Goal: Task Accomplishment & Management: Use online tool/utility

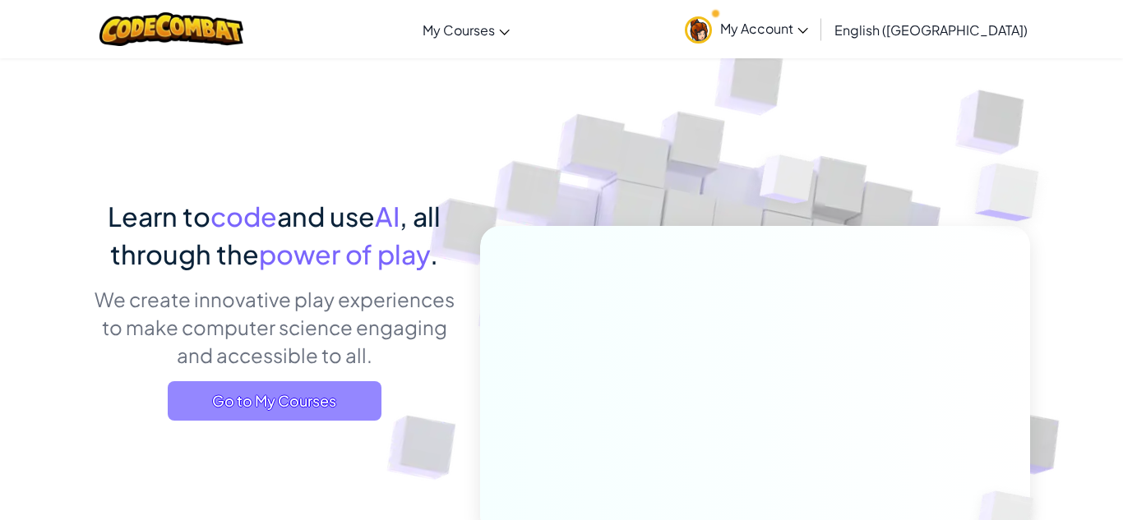
click at [328, 411] on span "Go to My Courses" at bounding box center [275, 401] width 214 height 39
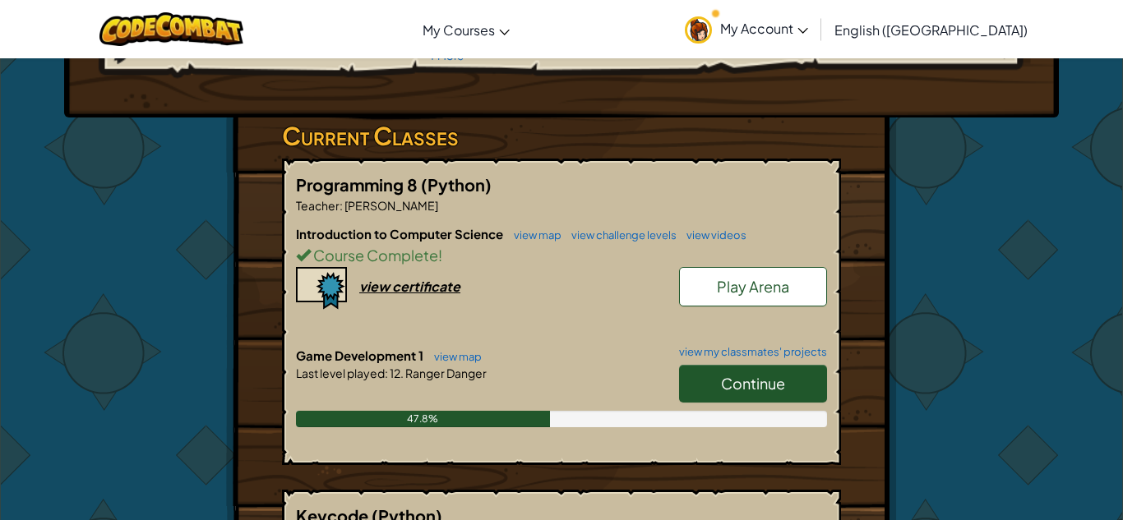
scroll to position [220, 0]
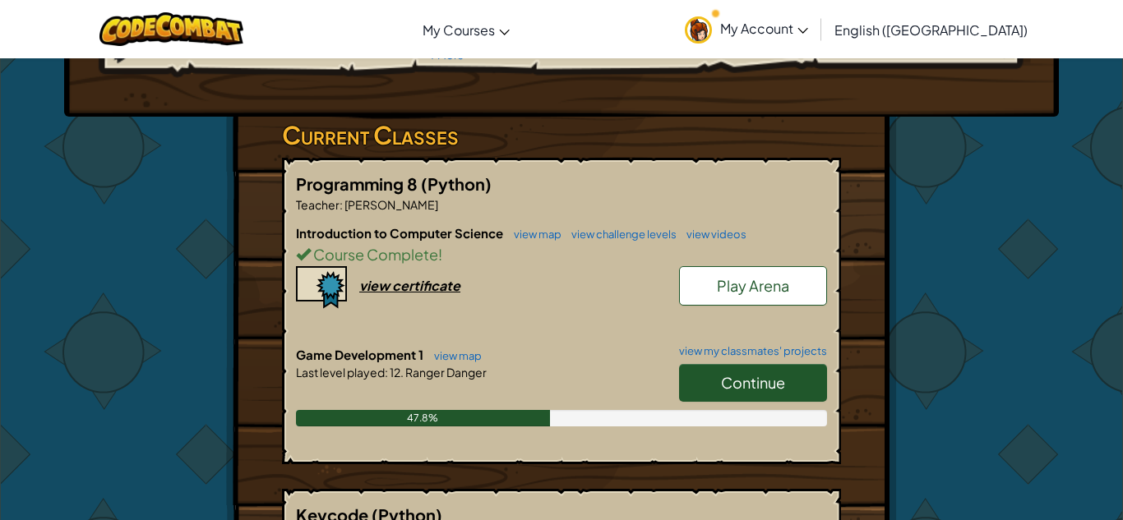
click at [804, 384] on link "Continue" at bounding box center [753, 383] width 148 height 38
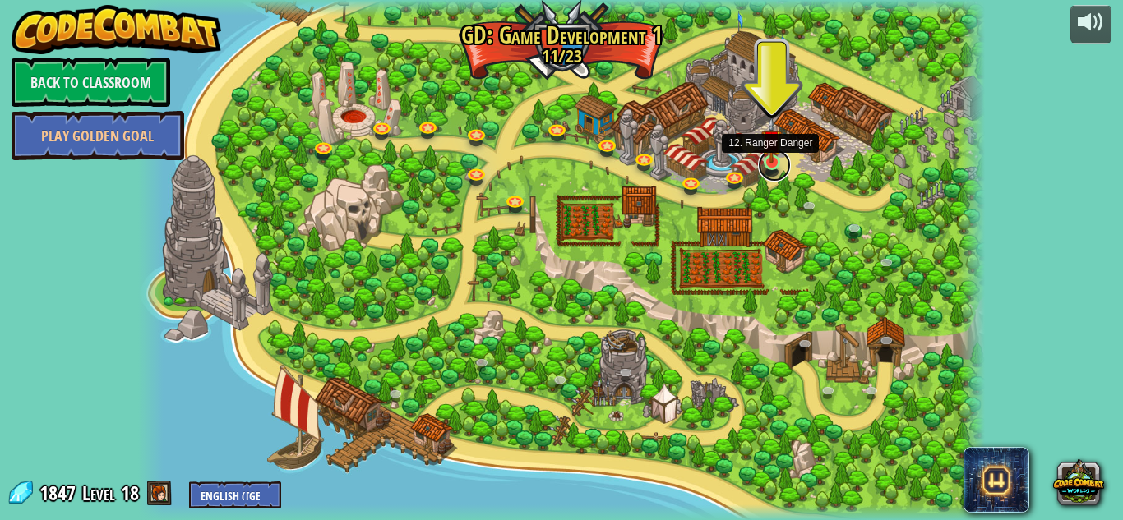
click at [773, 164] on link at bounding box center [774, 165] width 33 height 33
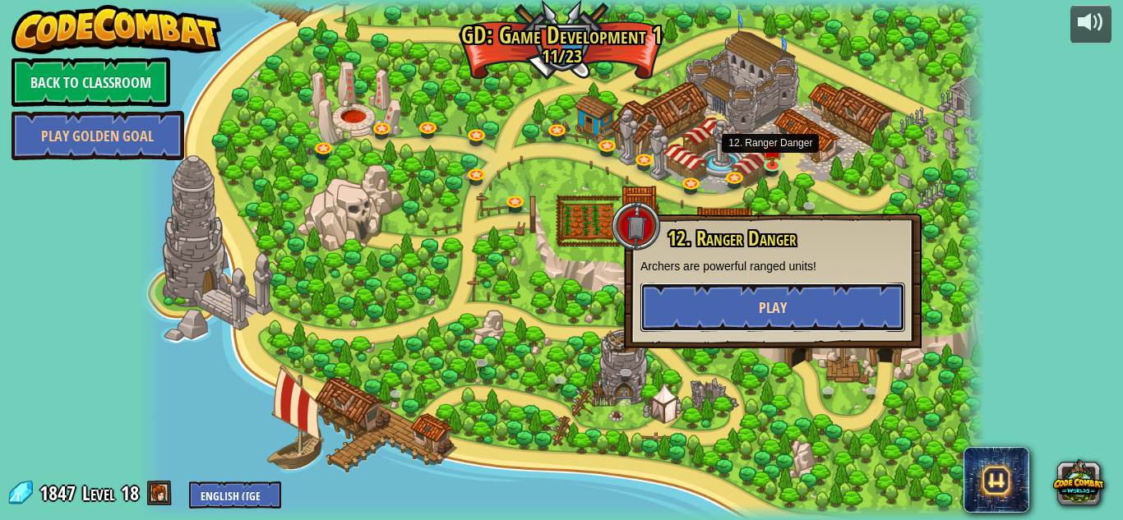
click at [762, 306] on span "Play" at bounding box center [773, 308] width 28 height 21
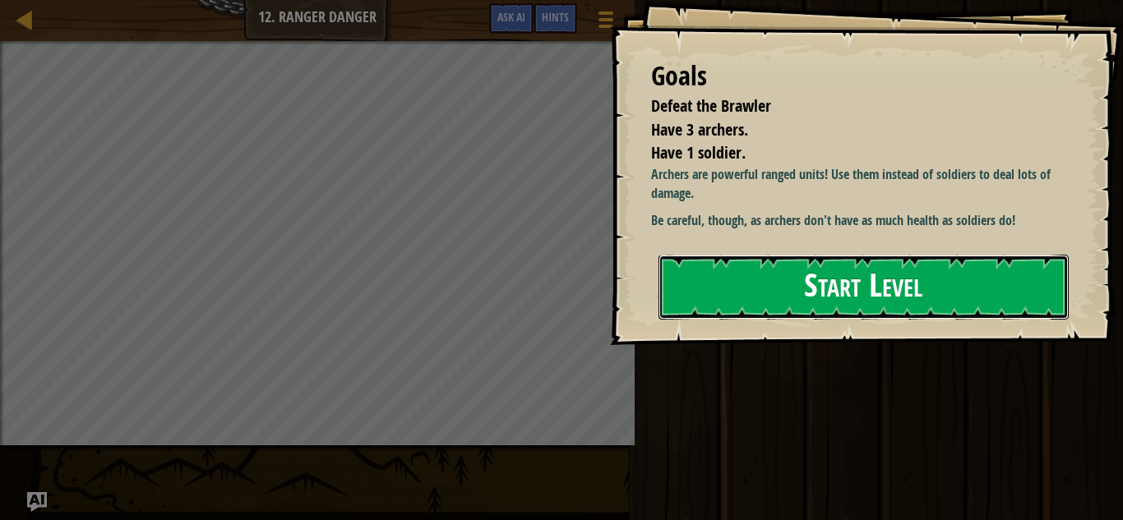
click at [760, 300] on button "Start Level" at bounding box center [864, 287] width 410 height 65
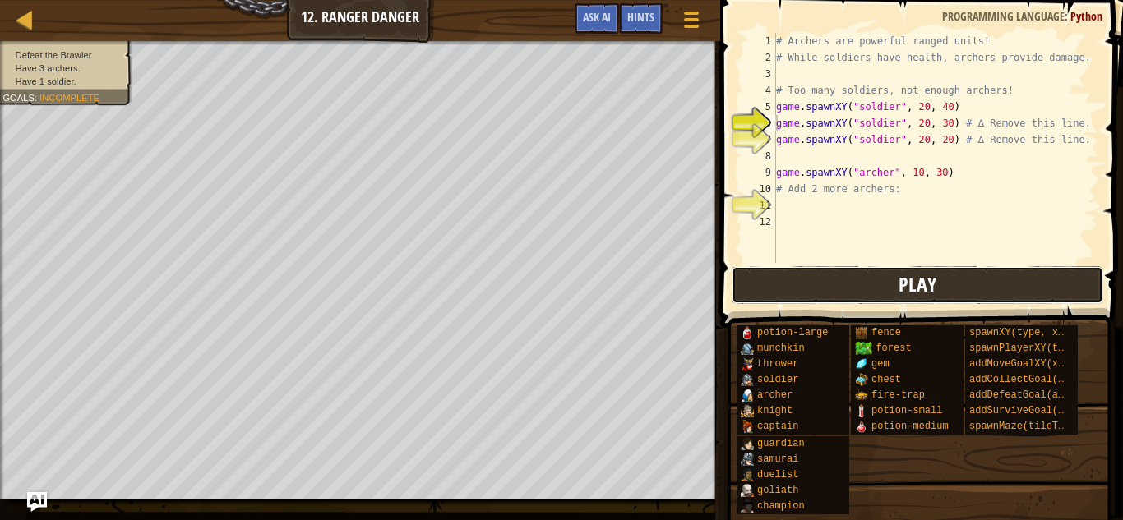
click at [755, 293] on button "Play" at bounding box center [918, 285] width 372 height 38
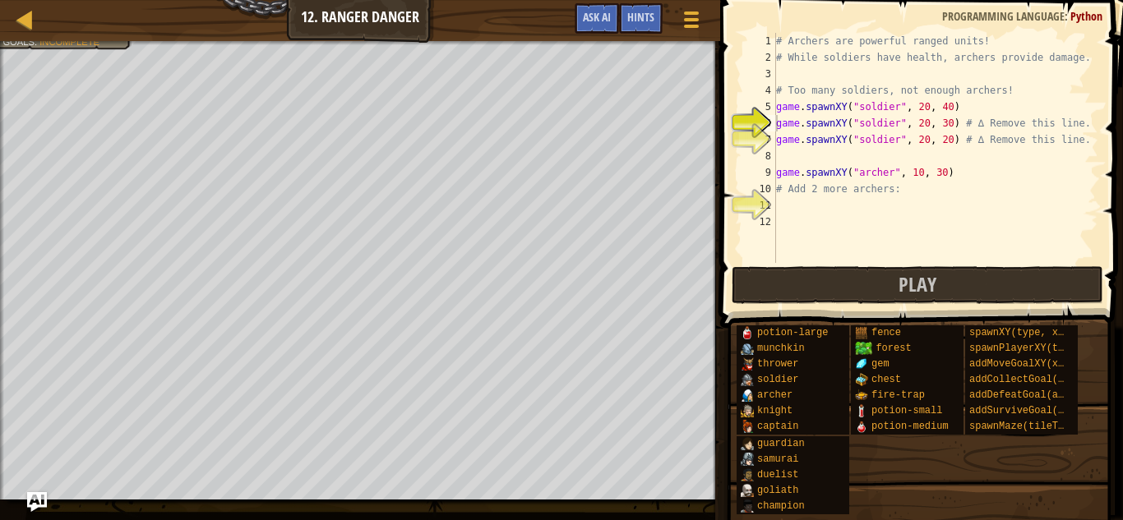
type textarea "game.spawnXY("[PERSON_NAME]", 10, 30)"
drag, startPoint x: 956, startPoint y: 174, endPoint x: 767, endPoint y: 169, distance: 189.2
click at [767, 169] on div "game.spawnXY("[PERSON_NAME]", 10, 30) 1 2 3 4 5 6 7 8 9 10 11 12 # Archers are …" at bounding box center [919, 148] width 359 height 230
click at [784, 205] on div "# Archers are powerful ranged units! # While soldiers have health, archers prov…" at bounding box center [936, 164] width 326 height 263
paste textarea "game.spawnXY("[PERSON_NAME]", 10, 30)"
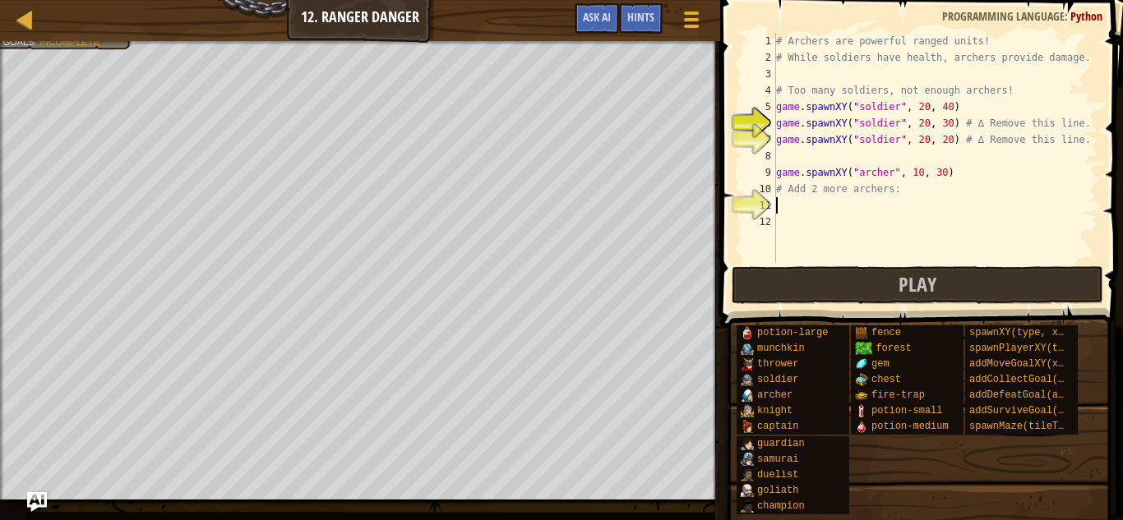
type textarea "game.spawnXY("[PERSON_NAME]", 10, 30)"
click at [793, 231] on div "# Archers are powerful ranged units! # While soldiers have health, archers prov…" at bounding box center [936, 164] width 326 height 263
paste textarea "game.spawnXY("[PERSON_NAME]", 10, 30)"
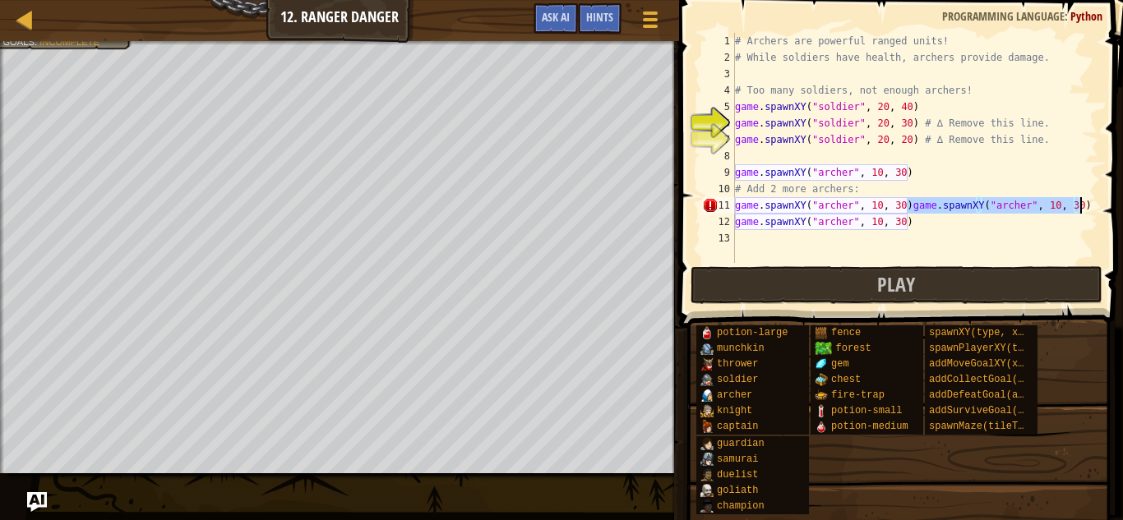
drag, startPoint x: 905, startPoint y: 207, endPoint x: 1078, endPoint y: 206, distance: 172.7
click at [1078, 206] on div "# Archers are powerful ranged units! # While soldiers have health, archers prov…" at bounding box center [915, 164] width 367 height 263
type textarea "game.spawnXY("[PERSON_NAME]", 10, 30)"
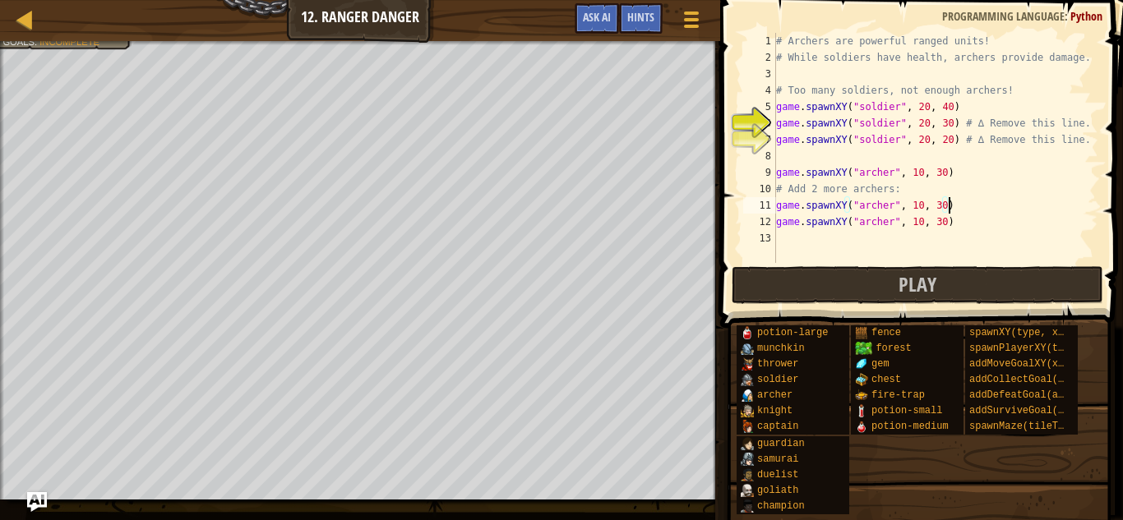
click at [963, 234] on div "# Archers are powerful ranged units! # While soldiers have health, archers prov…" at bounding box center [956, 164] width 367 height 263
paste textarea "game.spawnXY("[PERSON_NAME]", 10, 30)"
type textarea "game.spawnXY("[PERSON_NAME]", 10, 30)"
click at [920, 252] on div "# Archers are powerful ranged units! # While soldiers have health, archers prov…" at bounding box center [936, 164] width 326 height 263
paste textarea "game.spawnXY("[PERSON_NAME]", 10, 30)"
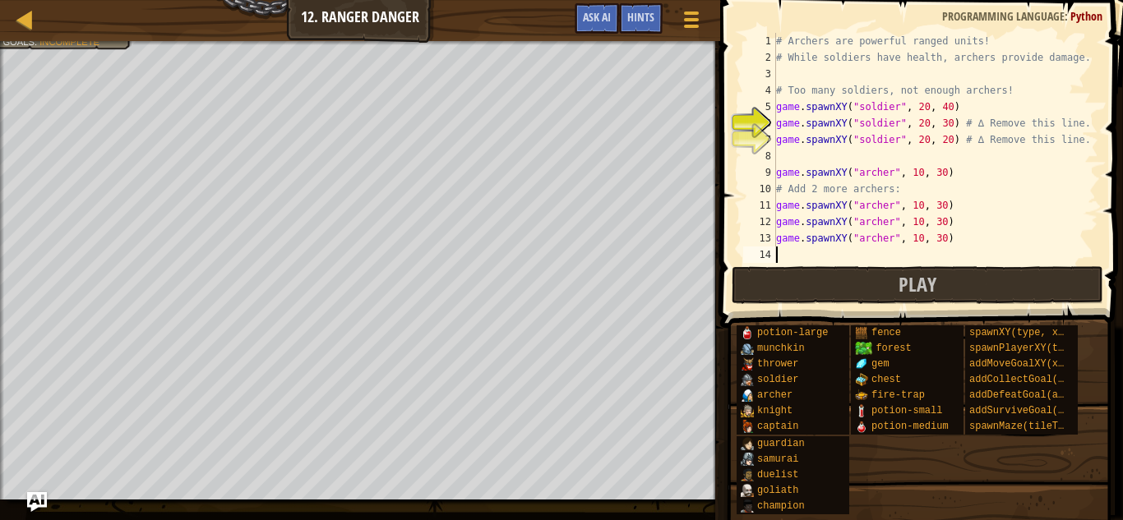
type textarea "game.spawnXY("[PERSON_NAME]", 10, 30)"
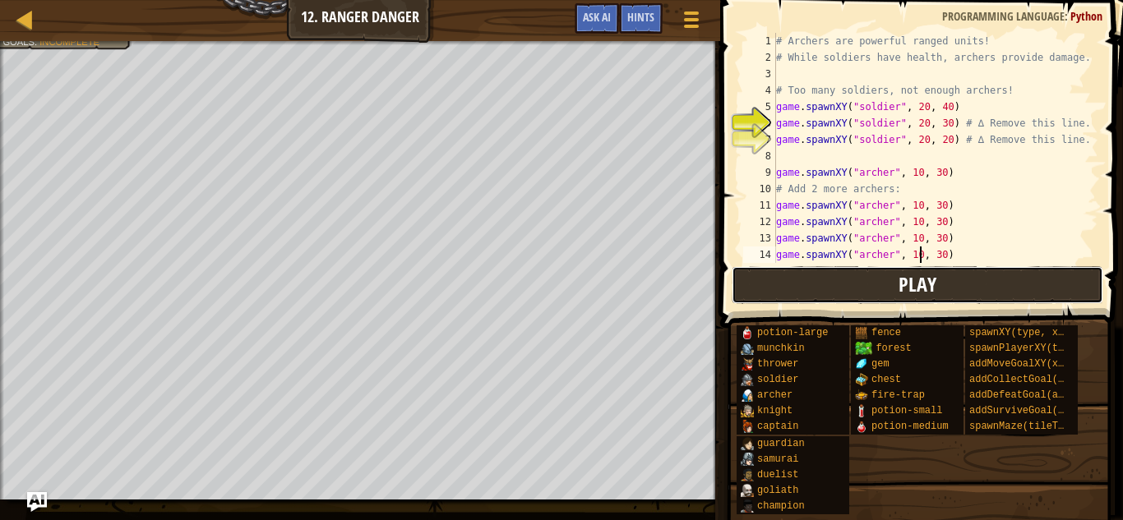
click at [959, 286] on button "Play" at bounding box center [918, 285] width 372 height 38
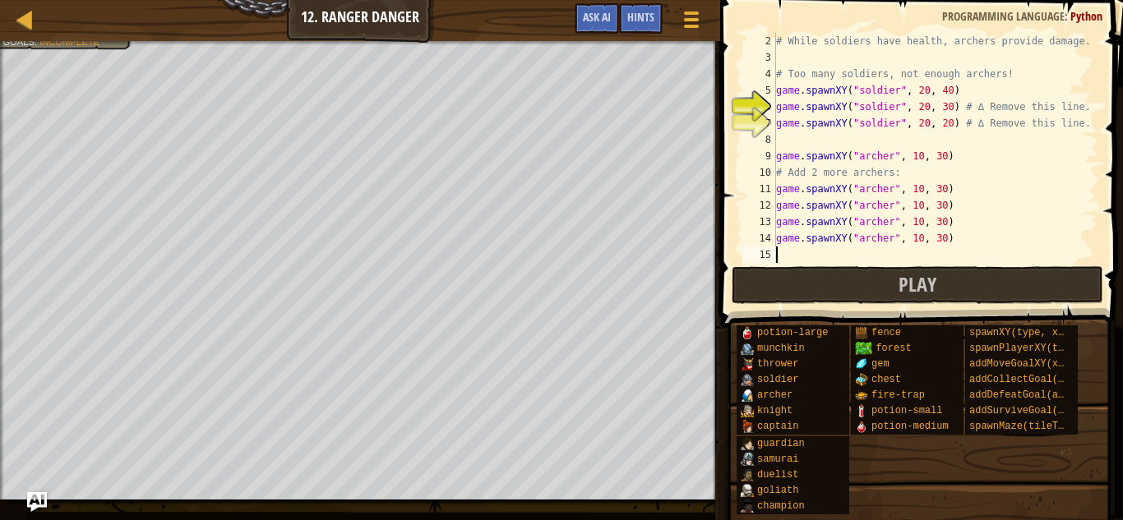
click at [841, 252] on div "# While soldiers have health, archers provide damage. # Too many soldiers, not …" at bounding box center [936, 164] width 326 height 263
paste textarea "game.spawnXY("[PERSON_NAME]", 10, 30)"
type textarea "game.spawnXY("[PERSON_NAME]", 10, 30)"
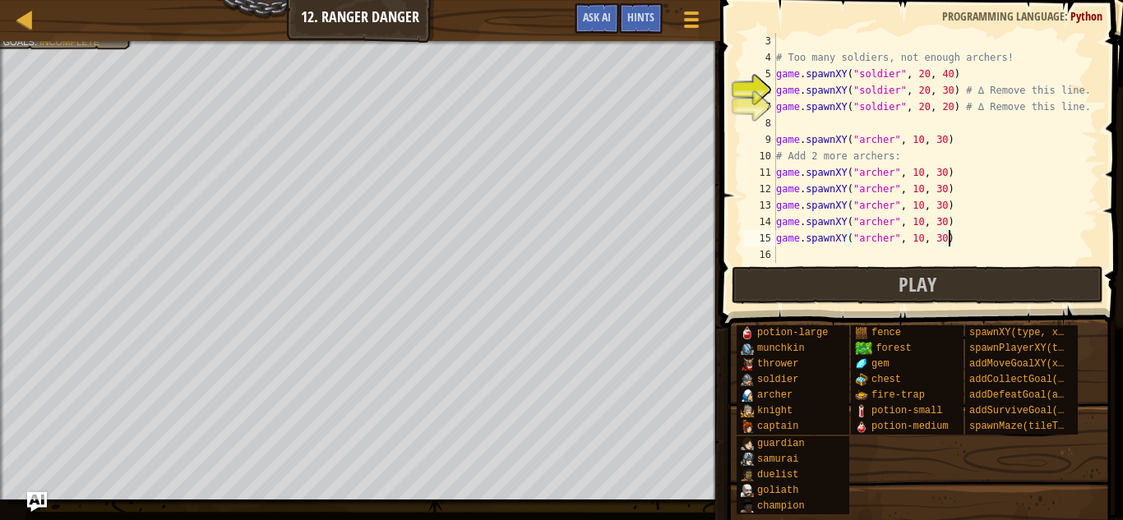
scroll to position [33, 0]
click at [841, 252] on div "# Too many soldiers, not enough archers! game . spawnXY ( "soldier" , 20 , 40 )…" at bounding box center [936, 164] width 326 height 263
paste textarea "game.spawnXY("[PERSON_NAME]", 10, 30)"
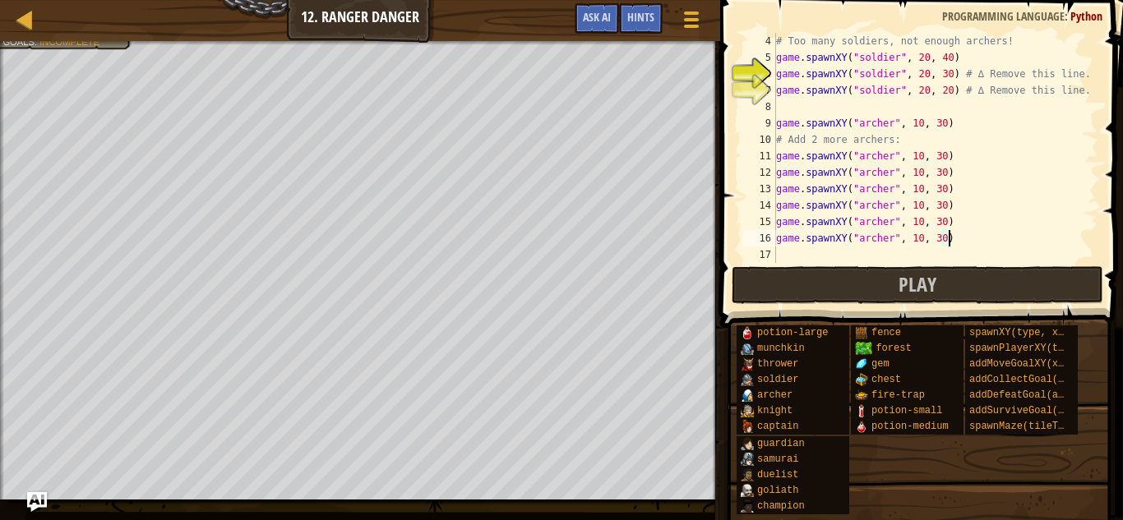
paste textarea "game.spawnXY("[PERSON_NAME]", 10, 30)"
type textarea "game.spawnXY("[PERSON_NAME]", 10, 30)"
paste textarea "game.spawnXY("[PERSON_NAME]", 10, 30)"
type textarea "game.spawnXY("[PERSON_NAME]", 10, 30)"
paste textarea "game.spawnXY("[PERSON_NAME]", 10, 30)"
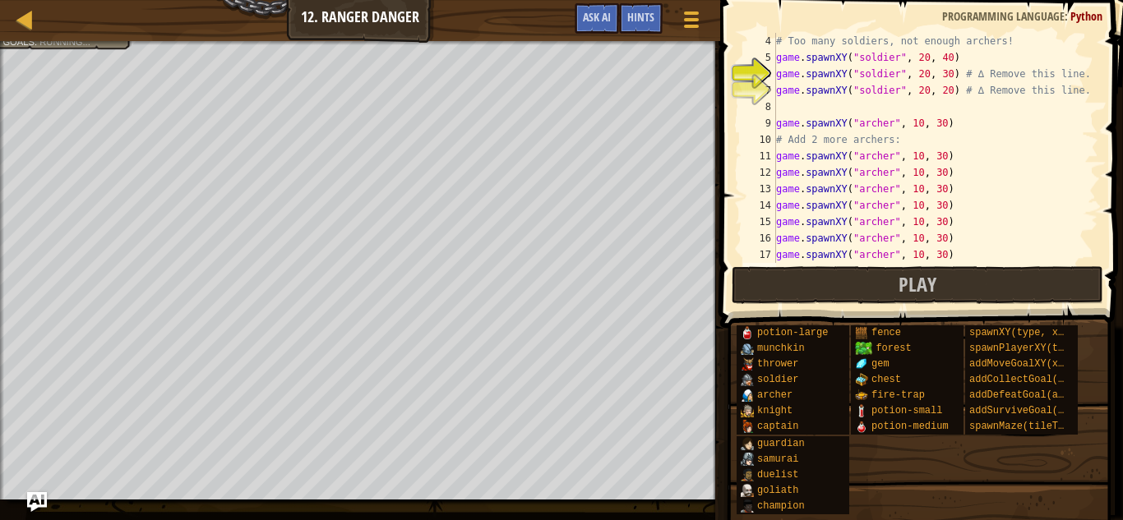
type textarea "game.spawnXY("[PERSON_NAME]", 10, 30)"
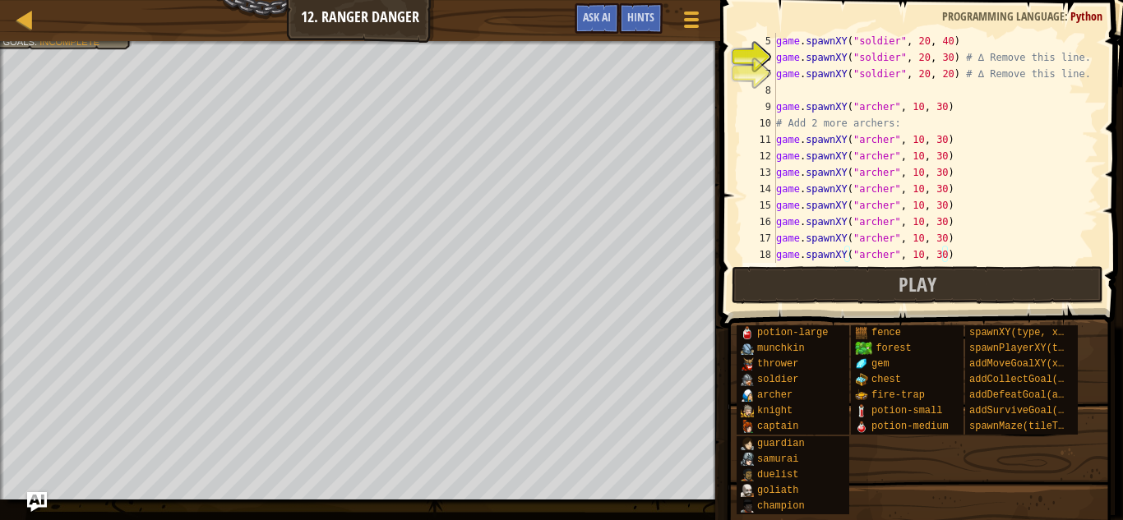
paste textarea "game.spawnXY("[PERSON_NAME]", 10, 30)"
type textarea "game.spawnXY("[PERSON_NAME]", 10, 30)"
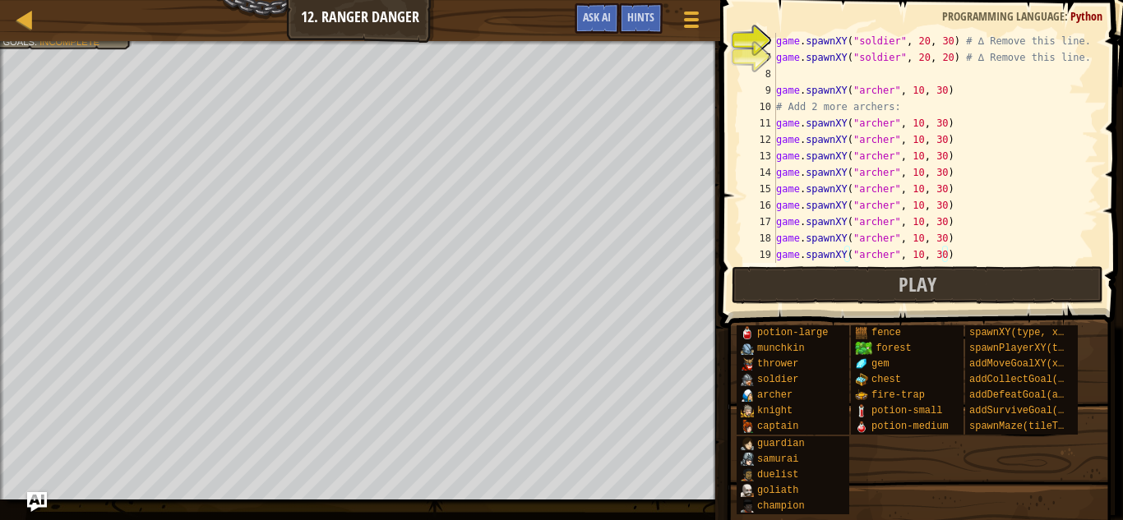
paste textarea "game.spawnXY("[PERSON_NAME]", 10, 30)"
type textarea "game.spawnXY("[PERSON_NAME]", 10, 30)"
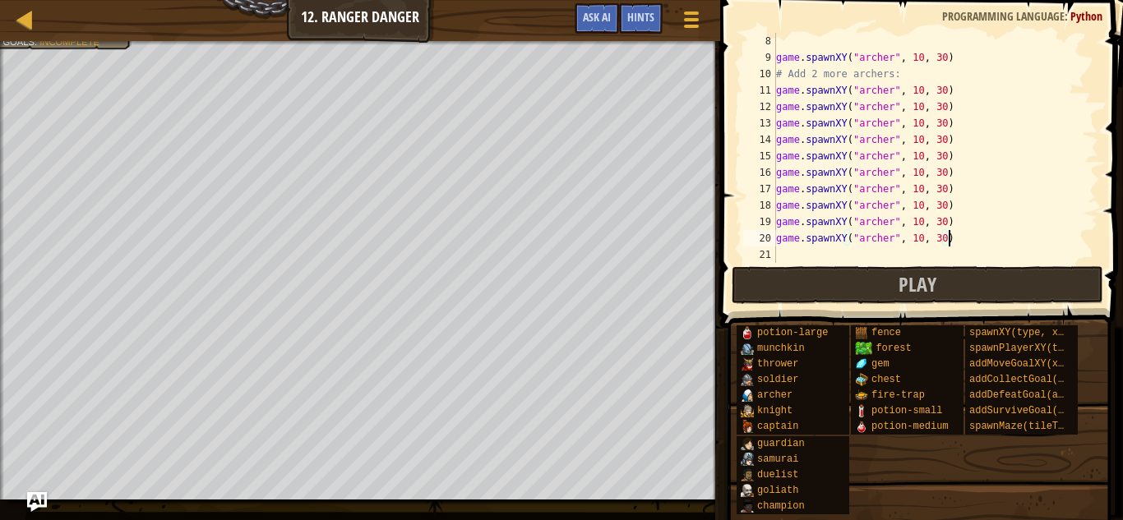
scroll to position [115, 0]
paste textarea "game.spawnXY("[PERSON_NAME]", 10, 30)"
type textarea "game.spawnXY("[PERSON_NAME]", 10, 30)"
paste textarea "game.spawnXY("[PERSON_NAME]", 10, 30)"
type textarea "game.spawnXY("[PERSON_NAME]", 10, 30)"
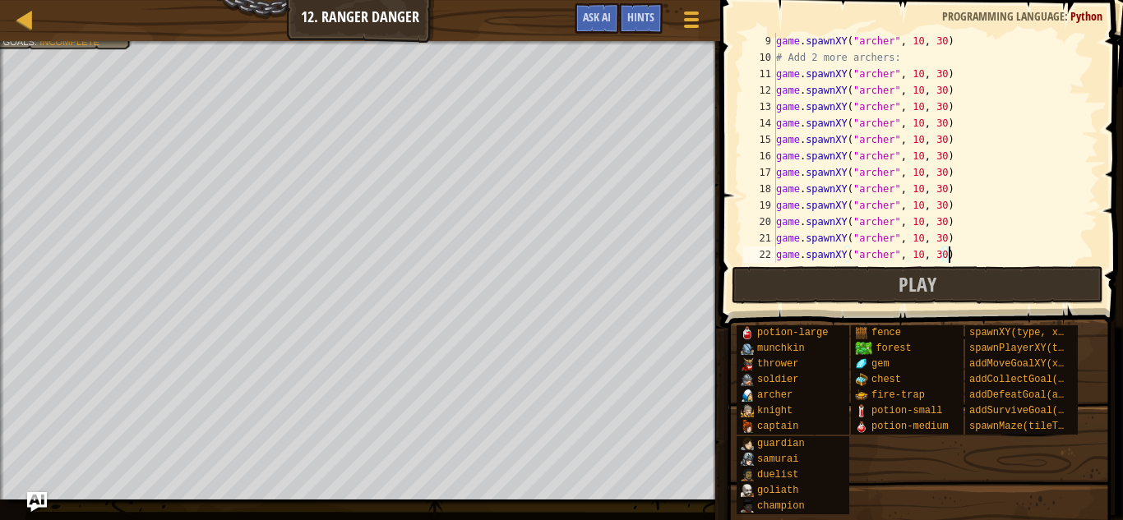
paste textarea "game.spawnXY("[PERSON_NAME]", 10, 30)"
type textarea "game.spawnXY("[PERSON_NAME]", 10, 30)"
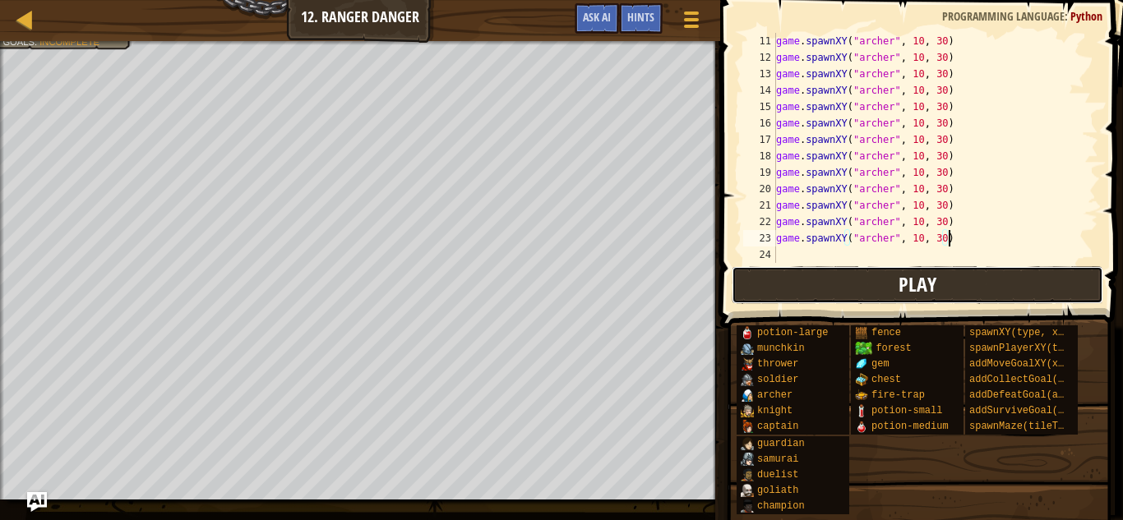
click at [909, 280] on span "Play" at bounding box center [918, 284] width 38 height 26
click at [49, 37] on div "Map Game Development 1 12. Ranger Danger Game Menu Done Hints Ask AI" at bounding box center [360, 20] width 720 height 41
click at [50, 42] on div at bounding box center [360, 43] width 720 height 4
click at [49, 99] on div "Defeat the Brawler Have 3 archers. Have 1 soldier. Goals : Incomplete" at bounding box center [360, 270] width 720 height 459
click at [101, 42] on div at bounding box center [360, 43] width 720 height 4
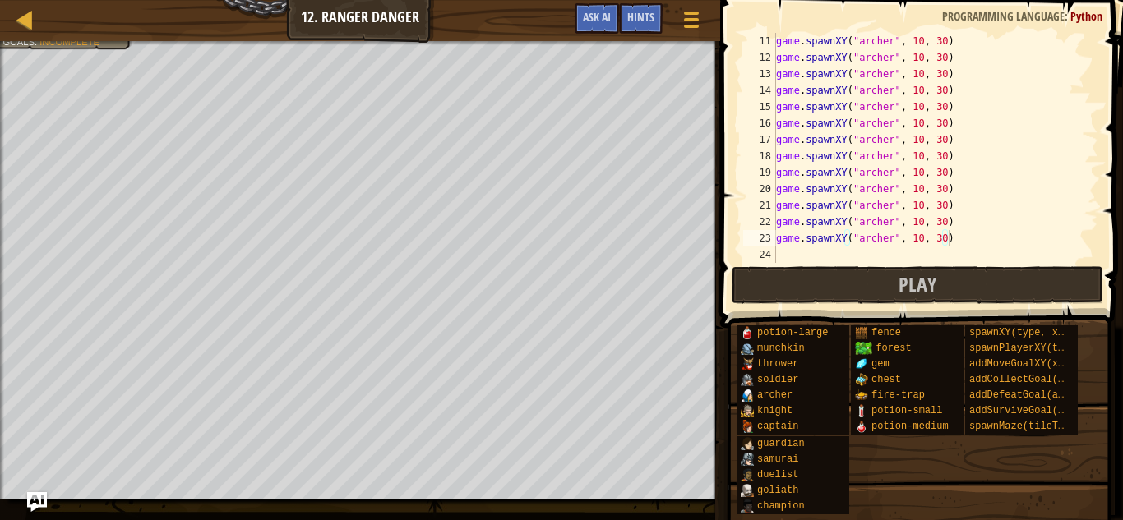
click at [74, 29] on div "Map Game Development 1 12. Ranger Danger Game Menu Done Hints Ask AI" at bounding box center [360, 20] width 720 height 41
click at [70, 79] on div "Defeat the Brawler Have 3 archers. Have 1 soldier. Goals : Incomplete" at bounding box center [360, 270] width 720 height 459
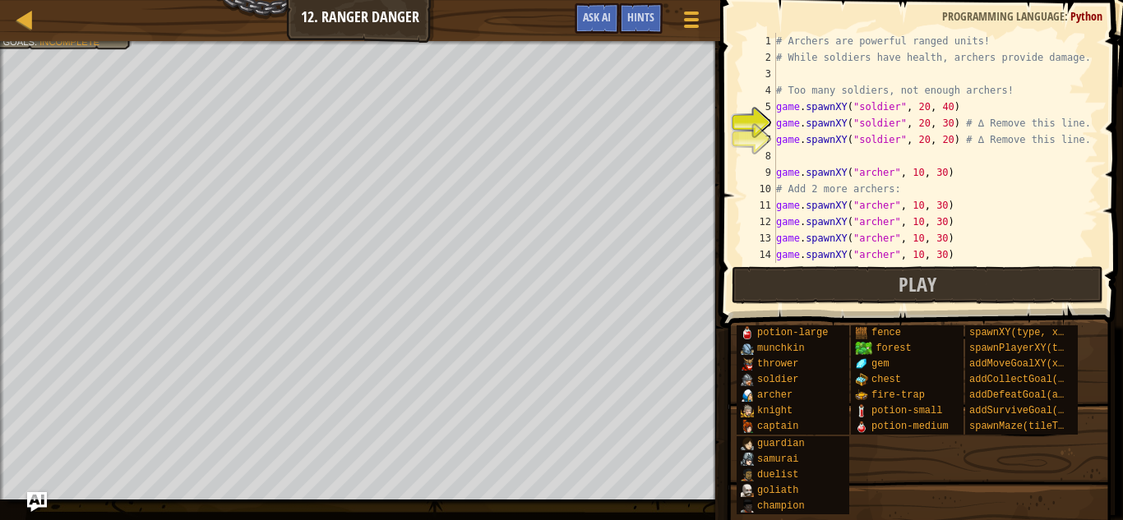
scroll to position [0, 0]
click at [649, 19] on span "Hints" at bounding box center [640, 17] width 27 height 16
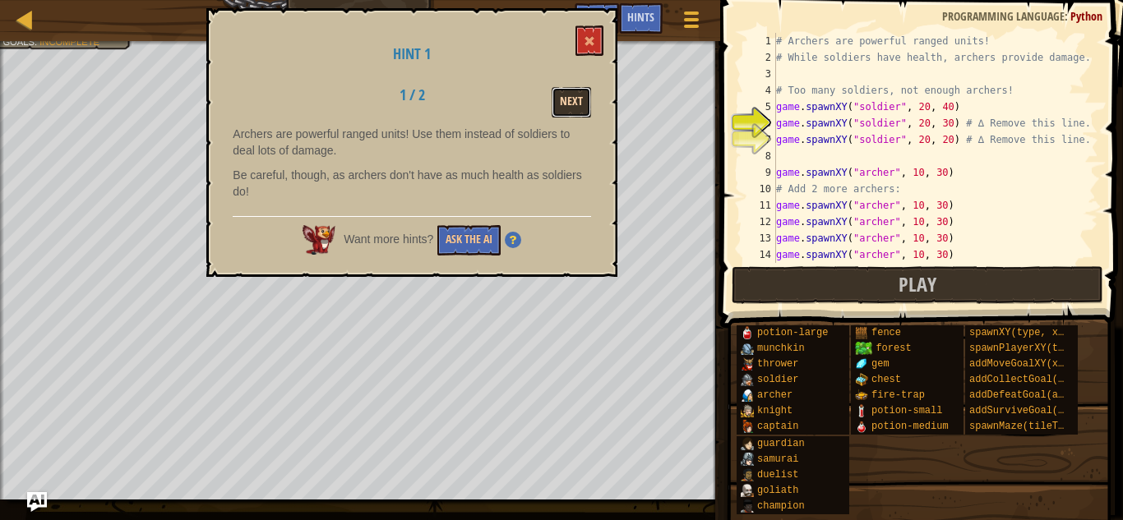
click at [577, 98] on button "Next" at bounding box center [571, 102] width 39 height 30
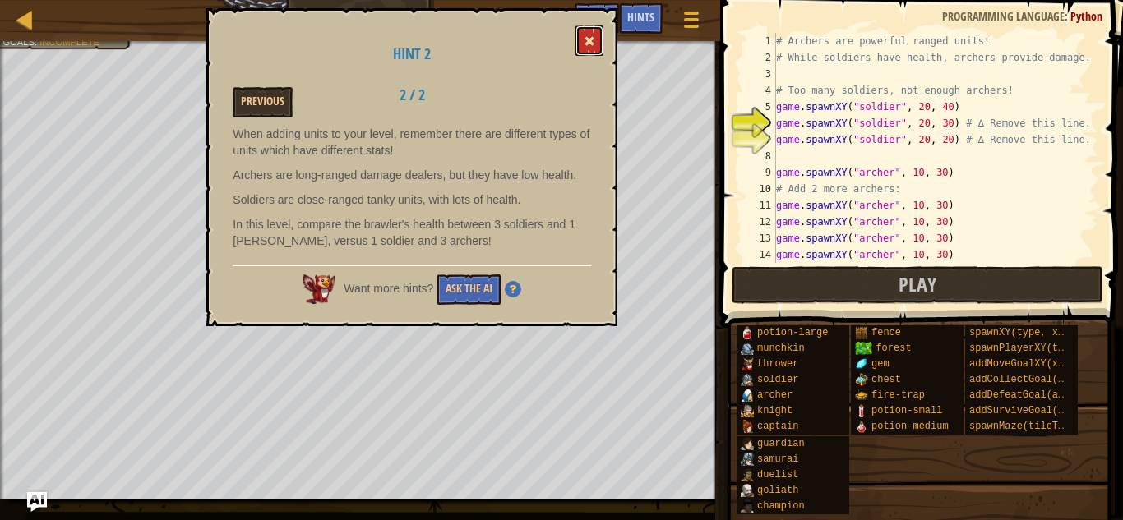
click at [589, 53] on button at bounding box center [590, 40] width 28 height 30
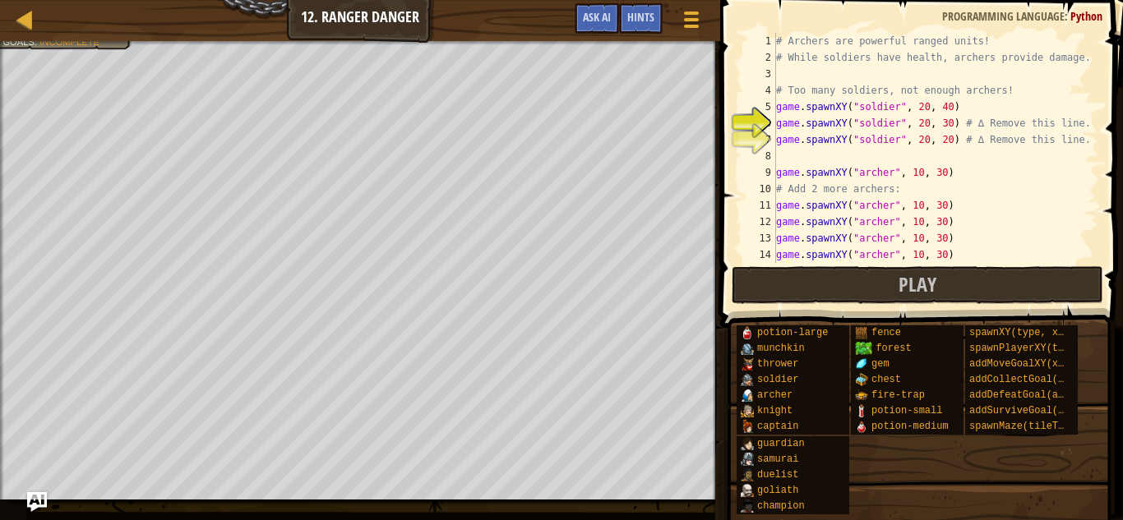
scroll to position [164, 0]
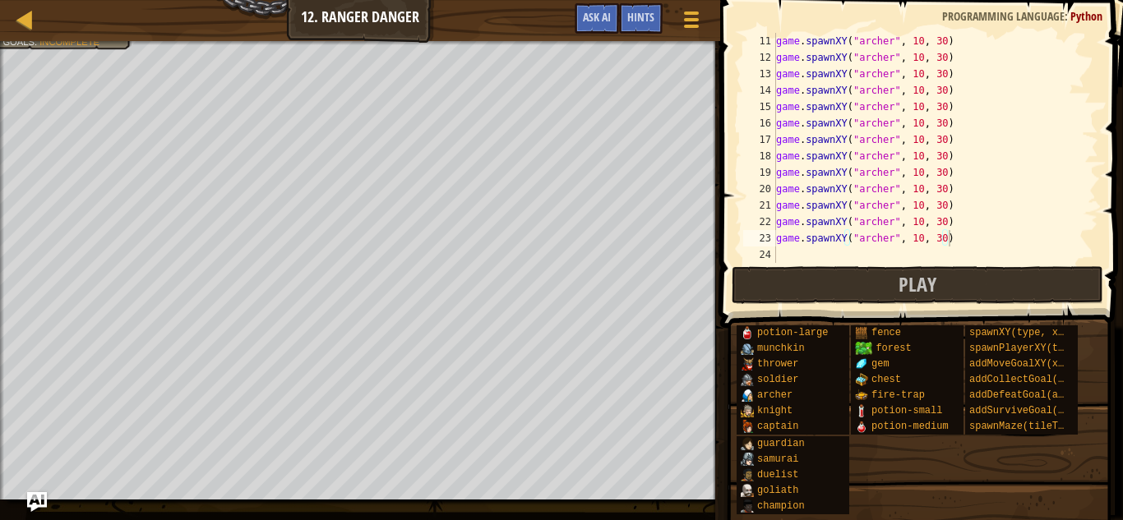
click at [901, 257] on div "game . spawnXY ( "[PERSON_NAME]" , 10 , 30 ) game . spawnXY ( "[PERSON_NAME]" ,…" at bounding box center [936, 164] width 326 height 263
drag, startPoint x: 888, startPoint y: 241, endPoint x: 872, endPoint y: 243, distance: 15.7
click at [872, 243] on div "game . spawnXY ( "[PERSON_NAME]" , 10 , 30 ) game . spawnXY ( "[PERSON_NAME]" ,…" at bounding box center [936, 164] width 326 height 263
type textarea "game.spawnXY("[PERSON_NAME]", 10, 30)"
click at [874, 245] on div "game . spawnXY ( "[PERSON_NAME]" , 10 , 30 ) game . spawnXY ( "[PERSON_NAME]" ,…" at bounding box center [936, 148] width 326 height 230
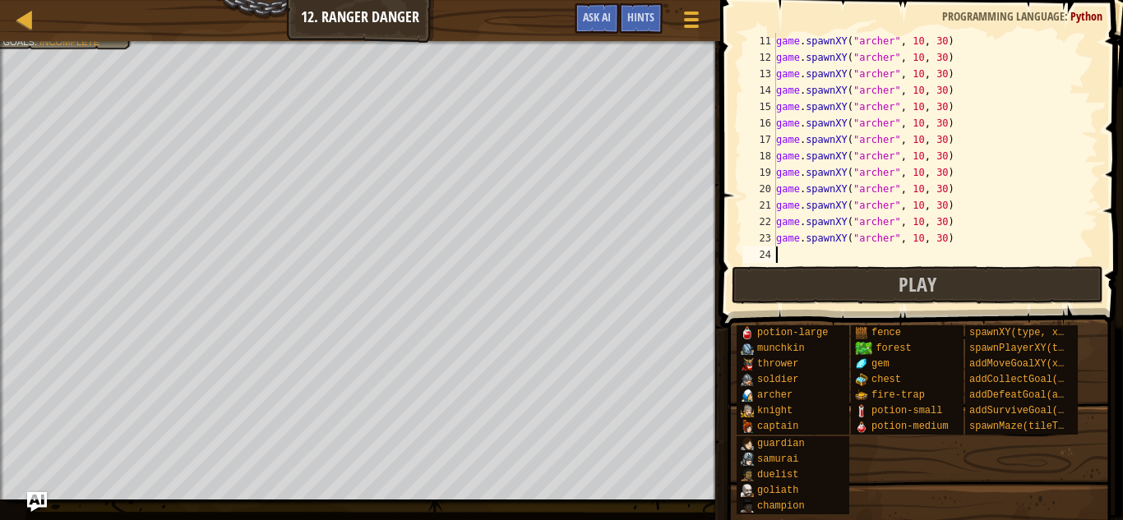
click at [869, 256] on div "game . spawnXY ( "[PERSON_NAME]" , 10 , 30 ) game . spawnXY ( "[PERSON_NAME]" ,…" at bounding box center [936, 164] width 326 height 263
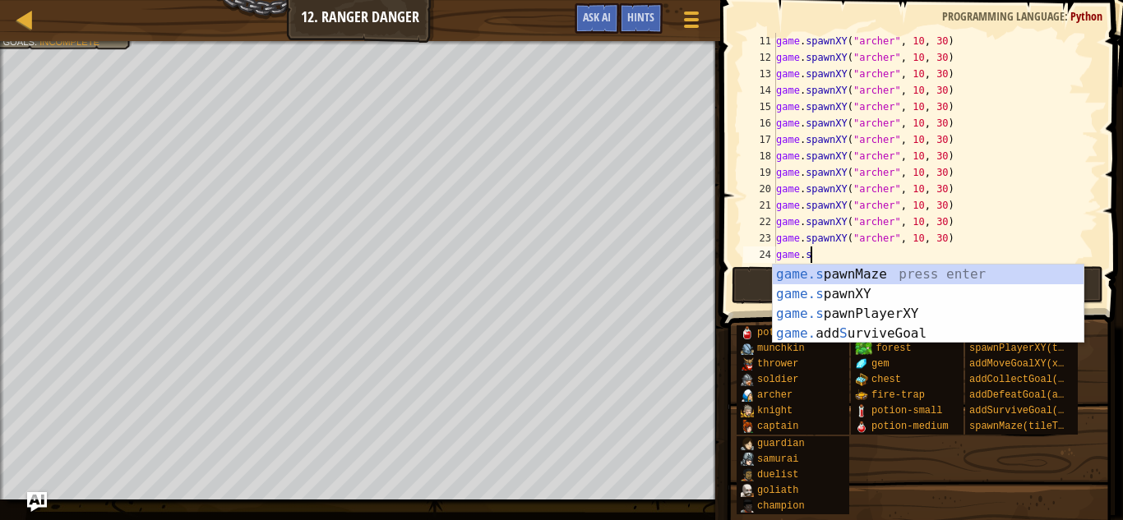
scroll to position [7, 5]
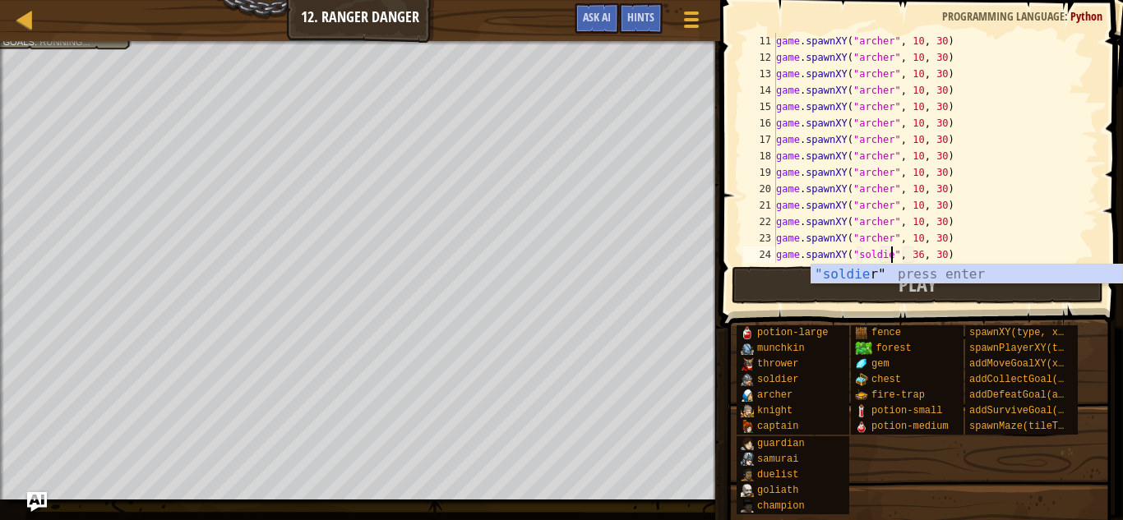
type textarea "game.spawnXY("soldier", 36, 30)"
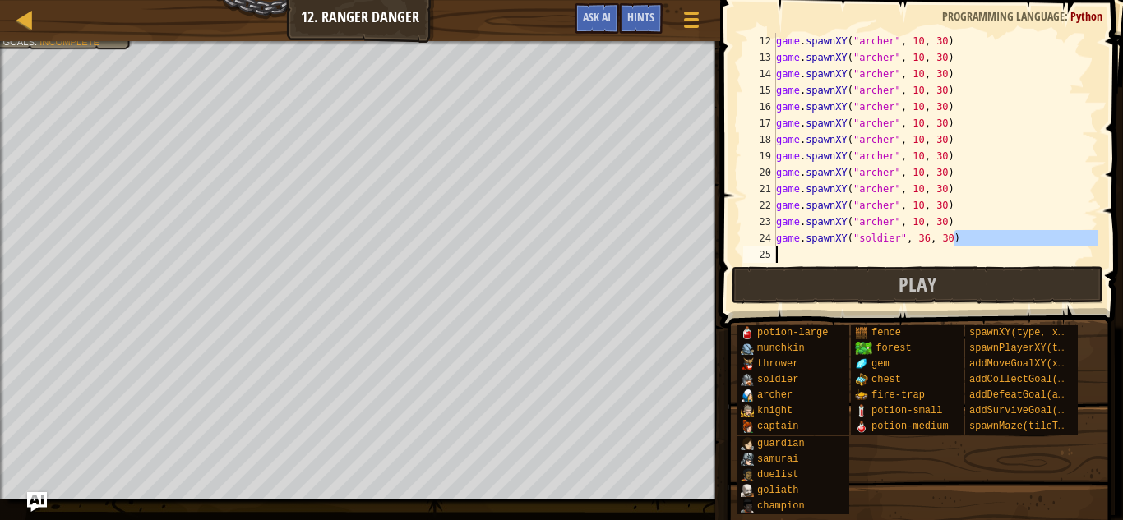
scroll to position [181, 0]
drag, startPoint x: 958, startPoint y: 257, endPoint x: 775, endPoint y: 241, distance: 184.0
click at [775, 241] on div "game.spawnXY("soldier", 36, 30) 12 13 14 15 16 17 18 19 20 21 22 23 24 25 game …" at bounding box center [919, 148] width 359 height 230
click at [784, 252] on div "game . spawnXY ( "[PERSON_NAME]" , 10 , 30 ) game . spawnXY ( "[PERSON_NAME]" ,…" at bounding box center [936, 164] width 326 height 263
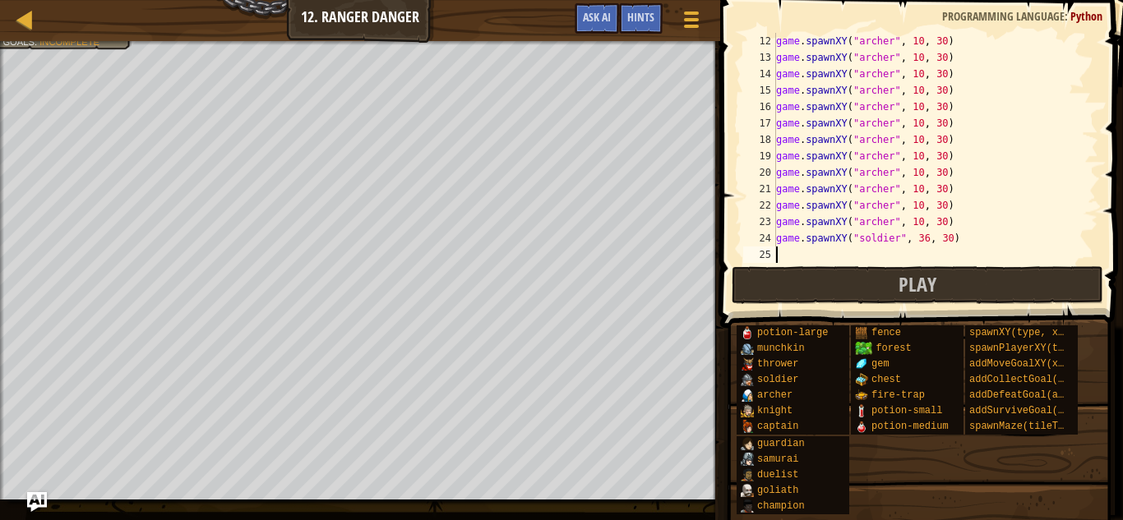
paste textarea "game.spawnXY("soldier", 36, 30)"
type textarea "game.spawnXY("soldier", 36, 30)"
click at [833, 257] on div "game . spawnXY ( "[PERSON_NAME]" , 10 , 30 ) game . spawnXY ( "[PERSON_NAME]" ,…" at bounding box center [936, 164] width 326 height 263
paste textarea "game.spawnXY("soldier", 36, 30)"
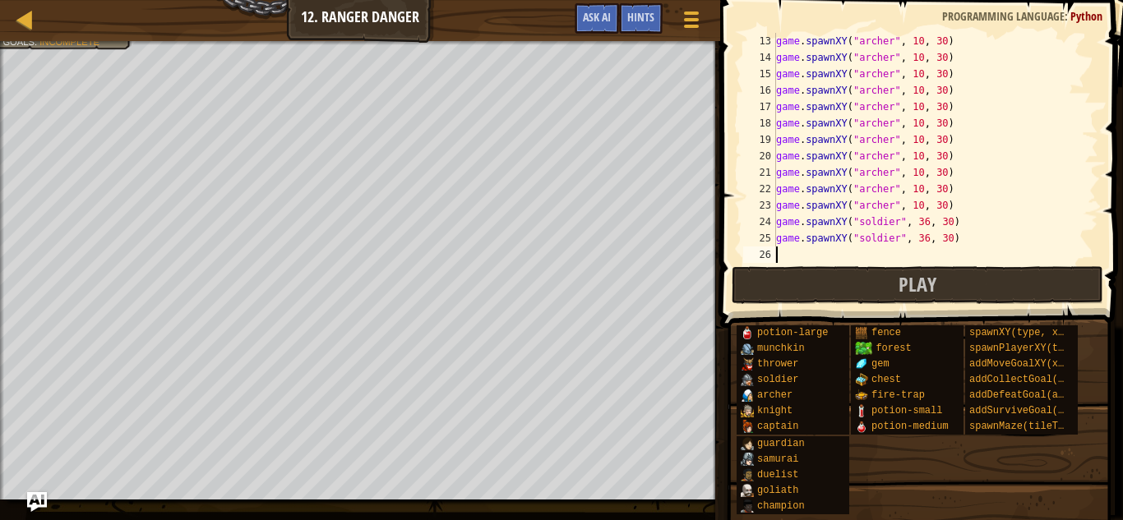
type textarea "game.spawnXY("soldier", 36, 30)"
click at [833, 257] on div "game . spawnXY ( "[PERSON_NAME]" , 10 , 30 ) game . spawnXY ( "[PERSON_NAME]" ,…" at bounding box center [936, 164] width 326 height 263
paste textarea "game.spawnXY("soldier", 36, 30)"
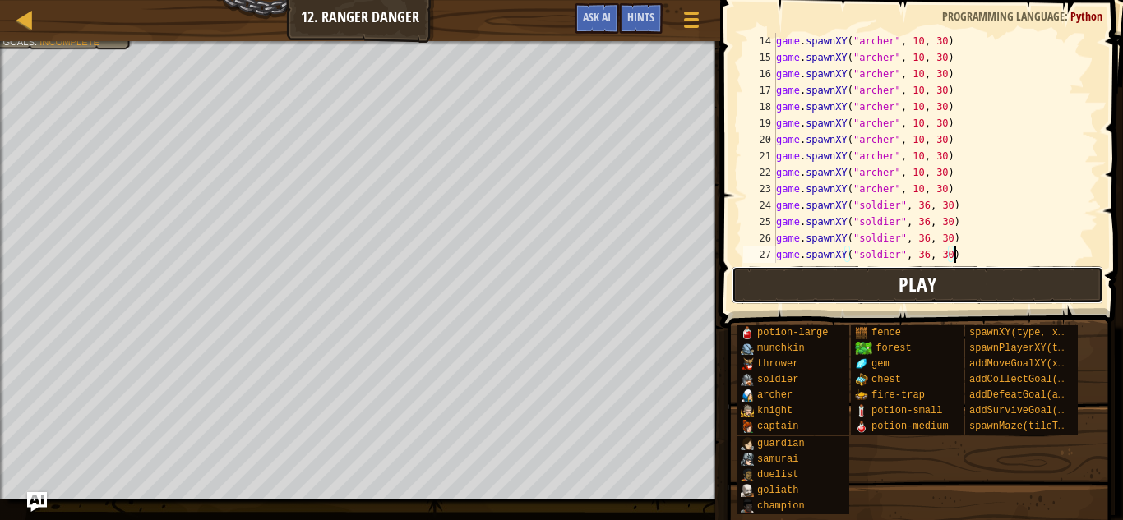
click at [840, 281] on button "Play" at bounding box center [918, 285] width 372 height 38
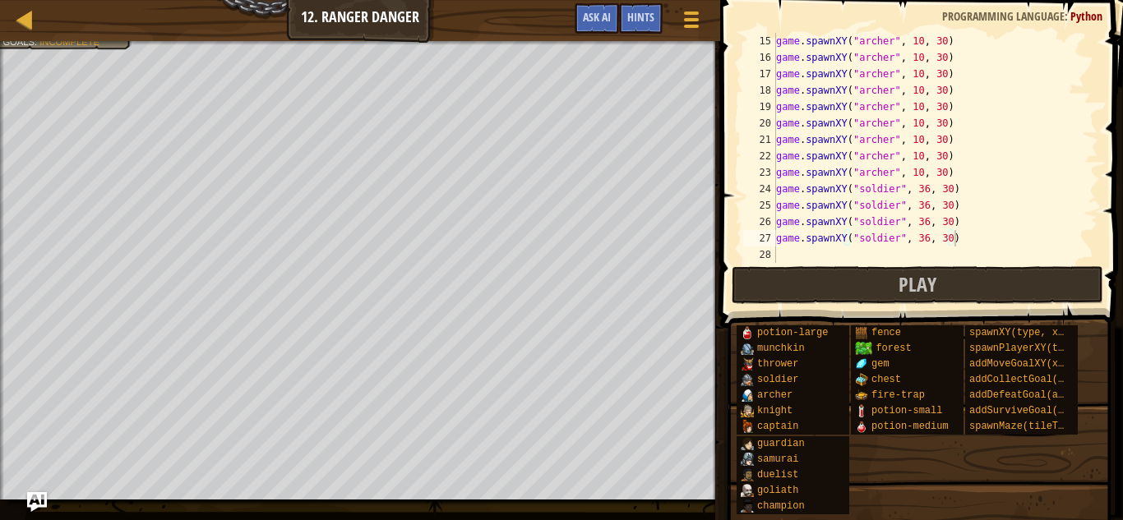
click at [62, 44] on div at bounding box center [360, 43] width 720 height 4
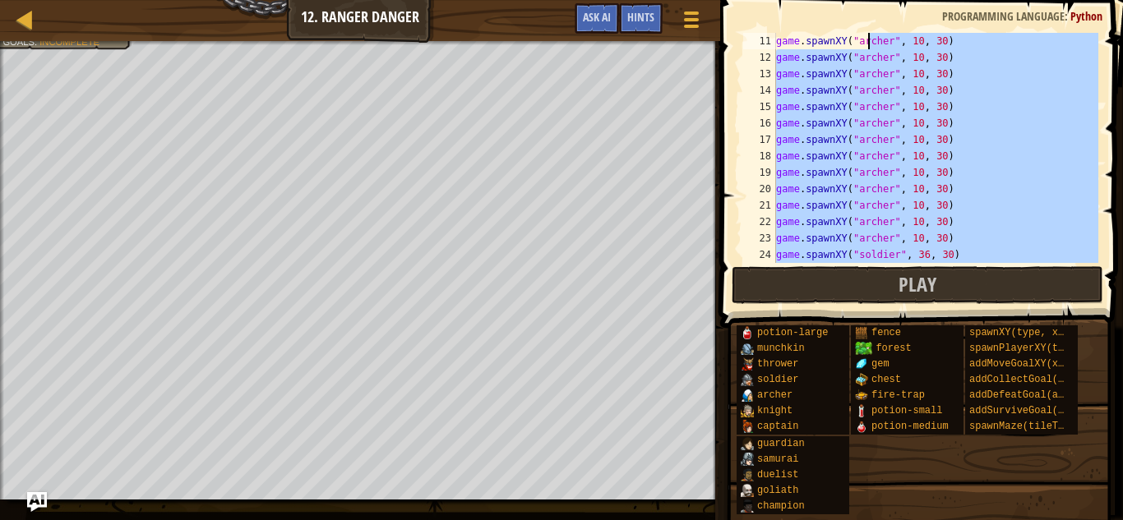
scroll to position [0, 0]
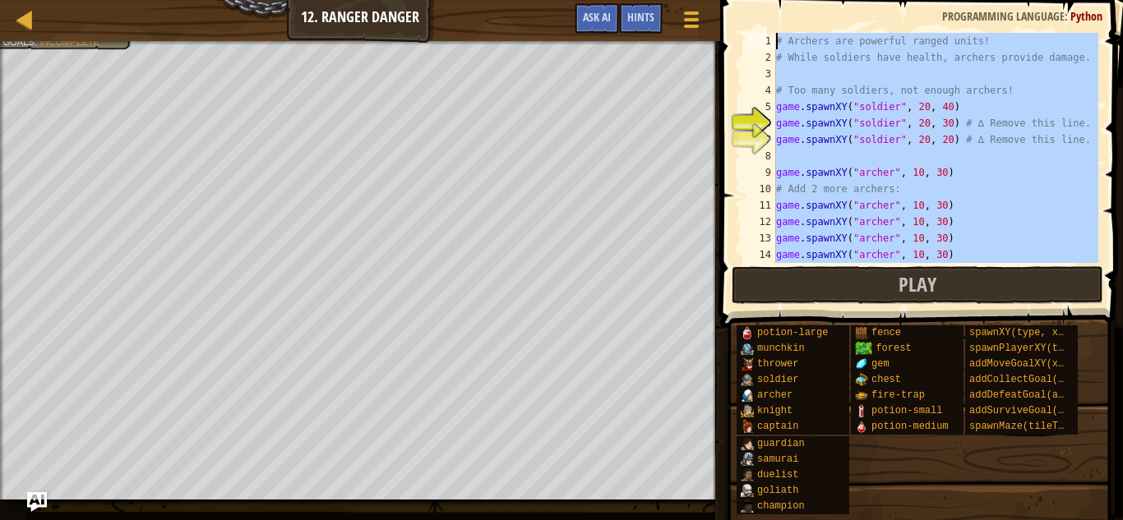
drag, startPoint x: 1013, startPoint y: 242, endPoint x: 788, endPoint y: -72, distance: 385.9
click at [788, 0] on html "Map Game Development 1 12. Ranger Danger Game Menu Done Hints Ask AI 1 הההההההה…" at bounding box center [561, 0] width 1123 height 0
type textarea "# Archers are powerful ranged units! # While soldiers have health, archers prov…"
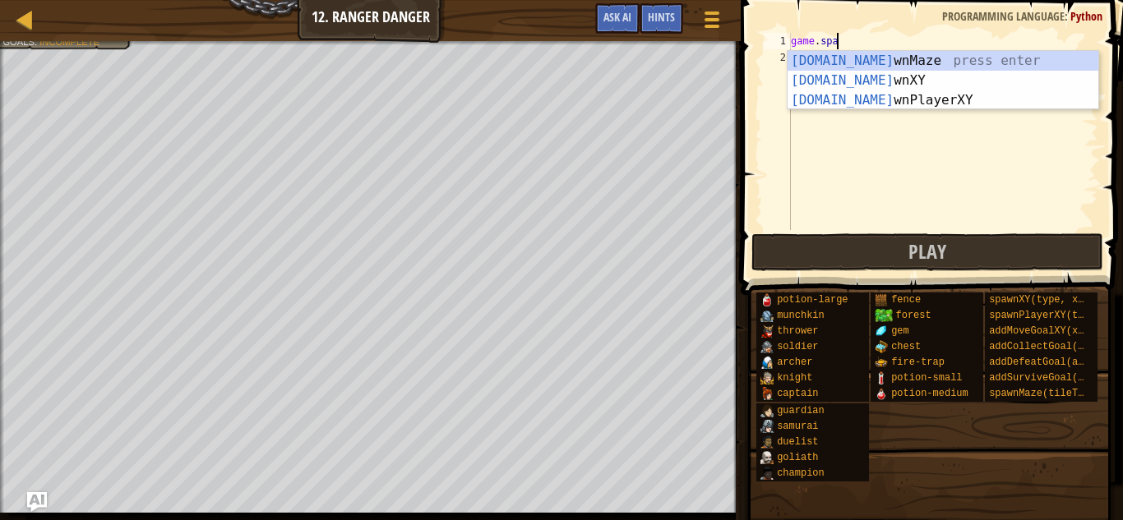
scroll to position [7, 7]
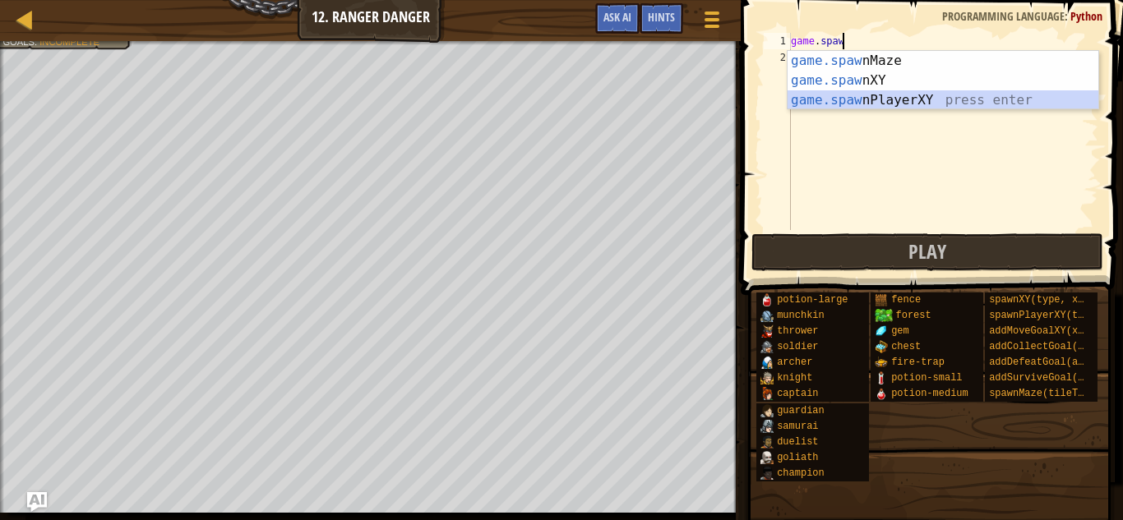
type textarea "player = game.spawnPlayerXY("captain", 36, 30)"
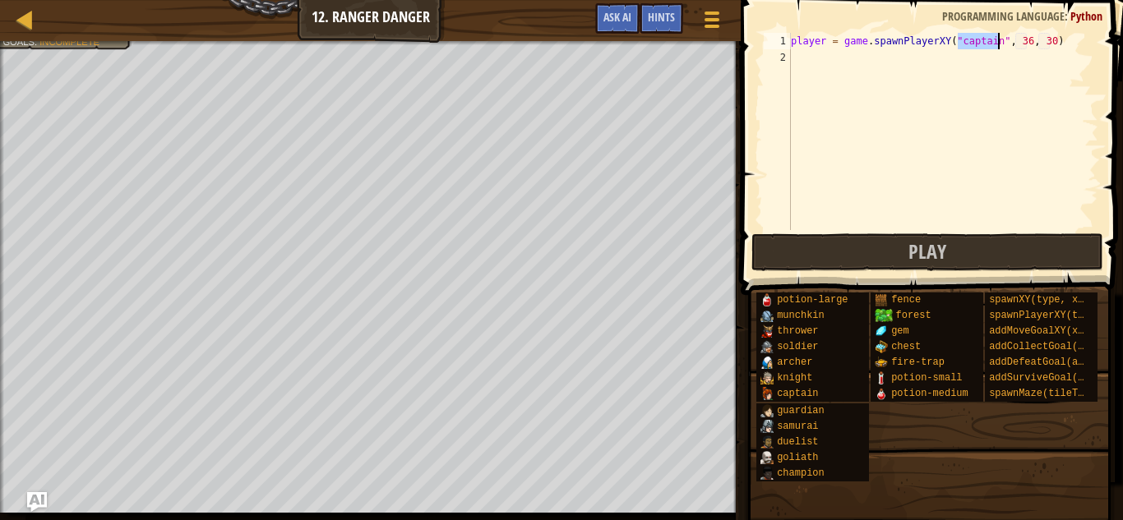
click at [807, 63] on div "player = game . spawnPlayerXY ( "captain" , 36 , 30 )" at bounding box center [943, 148] width 311 height 230
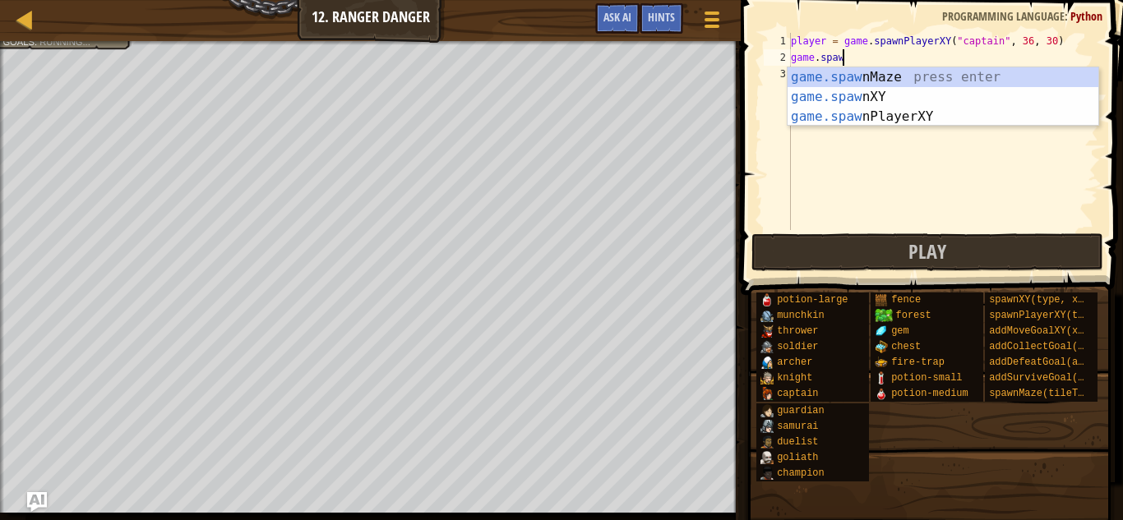
scroll to position [7, 7]
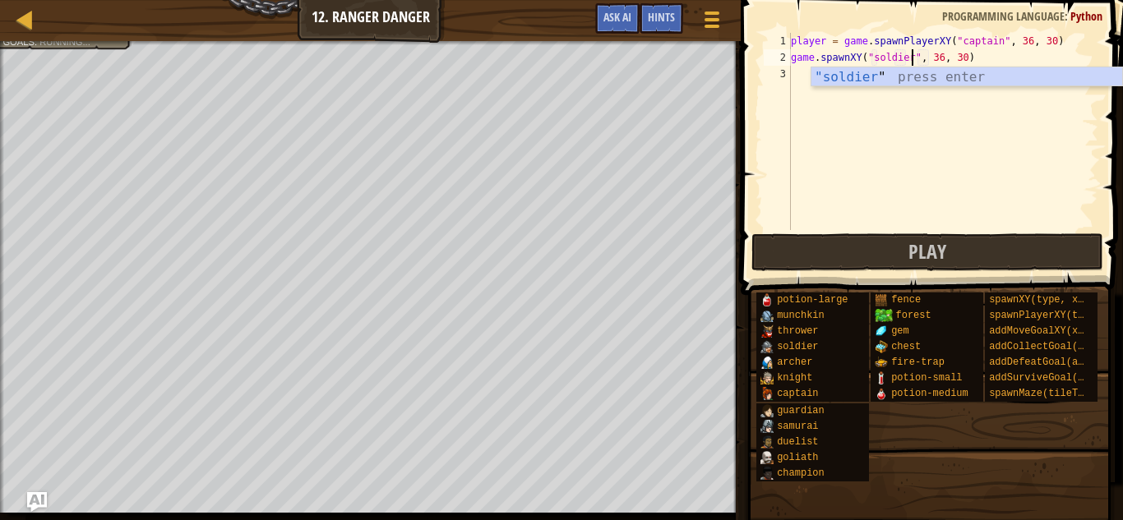
type textarea "game.spawnXY("soldier", 36, 30)"
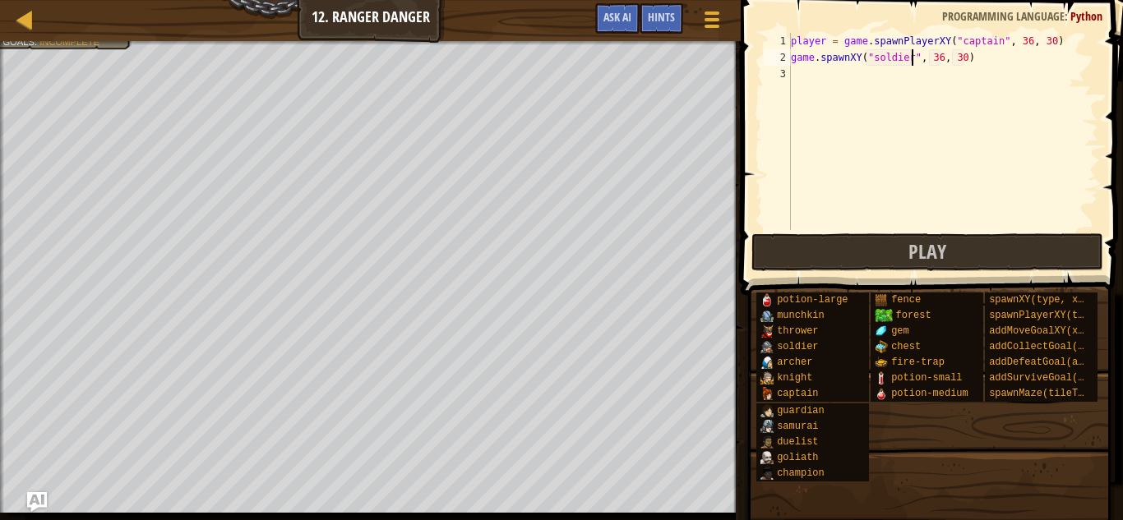
click at [815, 67] on div "player = game . spawnPlayerXY ( "captain" , 36 , 30 ) game . spawnXY ( "soldier…" at bounding box center [943, 148] width 311 height 230
drag, startPoint x: 791, startPoint y: 57, endPoint x: 969, endPoint y: 62, distance: 178.5
click at [969, 62] on div "player = game . spawnPlayerXY ( "captain" , 36 , 30 ) game . spawnXY ( "soldier…" at bounding box center [943, 148] width 311 height 230
type textarea "game.spawnXY("soldier", 36, 30)"
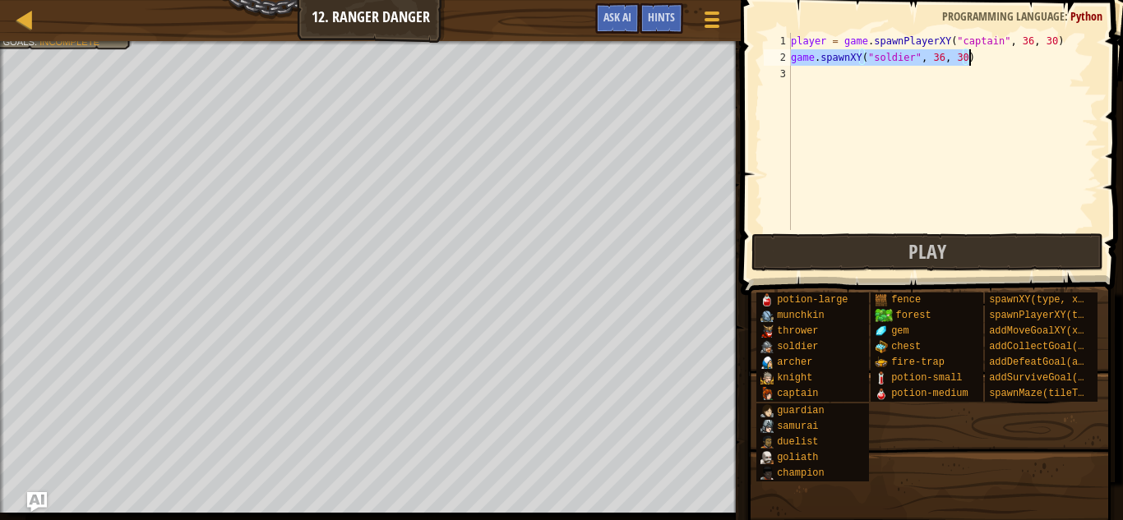
click at [932, 86] on div "player = game . spawnPlayerXY ( "captain" , 36 , 30 ) game . spawnXY ( "soldier…" at bounding box center [943, 148] width 311 height 230
click at [61, 44] on div at bounding box center [370, 43] width 741 height 4
click at [803, 77] on div "player = game . spawnPlayerXY ( "captain" , 36 , 30 ) game . spawnXY ( "soldier…" at bounding box center [943, 148] width 311 height 230
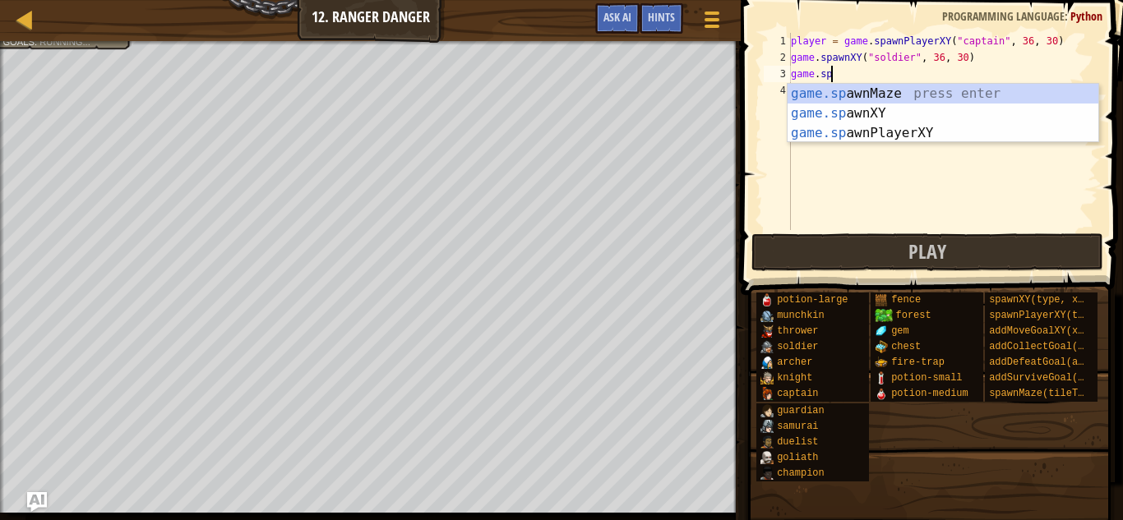
scroll to position [7, 7]
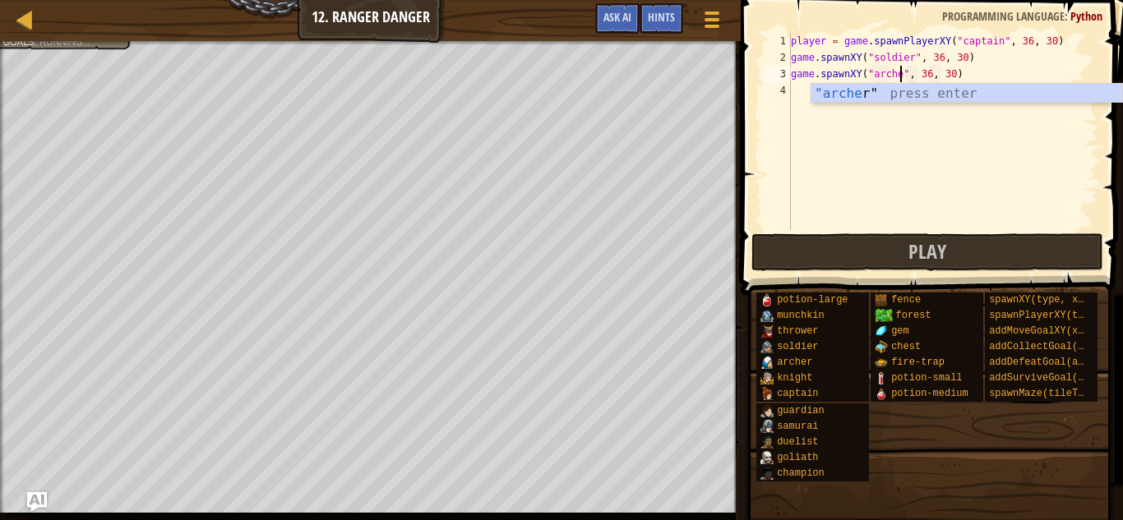
type textarea "game.spawnXY("[PERSON_NAME]", 36, 30)"
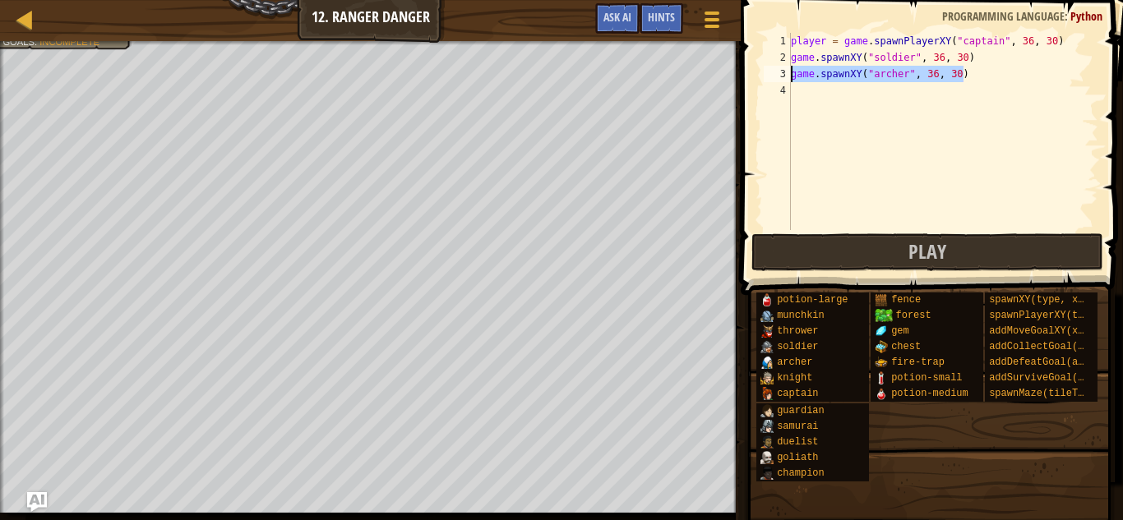
drag, startPoint x: 983, startPoint y: 75, endPoint x: 789, endPoint y: 76, distance: 194.9
click at [789, 76] on div "game.spawnXY("[PERSON_NAME]", 36, 30) 1 2 3 4 player = game . spawnPlayerXY ( "…" at bounding box center [930, 131] width 338 height 197
click at [798, 93] on div "player = game . spawnPlayerXY ( "captain" , 36 , 30 ) game . spawnXY ( "soldier…" at bounding box center [943, 148] width 311 height 230
paste textarea "game.spawnXY("[PERSON_NAME]", 36, 30)"
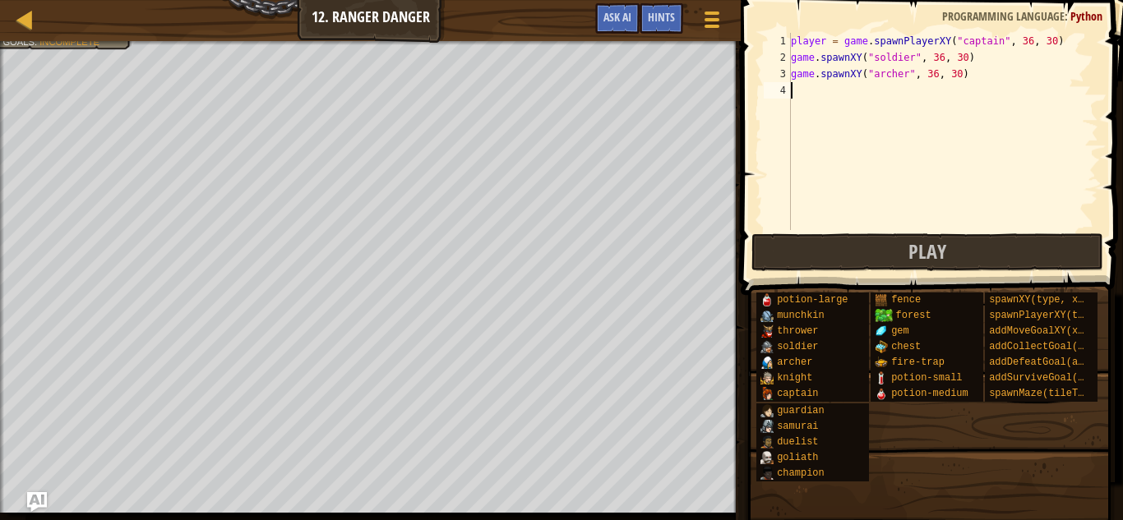
type textarea "game.spawnXY("[PERSON_NAME]", 36, 30)"
click at [823, 120] on div "player = game . spawnPlayerXY ( "captain" , 36 , 30 ) game . spawnXY ( "soldier…" at bounding box center [943, 148] width 311 height 230
paste textarea "game.spawnXY("[PERSON_NAME]", 36, 30)"
click at [932, 113] on div "player = game . spawnPlayerXY ( "captain" , 36 , 30 ) game . spawnXY ( "soldier…" at bounding box center [943, 148] width 311 height 230
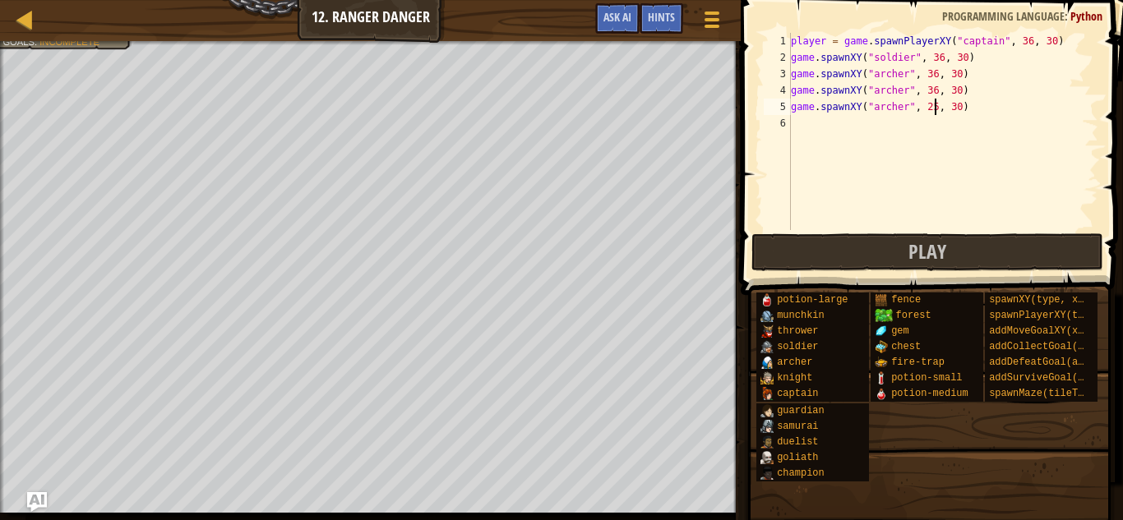
click at [935, 91] on div "player = game . spawnPlayerXY ( "captain" , 36 , 30 ) game . spawnXY ( "soldier…" at bounding box center [943, 148] width 311 height 230
click at [932, 78] on div "player = game . spawnPlayerXY ( "captain" , 36 , 30 ) game . spawnXY ( "soldier…" at bounding box center [943, 148] width 311 height 230
click at [958, 113] on div "player = game . spawnPlayerXY ( "captain" , 36 , 30 ) game . spawnXY ( "soldier…" at bounding box center [943, 148] width 311 height 230
click at [952, 95] on div "player = game . spawnPlayerXY ( "captain" , 36 , 30 ) game . spawnXY ( "soldier…" at bounding box center [943, 148] width 311 height 230
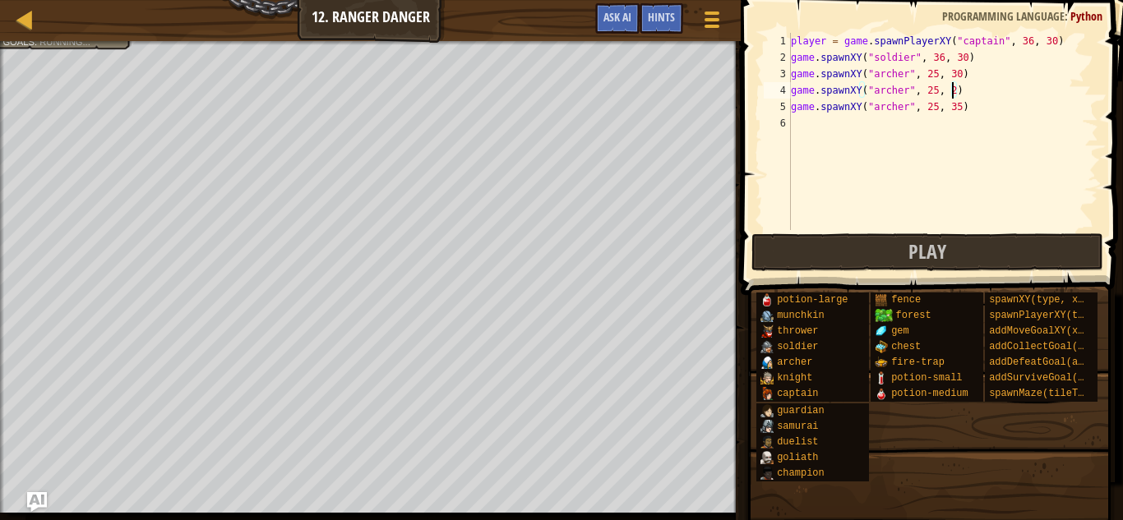
type textarea "game.spawnXY("[PERSON_NAME]", 25, 25)"
click at [938, 247] on span "Play" at bounding box center [928, 251] width 38 height 26
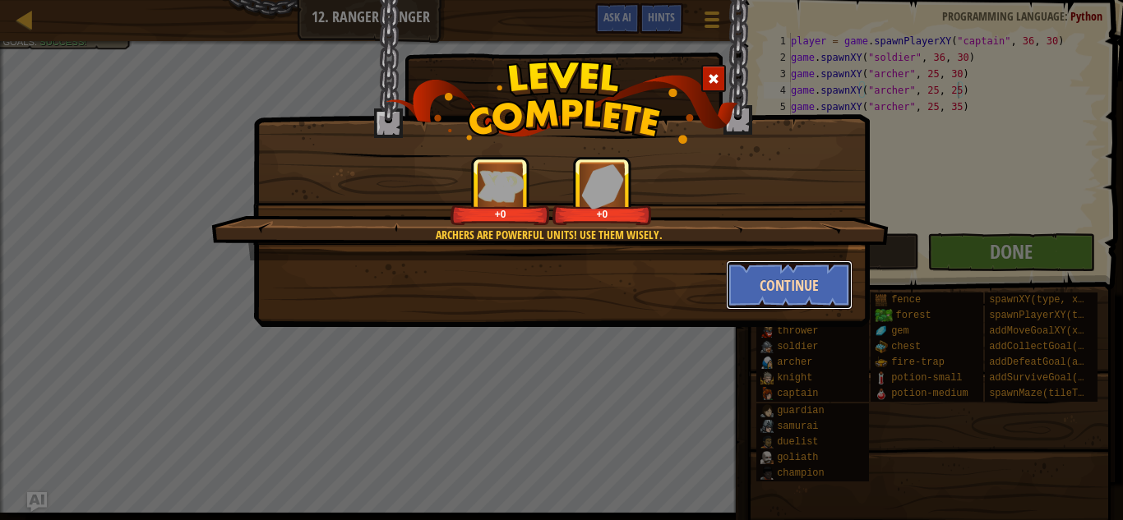
click at [789, 296] on button "Continue" at bounding box center [789, 285] width 127 height 49
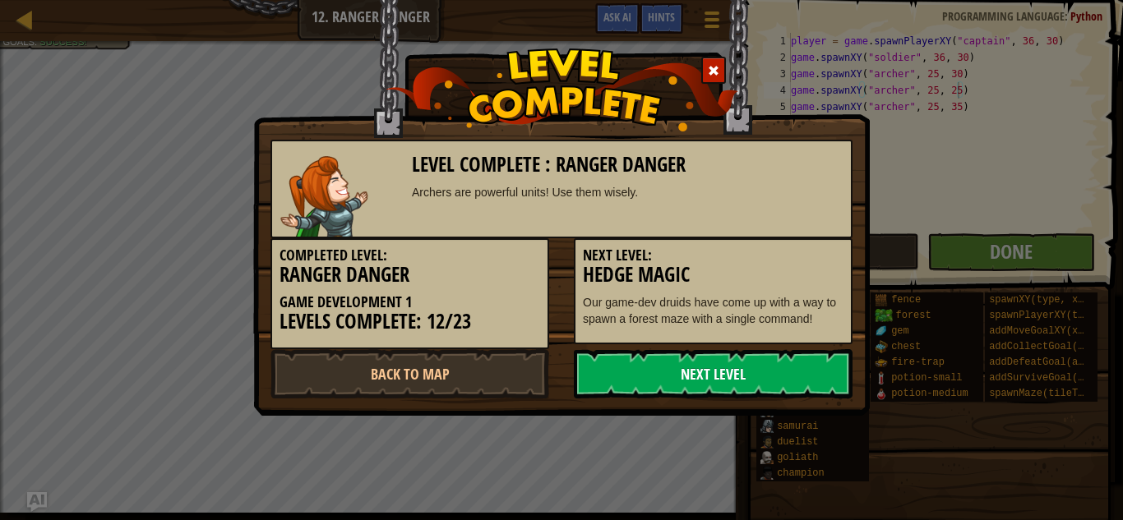
click at [736, 372] on link "Next Level" at bounding box center [713, 373] width 279 height 49
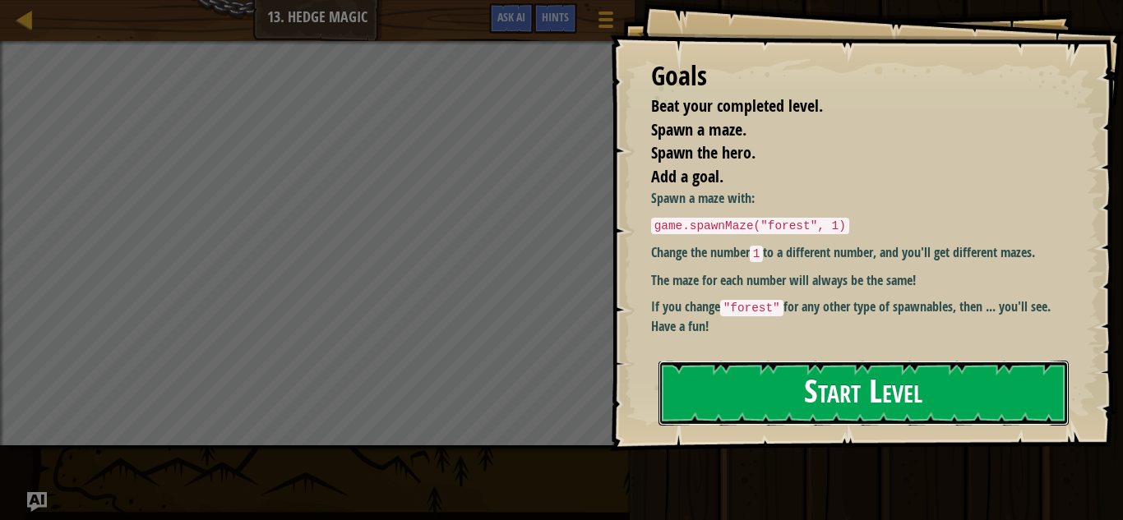
click at [733, 391] on button "Start Level" at bounding box center [864, 393] width 410 height 65
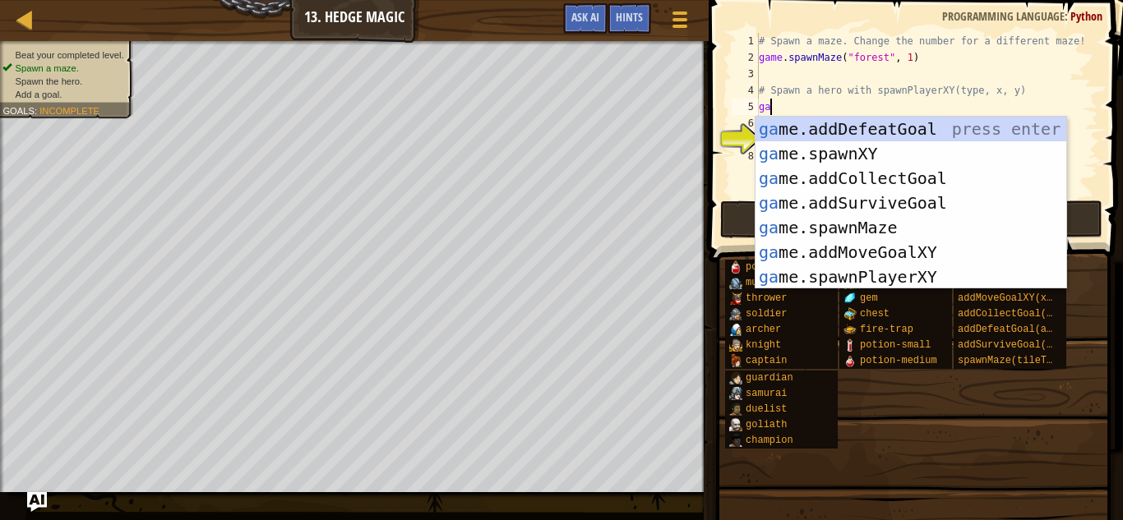
scroll to position [7, 1]
type textarea "g"
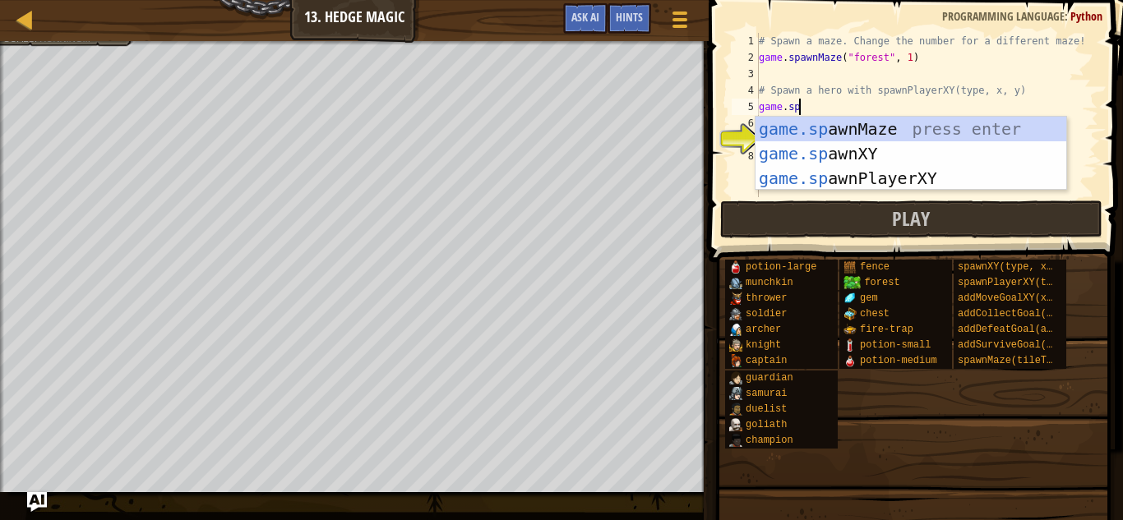
scroll to position [7, 5]
click at [802, 185] on div "game.sp awnMaze press enter game.sp awnXY press enter game.sp awnPlayerXY press…" at bounding box center [911, 178] width 311 height 123
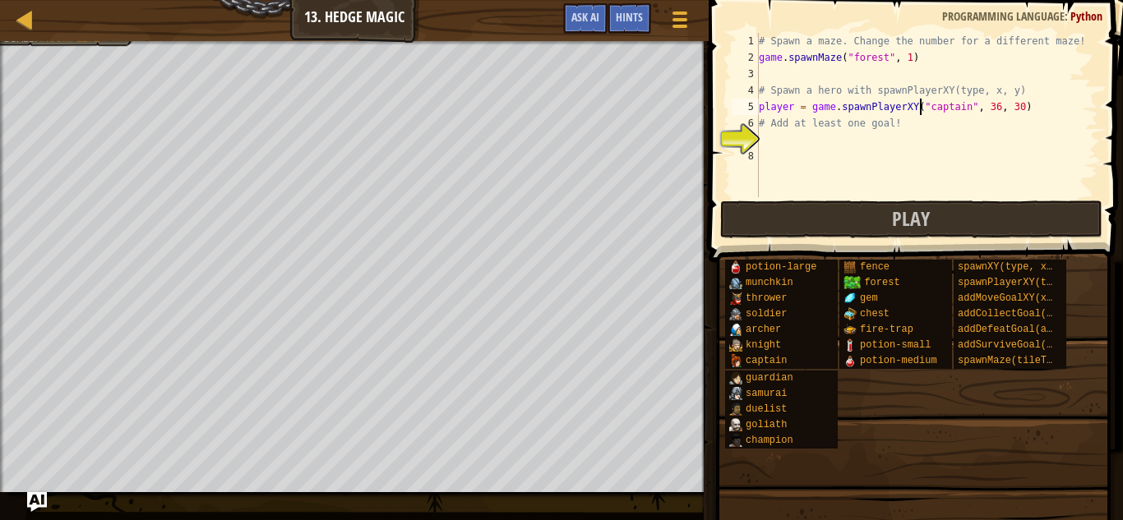
click at [921, 113] on div "# Spawn a maze. Change the number for a different maze! game . spawnMaze ( "for…" at bounding box center [927, 131] width 343 height 197
drag, startPoint x: 914, startPoint y: 123, endPoint x: 756, endPoint y: 127, distance: 158.0
click at [756, 127] on div "player = game.spawnPlayerXY("captain", 36, 30) 1 2 3 4 5 6 7 8 # Spawn a maze. …" at bounding box center [914, 115] width 370 height 164
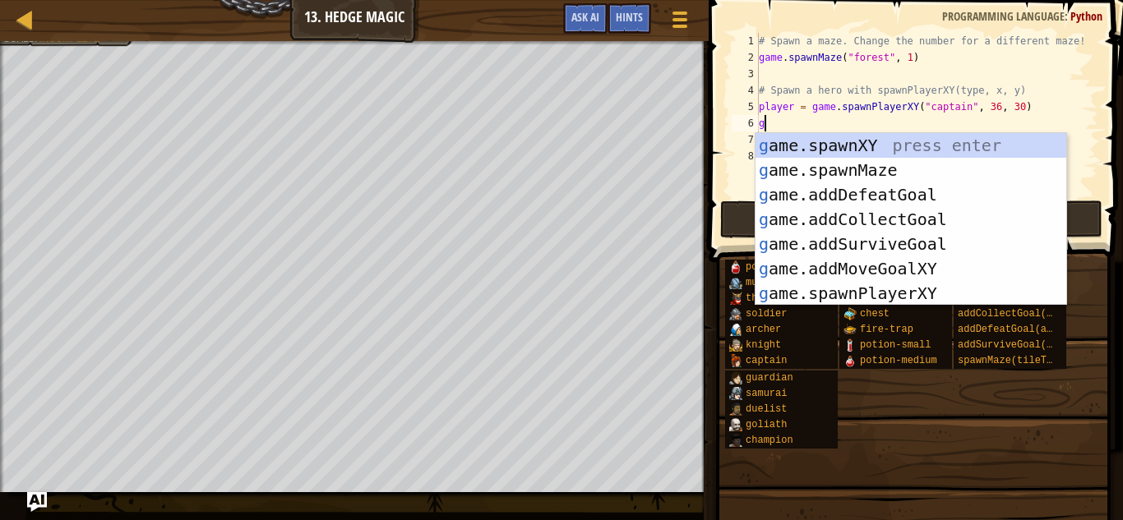
scroll to position [7, 0]
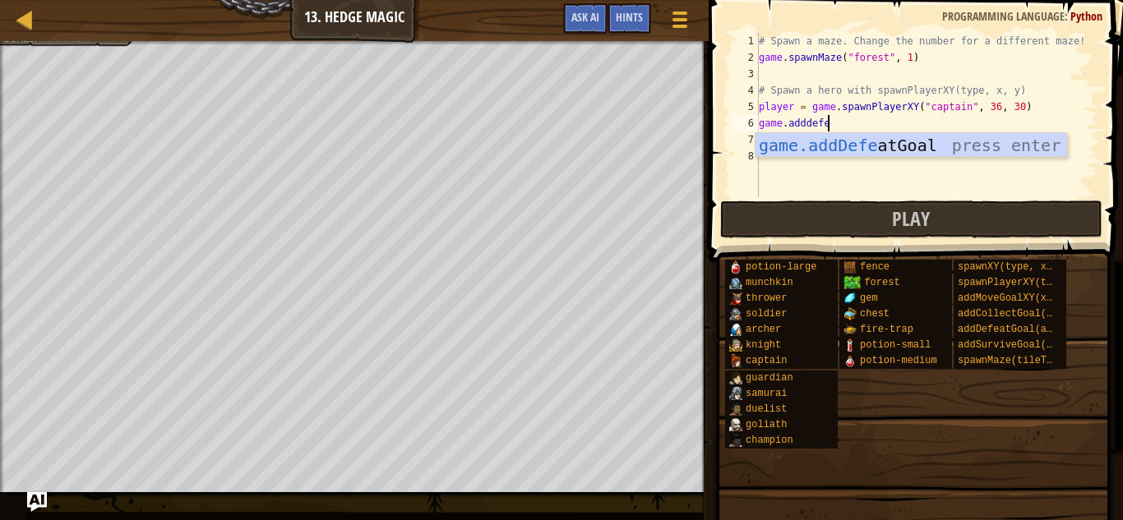
type textarea "game.adddefea"
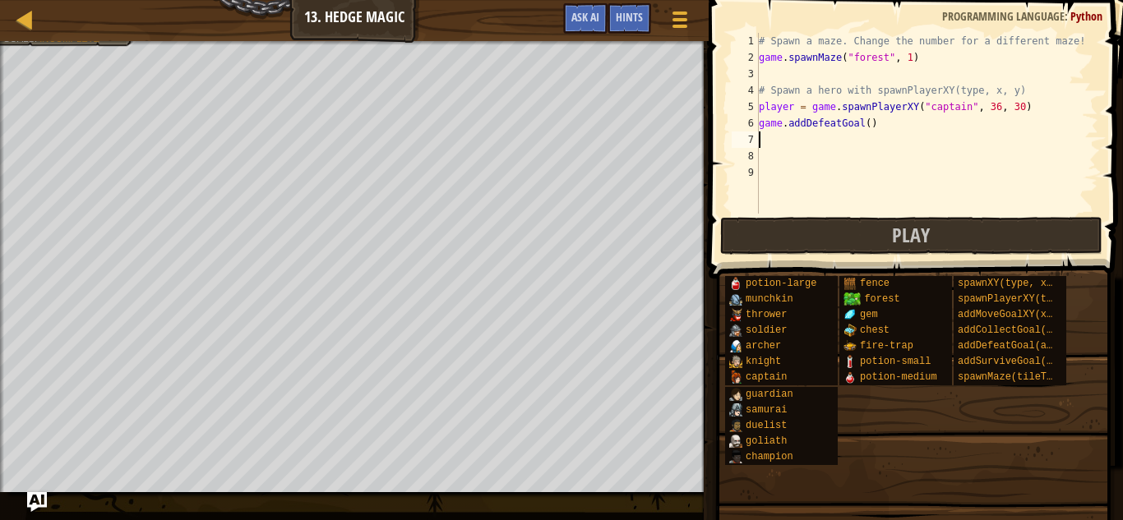
click at [869, 120] on div "# Spawn a maze. Change the number for a different maze! game . spawnMaze ( "for…" at bounding box center [927, 140] width 343 height 214
type textarea "game.addDefeatGoal(2)"
click at [877, 143] on div "# Spawn a maze. Change the number for a different maze! game . spawnMaze ( "for…" at bounding box center [927, 140] width 343 height 214
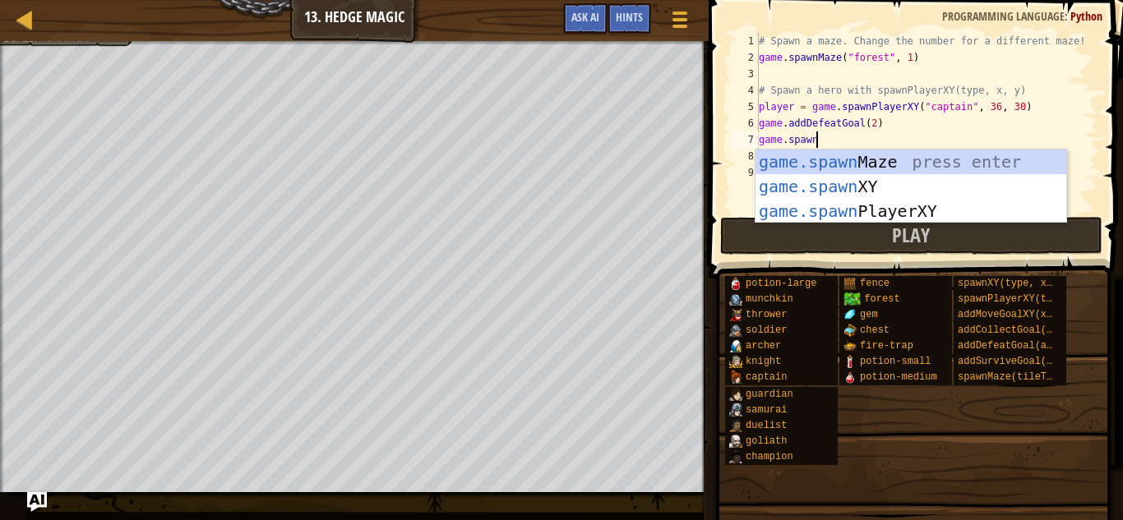
scroll to position [7, 7]
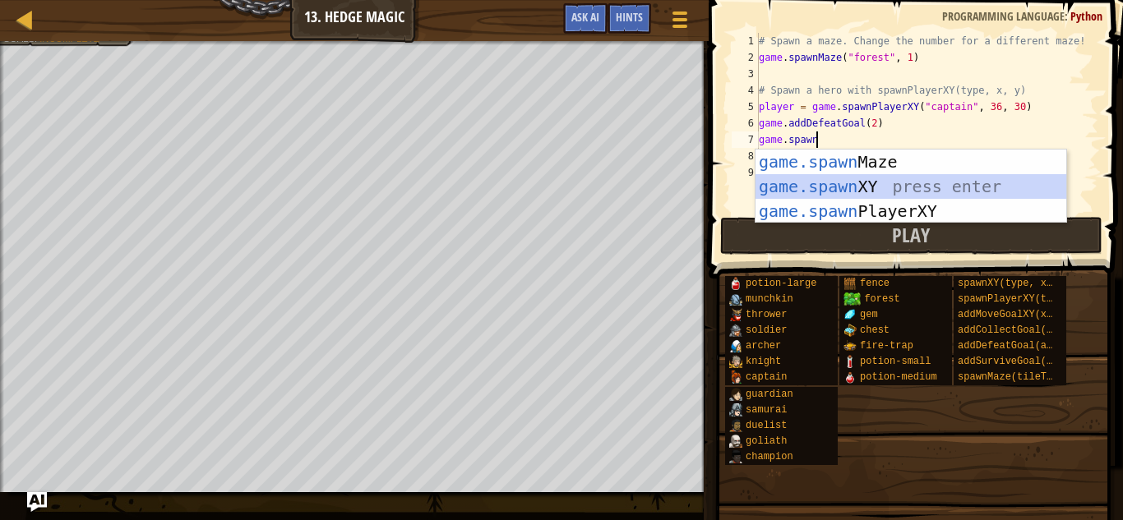
click at [883, 189] on div "game.spawn Maze press enter game.spawn XY press enter game.spawn PlayerXY press…" at bounding box center [911, 211] width 311 height 123
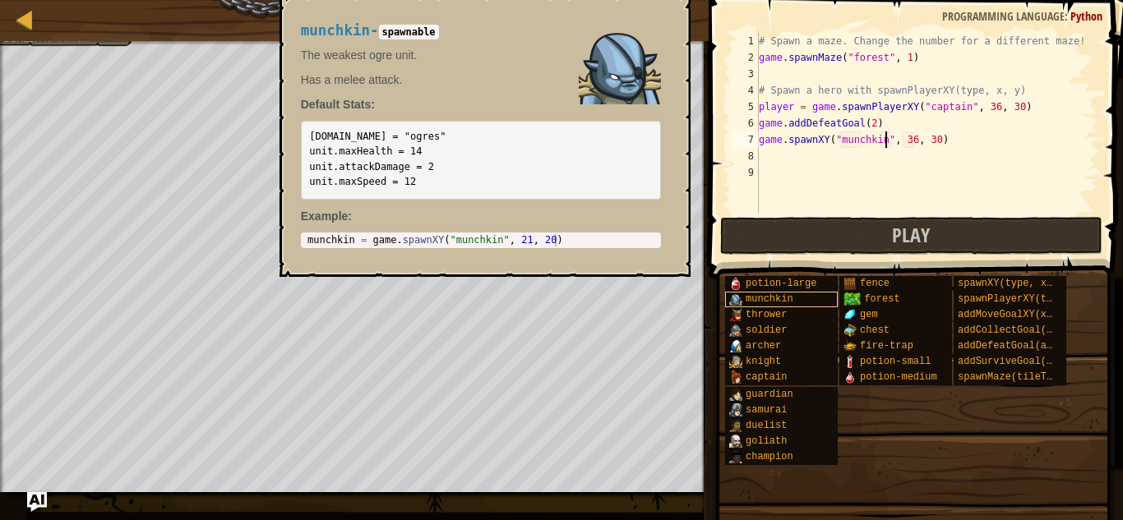
scroll to position [7, 18]
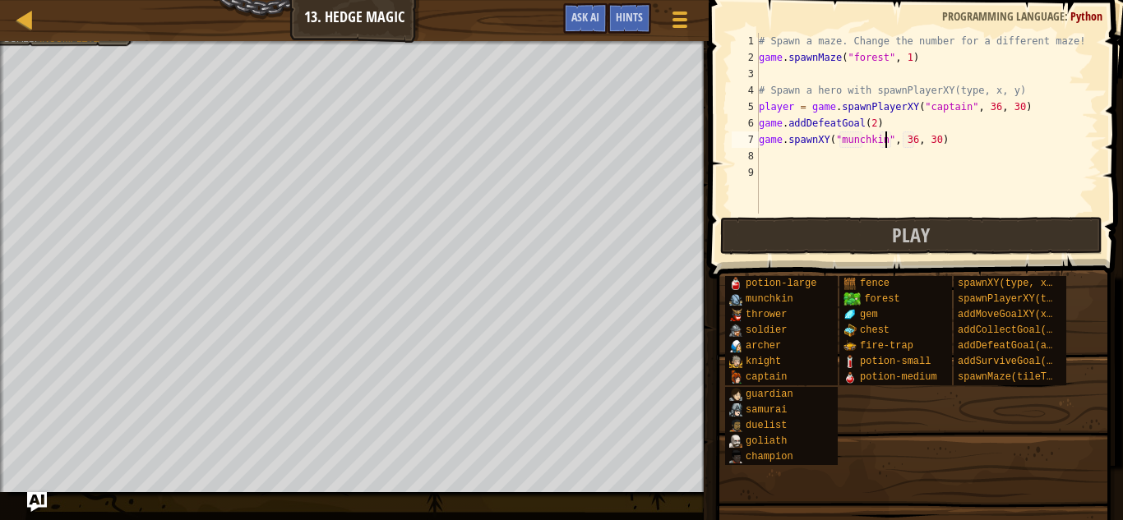
click at [914, 136] on div "# Spawn a maze. Change the number for a different maze! game . spawnMaze ( "for…" at bounding box center [927, 140] width 343 height 214
type textarea "game.spawnXY("munchkin", 55, 30)"
click at [951, 147] on div "# Spawn a maze. Change the number for a different maze! game . spawnMaze ( "for…" at bounding box center [927, 140] width 343 height 214
click at [930, 166] on div "# Spawn a maze. Change the number for a different maze! game . spawnMaze ( "for…" at bounding box center [927, 140] width 343 height 214
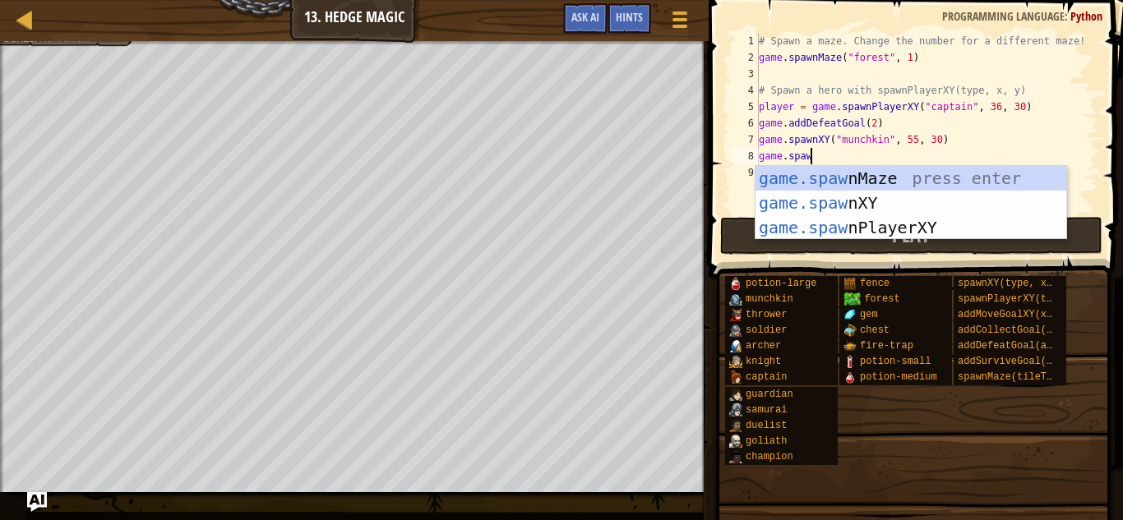
scroll to position [7, 7]
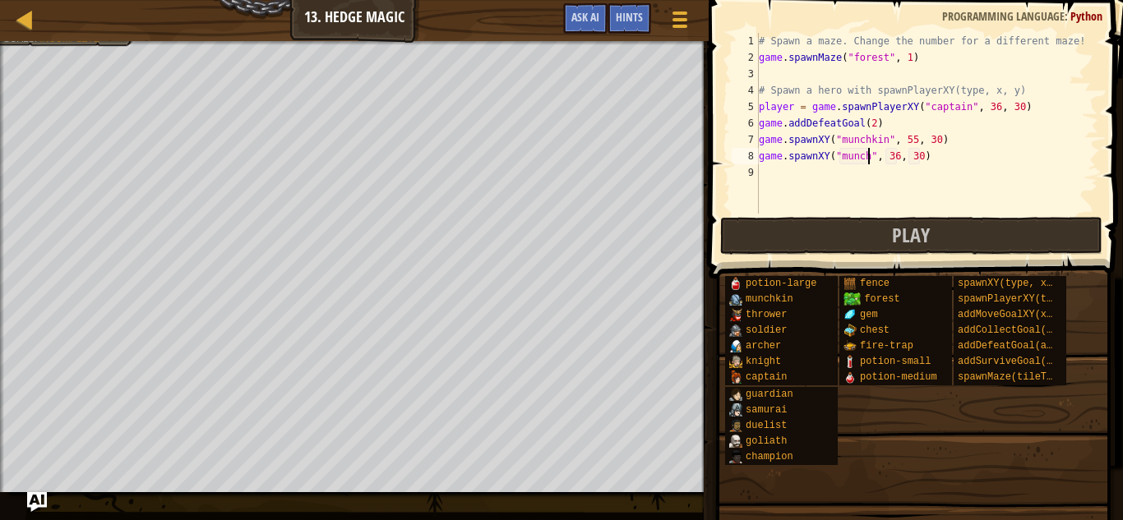
type textarea "game.spawnXY("munchkin", 36, 30)"
type textarea "game.spawnXY("munchkin", 30, 30)"
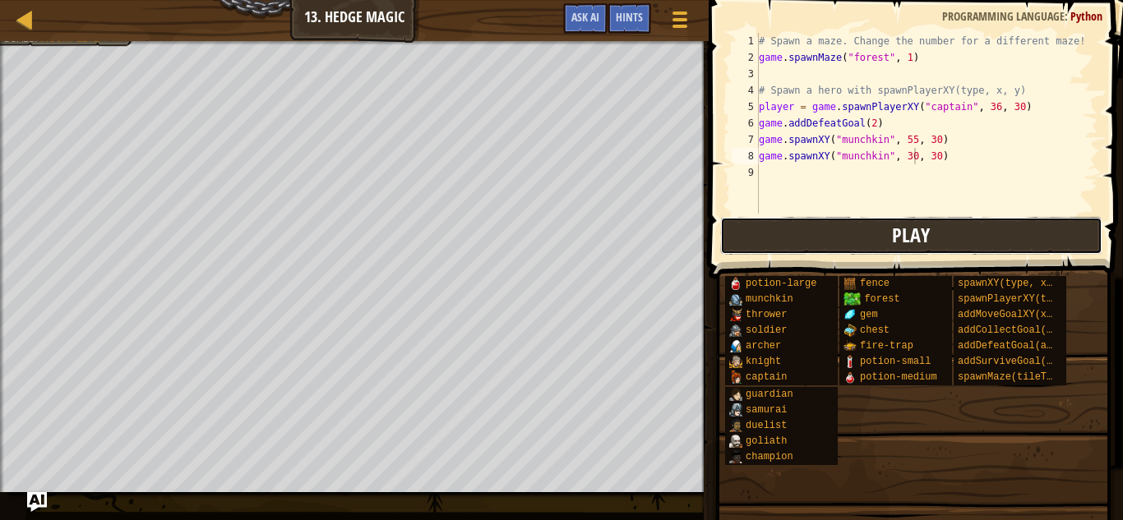
click at [919, 229] on span "Play" at bounding box center [911, 235] width 38 height 26
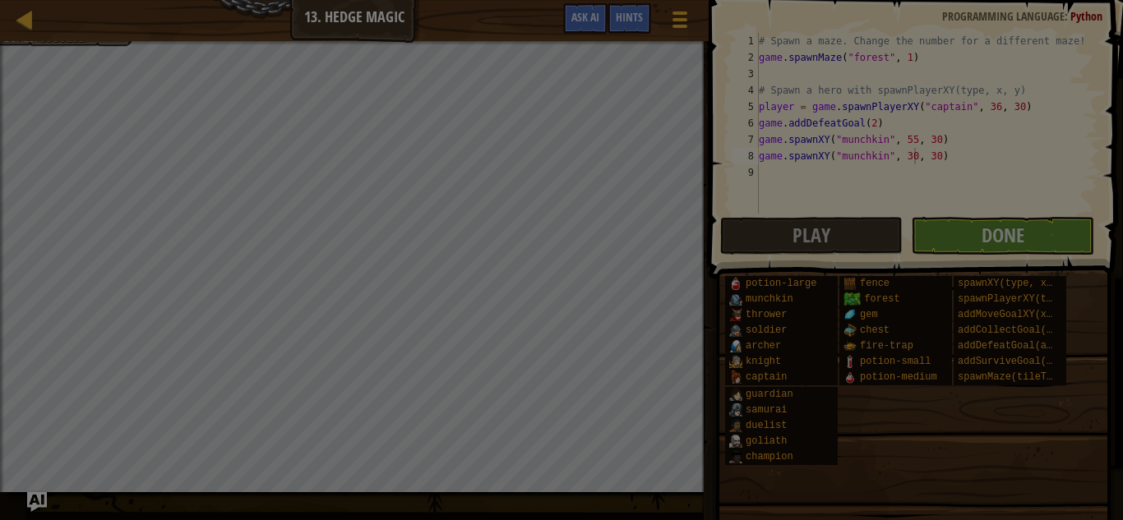
click at [0, 0] on div "Loading..." at bounding box center [0, 0] width 0 height 0
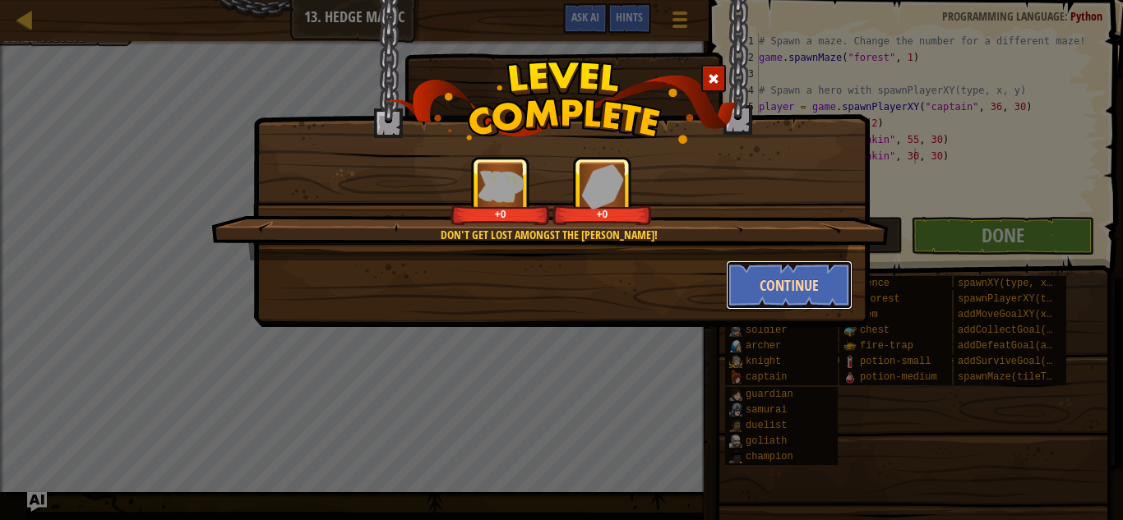
click at [830, 283] on button "Continue" at bounding box center [789, 285] width 127 height 49
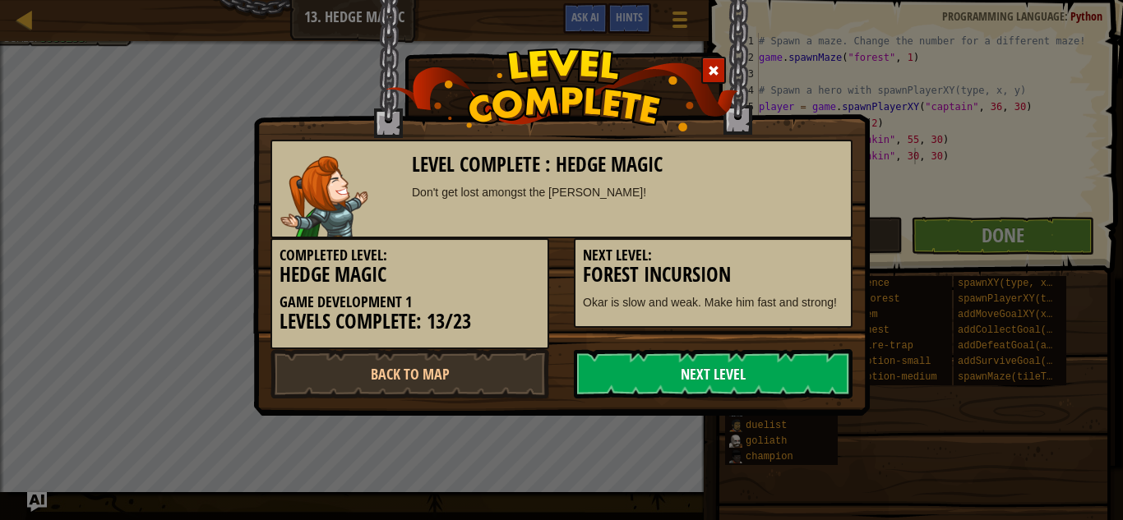
click at [764, 371] on link "Next Level" at bounding box center [713, 373] width 279 height 49
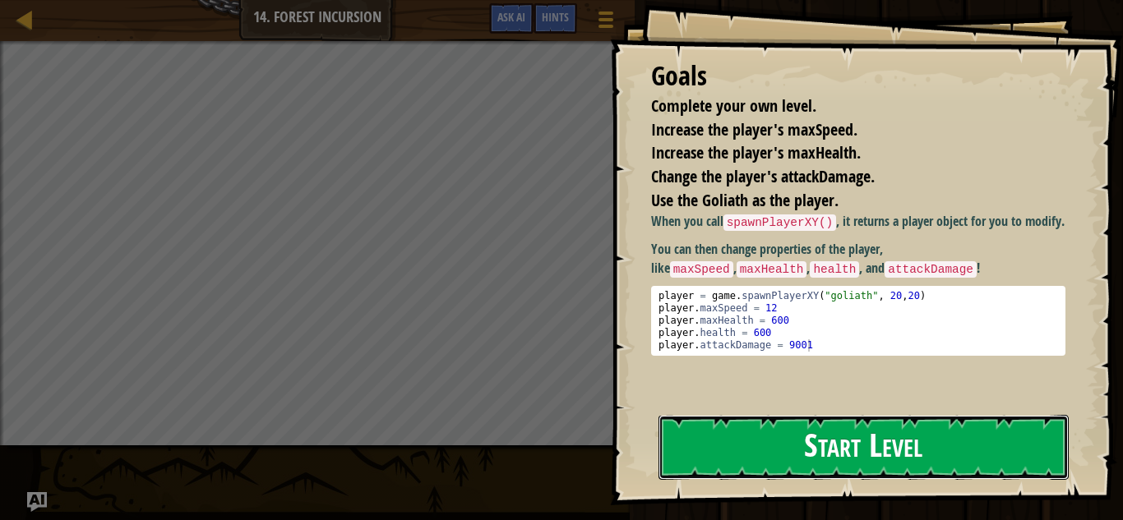
click at [744, 431] on button "Start Level" at bounding box center [864, 447] width 410 height 65
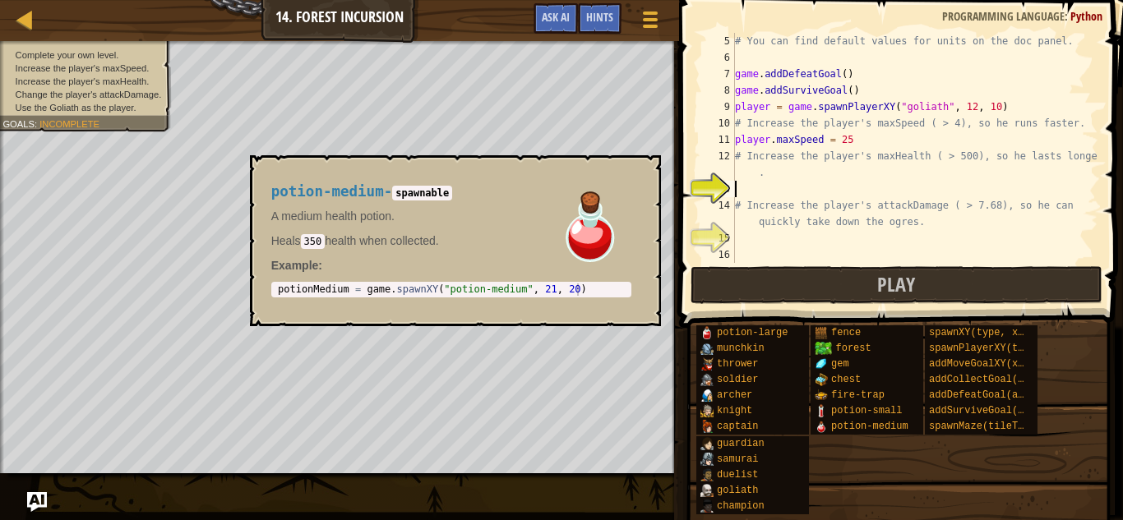
scroll to position [82, 0]
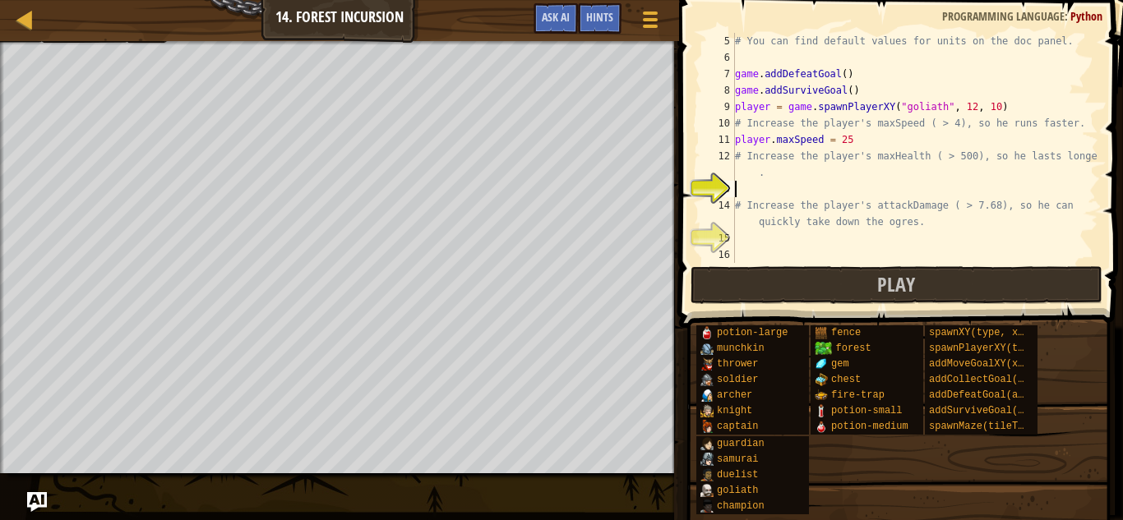
click at [847, 72] on div "# You can find default values for units on the doc panel. game . addDefeatGoal …" at bounding box center [915, 164] width 367 height 263
click at [856, 141] on div "# You can find default values for units on the doc panel. game . addDefeatGoal …" at bounding box center [915, 164] width 367 height 263
type textarea "player.maxSpeed = 25"
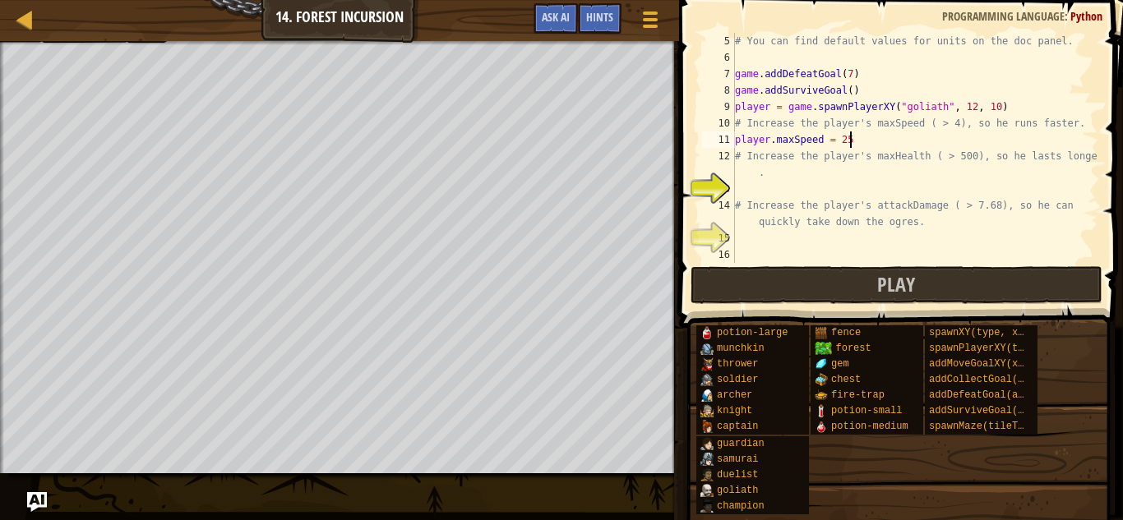
click at [118, 35] on div "Map Game Development 1 14. Forest Incursion Game Menu Done Hints Ask AI" at bounding box center [339, 20] width 679 height 41
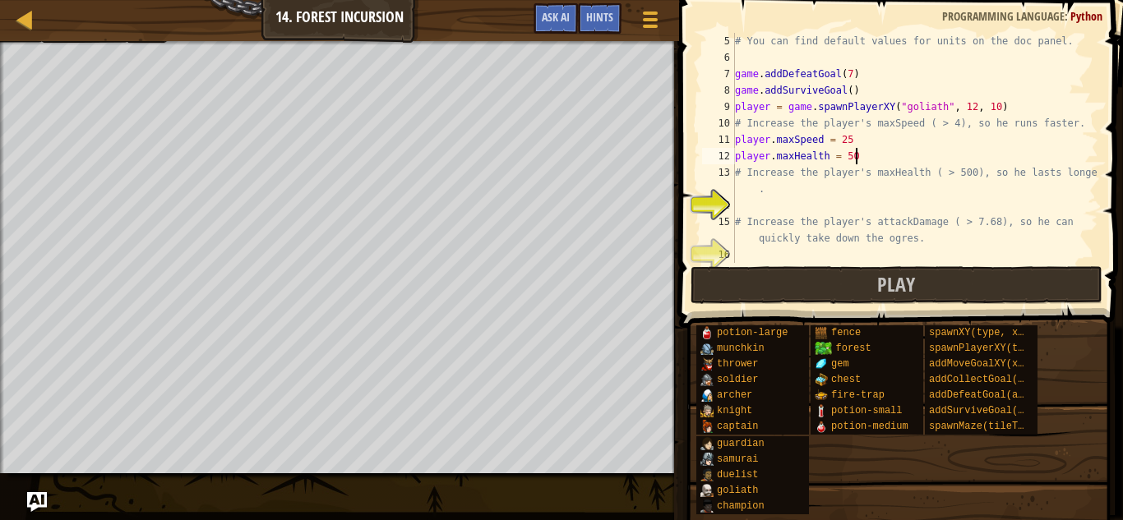
scroll to position [7, 17]
click at [842, 229] on div "# You can find default values for units on the doc panel. game . addDefeatGoal …" at bounding box center [915, 164] width 367 height 263
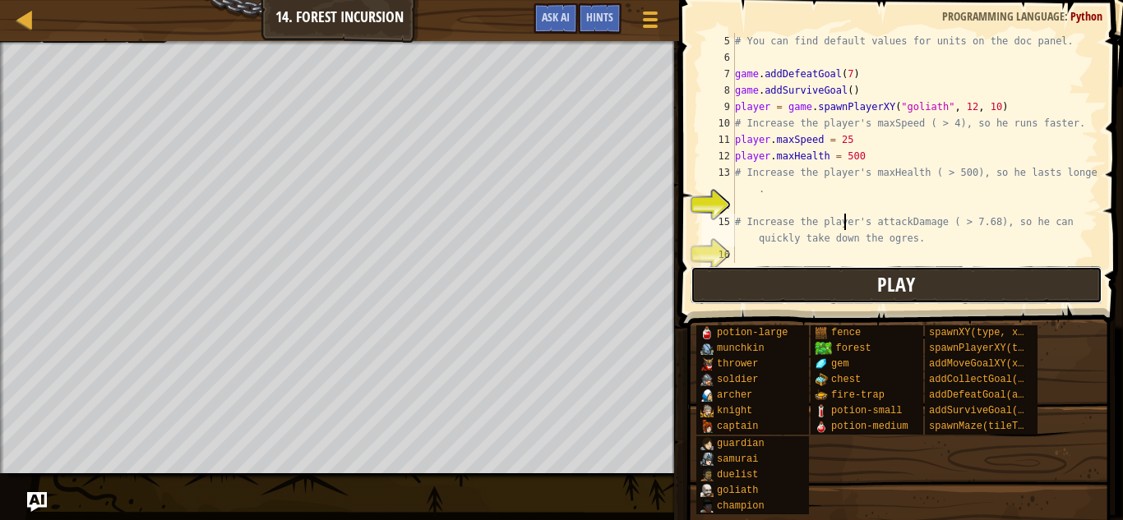
click at [856, 283] on button "Play" at bounding box center [897, 285] width 412 height 38
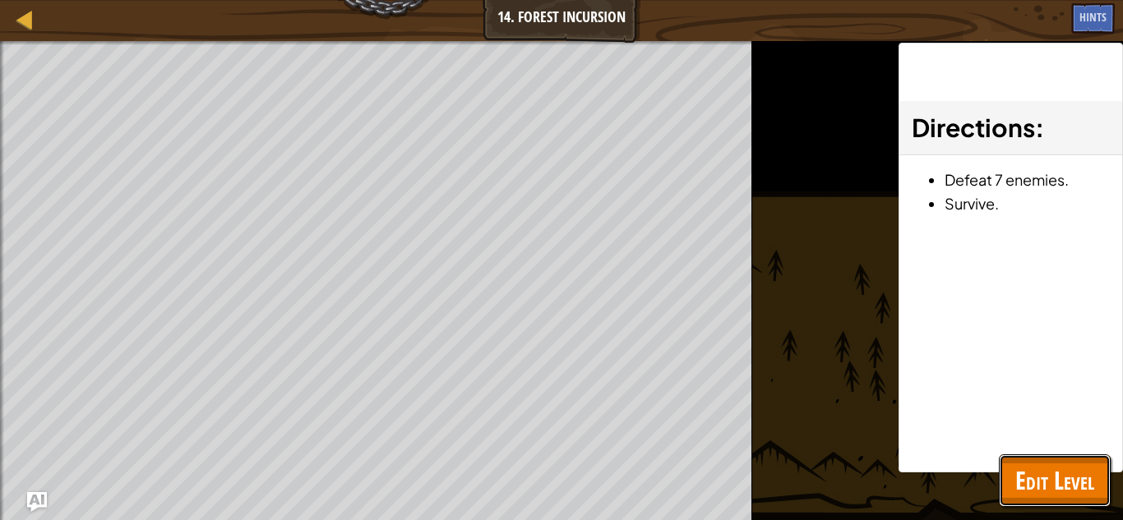
click at [1052, 476] on span "Edit Level" at bounding box center [1054, 481] width 79 height 34
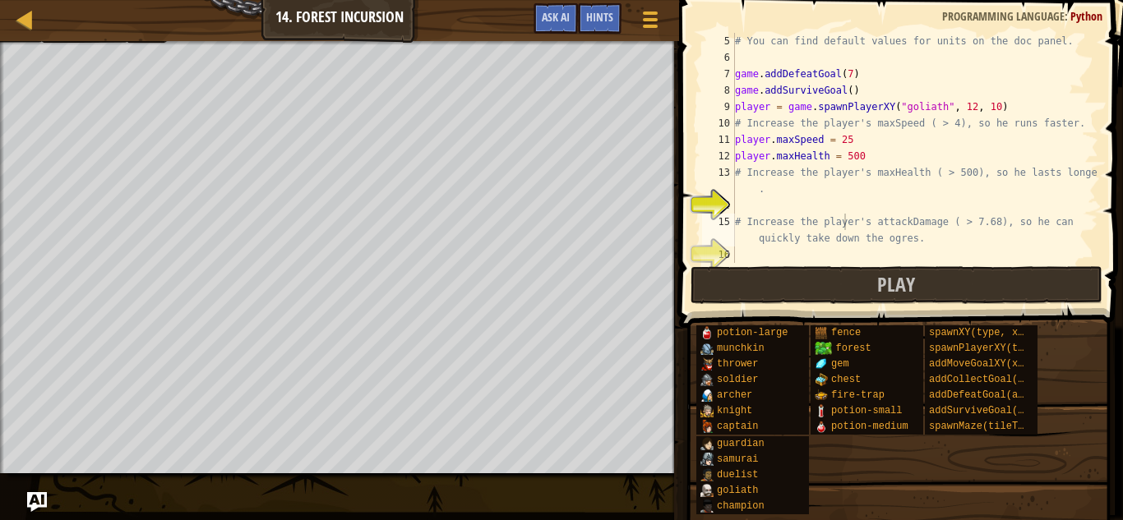
click at [851, 72] on div "# You can find default values for units on the doc panel. game . addDefeatGoal …" at bounding box center [915, 164] width 367 height 263
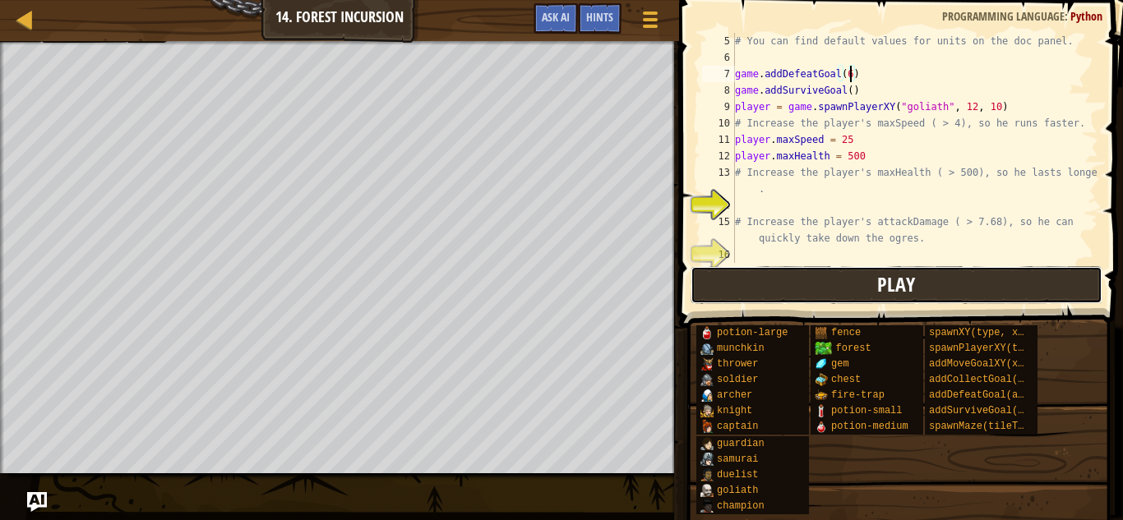
click at [842, 280] on button "Play" at bounding box center [897, 285] width 412 height 38
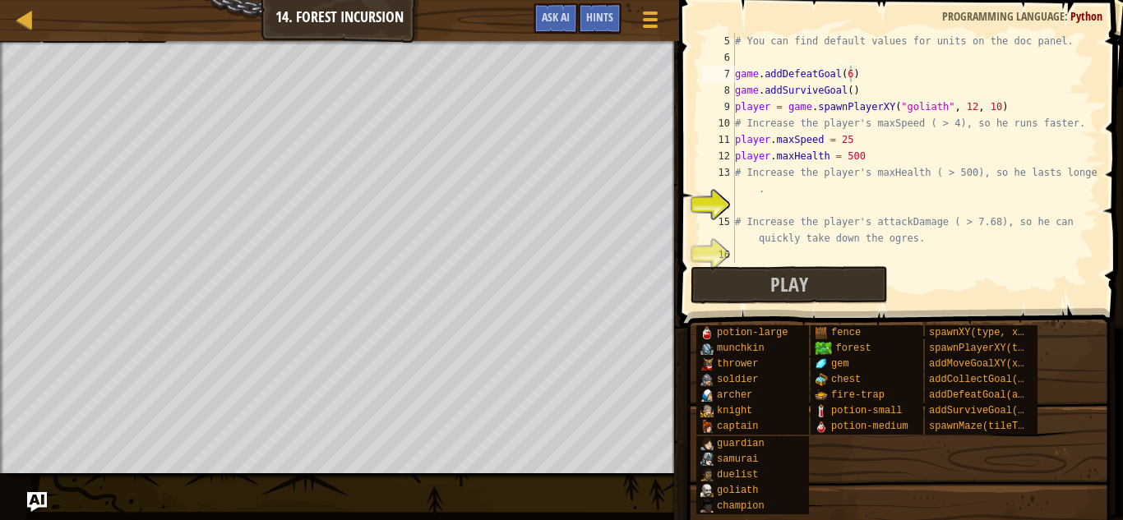
click at [90, 36] on div "Map Game Development 1 14. Forest Incursion Game Menu Done Hints Ask AI" at bounding box center [339, 20] width 679 height 41
click at [609, 11] on span "Hints" at bounding box center [599, 17] width 27 height 16
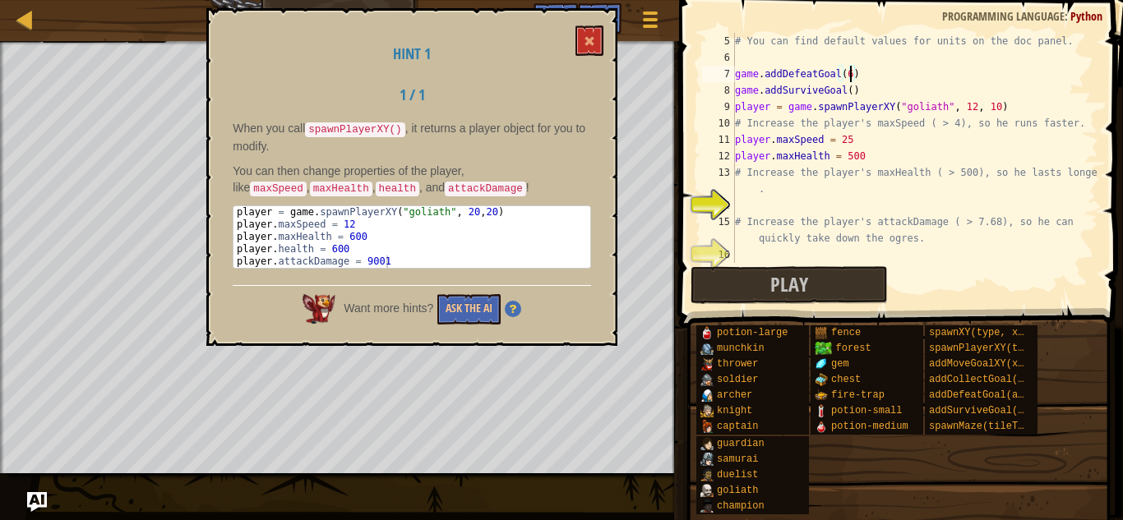
click at [870, 158] on div "# You can find default values for units on the doc panel. game . addDefeatGoal …" at bounding box center [915, 164] width 367 height 263
type textarea "player.maxHealth = 500"
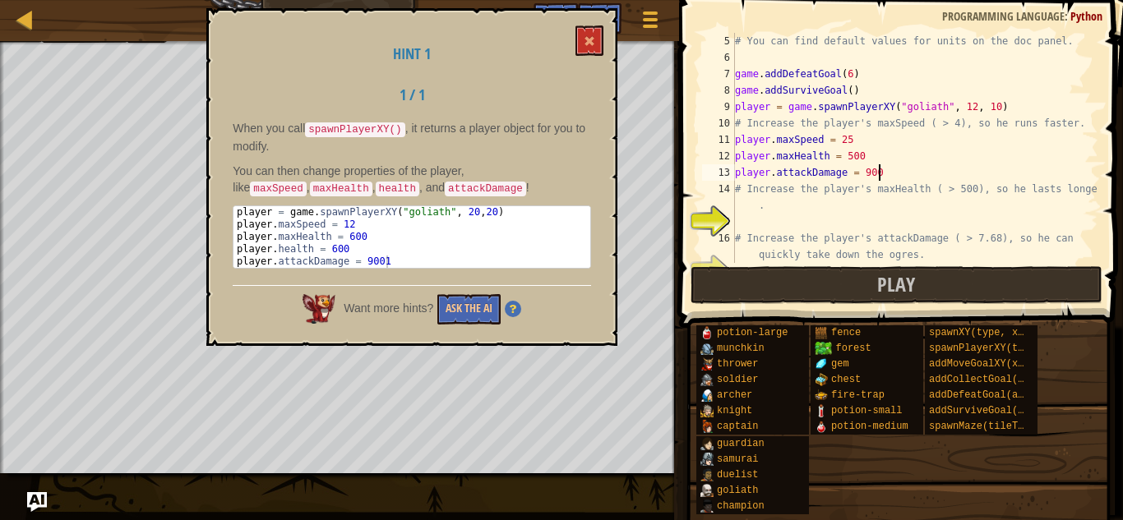
scroll to position [7, 21]
click at [584, 52] on button at bounding box center [590, 40] width 28 height 30
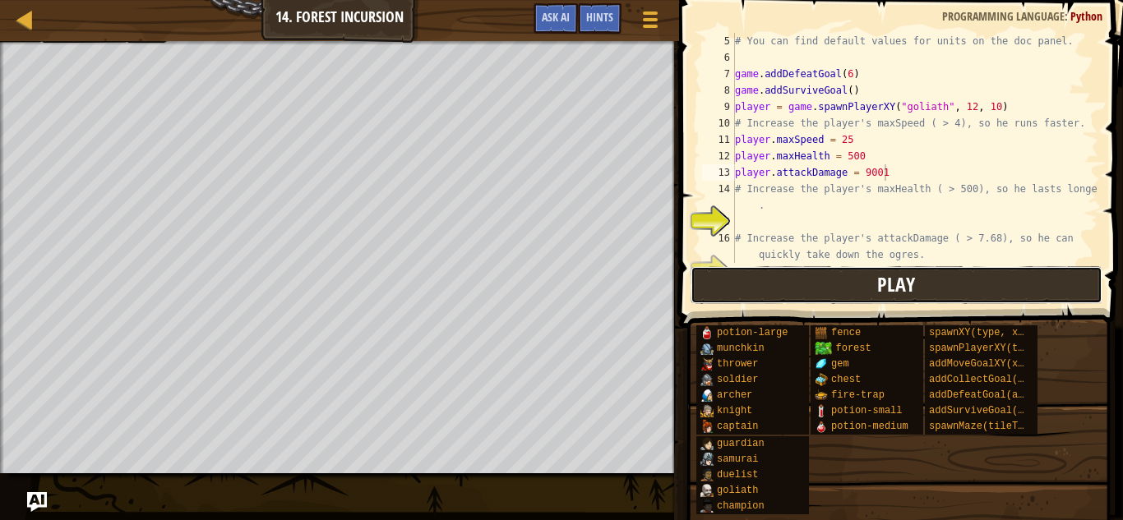
click at [747, 280] on button "Play" at bounding box center [897, 285] width 412 height 38
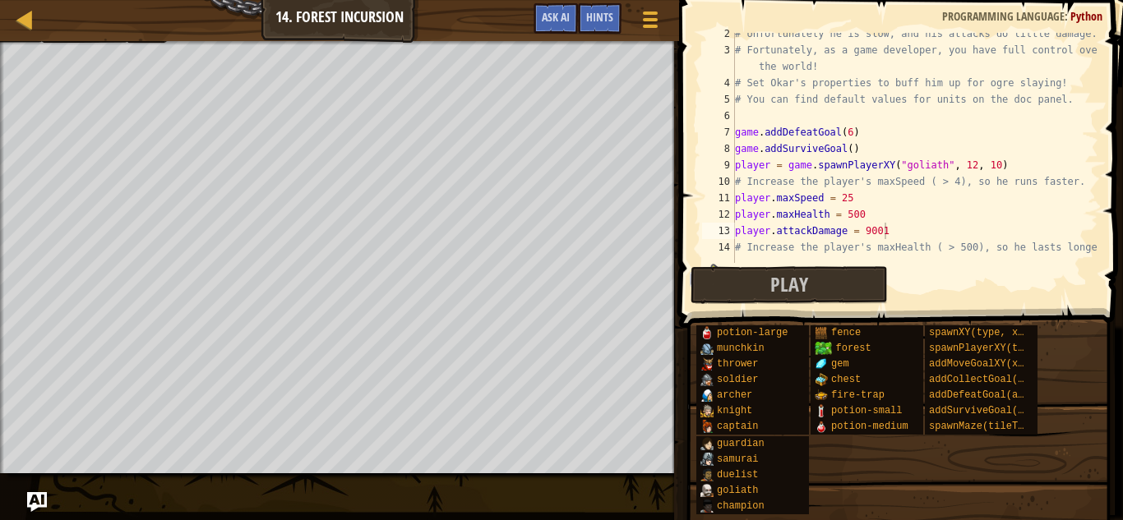
scroll to position [115, 0]
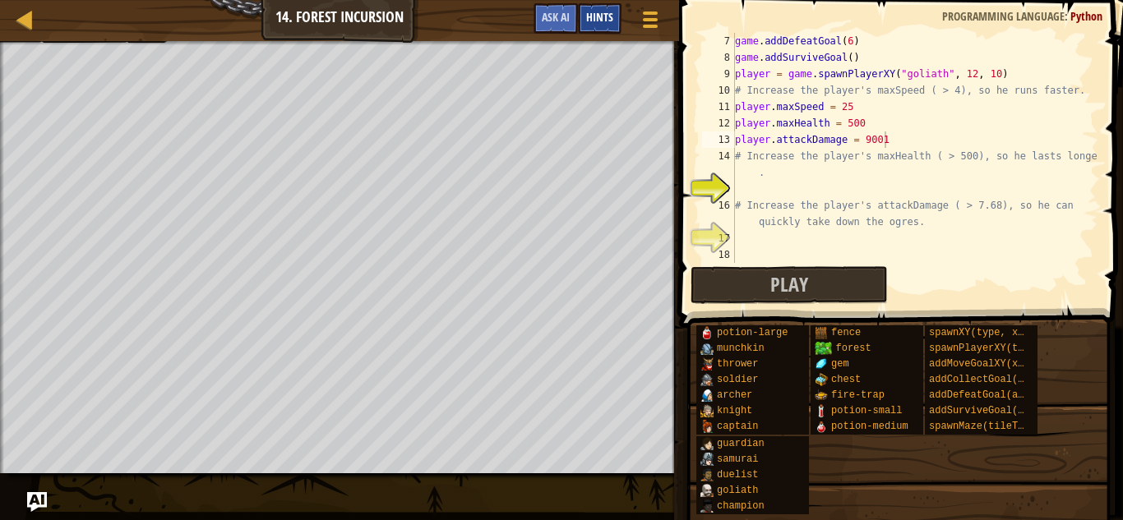
click at [608, 27] on div "Hints" at bounding box center [600, 18] width 44 height 30
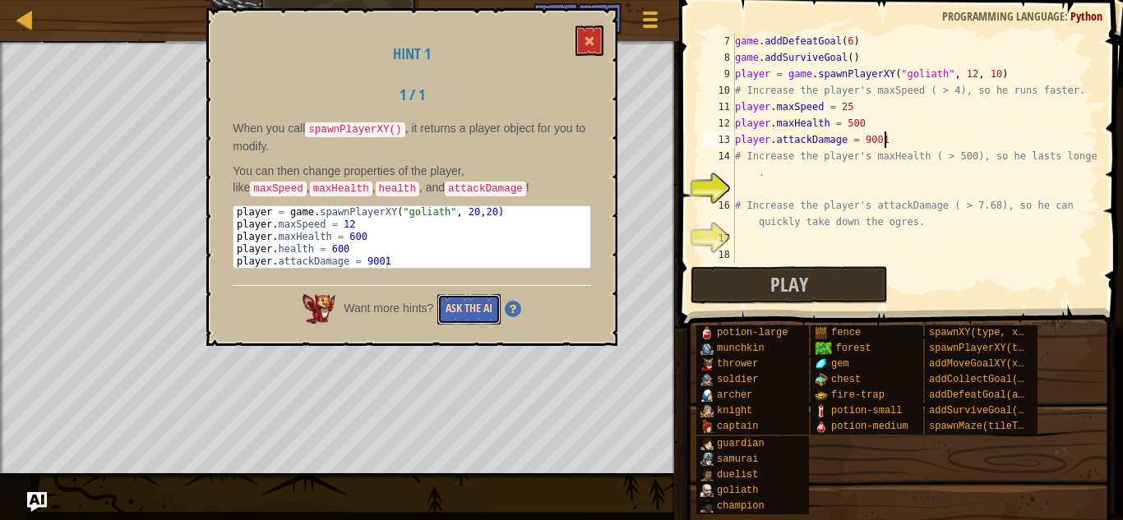
click at [472, 316] on button "Ask the AI" at bounding box center [468, 309] width 63 height 30
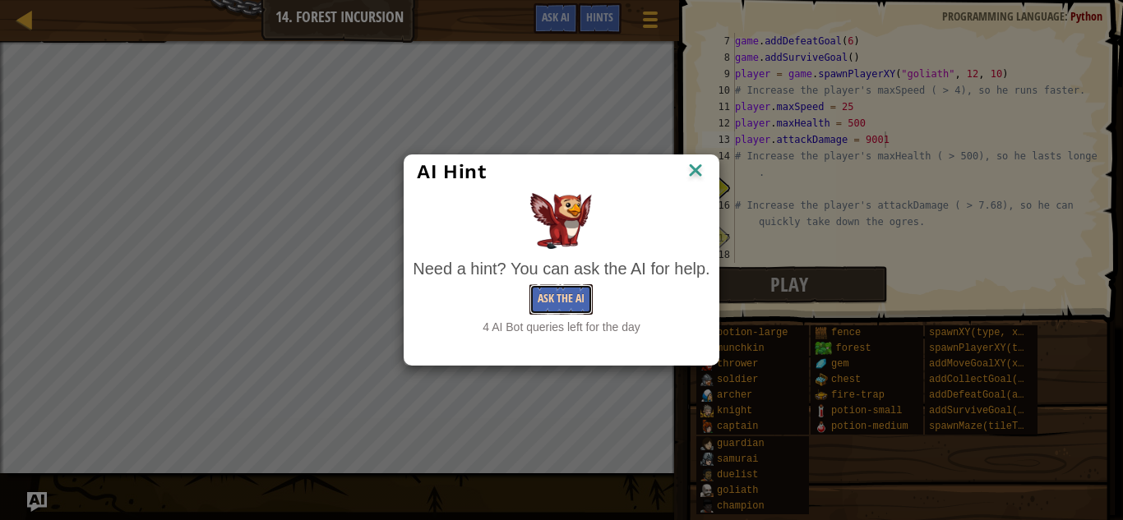
click at [546, 291] on button "Ask the AI" at bounding box center [561, 300] width 63 height 30
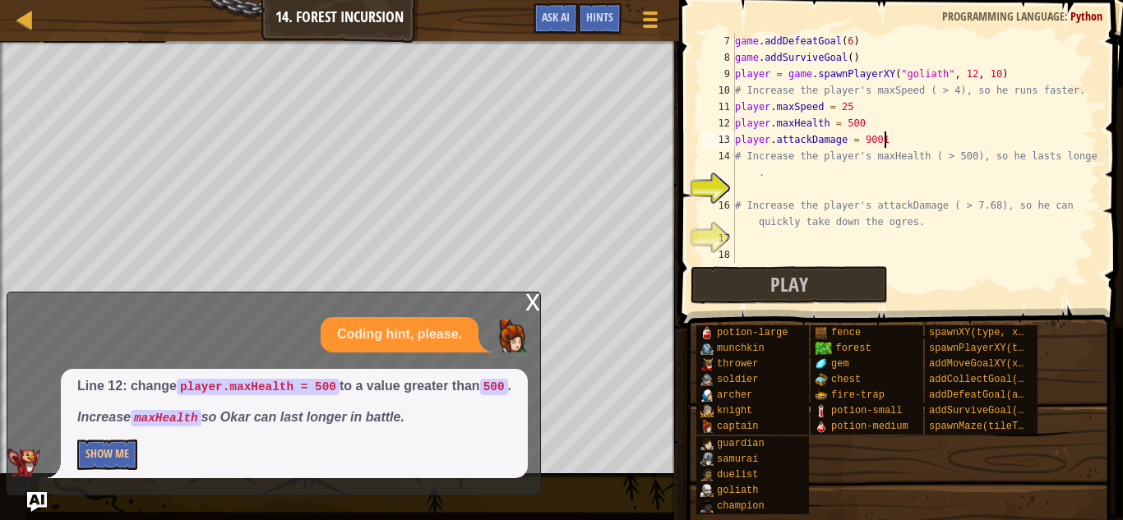
click at [859, 123] on div "game . addDefeatGoal ( 6 ) game . addSurviveGoal ( ) player = game . spawnPlaye…" at bounding box center [915, 164] width 367 height 263
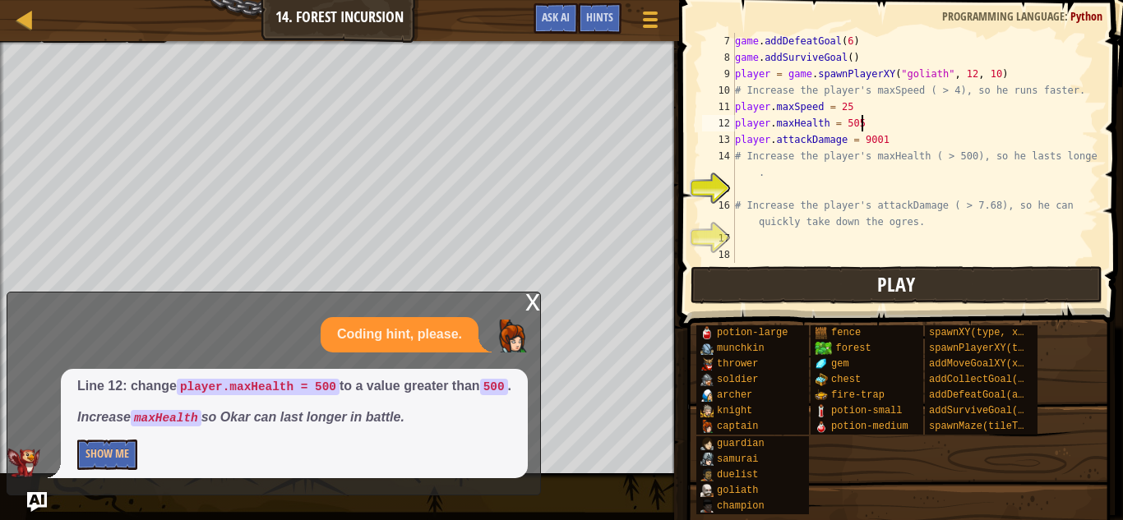
type textarea "player.maxHealth = 505"
click at [821, 290] on button "Play" at bounding box center [897, 285] width 412 height 38
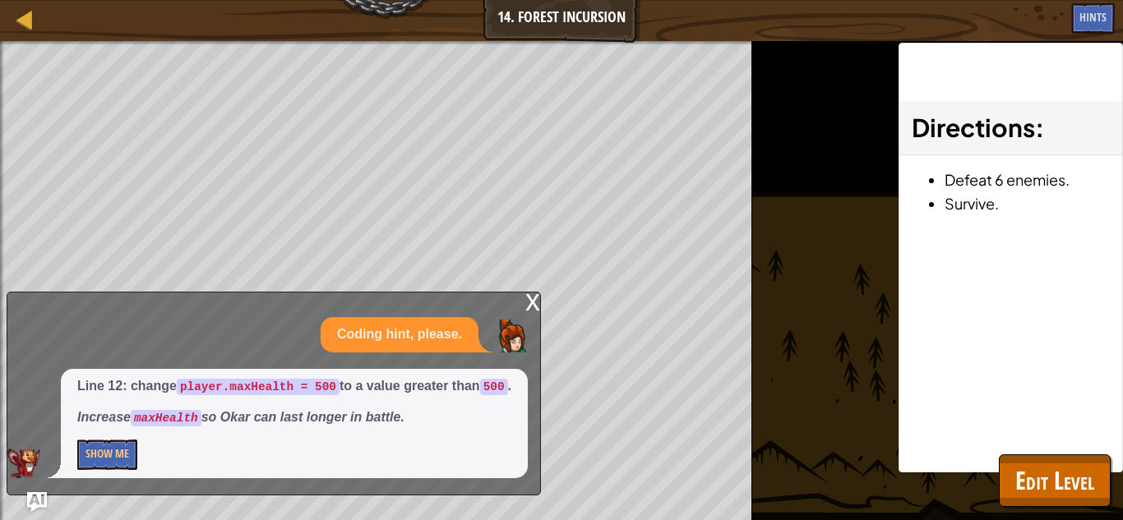
click at [533, 293] on div "x" at bounding box center [532, 301] width 15 height 16
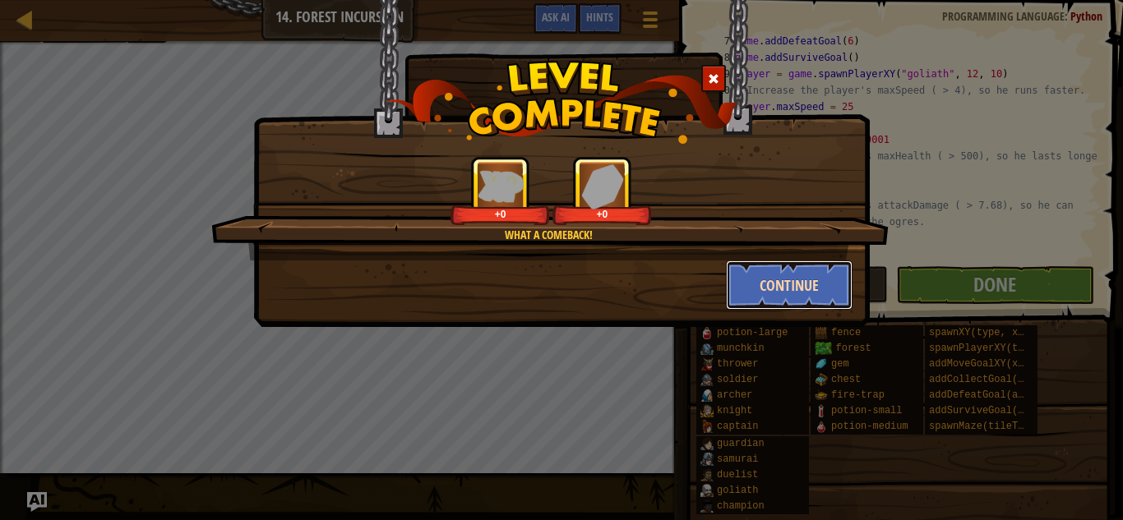
click at [823, 303] on button "Continue" at bounding box center [789, 285] width 127 height 49
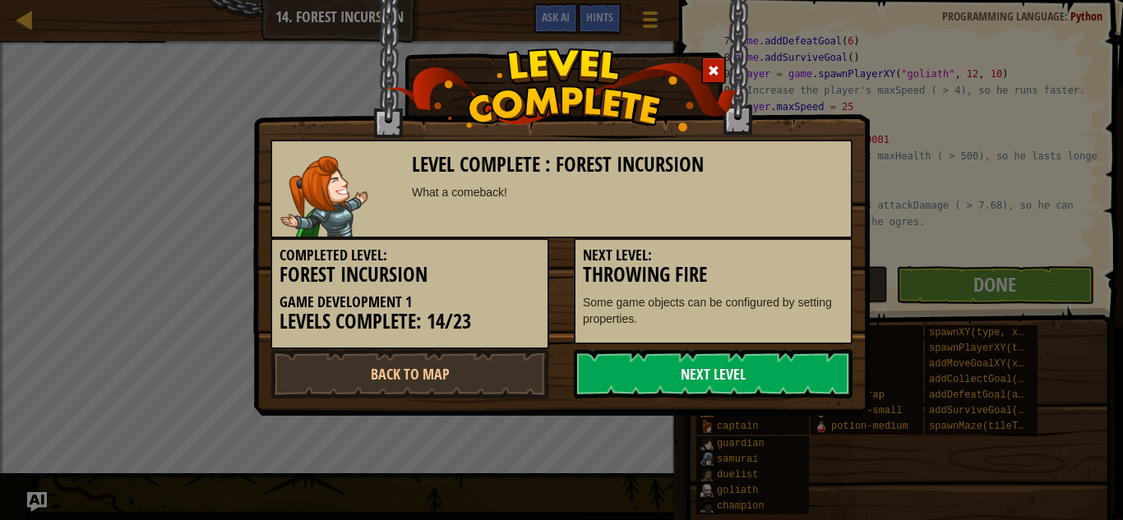
click at [764, 362] on link "Next Level" at bounding box center [713, 373] width 279 height 49
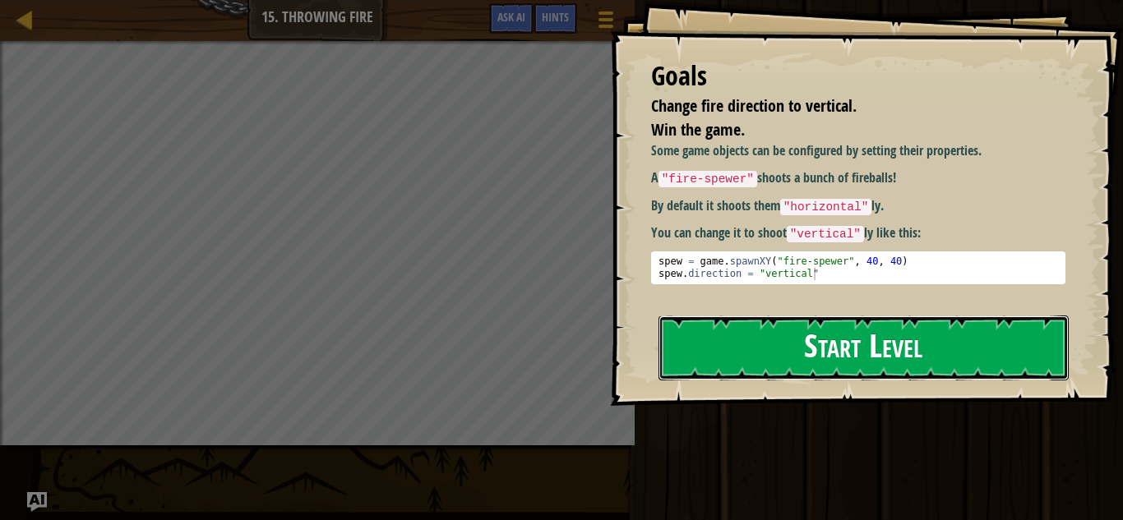
click at [811, 333] on button "Start Level" at bounding box center [864, 348] width 410 height 65
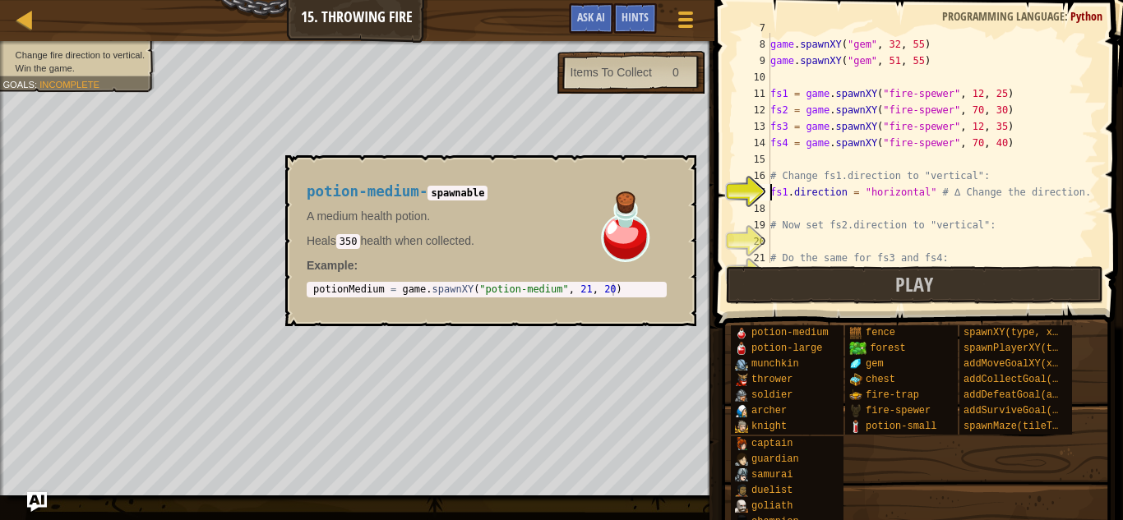
scroll to position [148, 0]
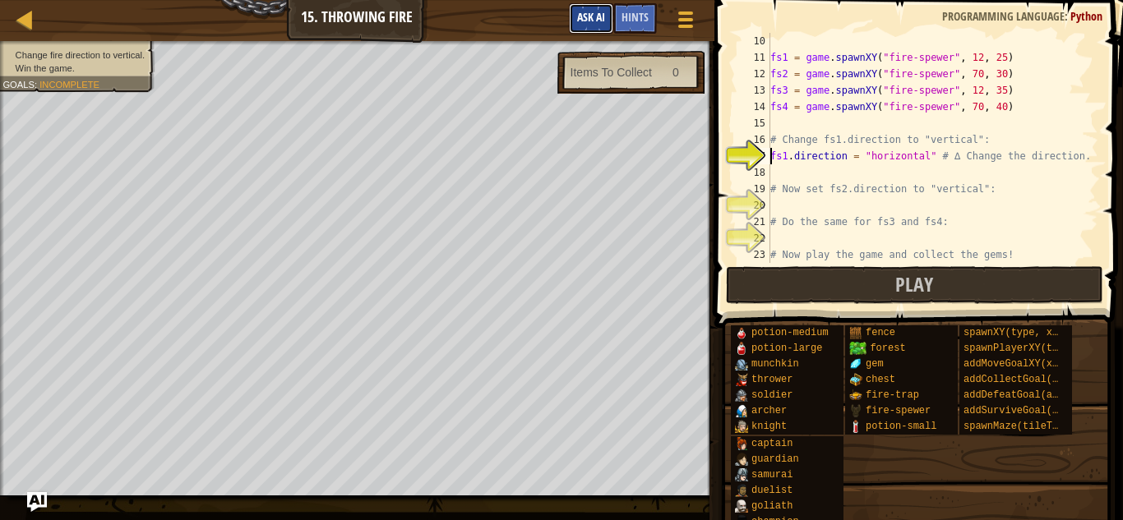
click at [580, 14] on span "Ask AI" at bounding box center [591, 17] width 28 height 16
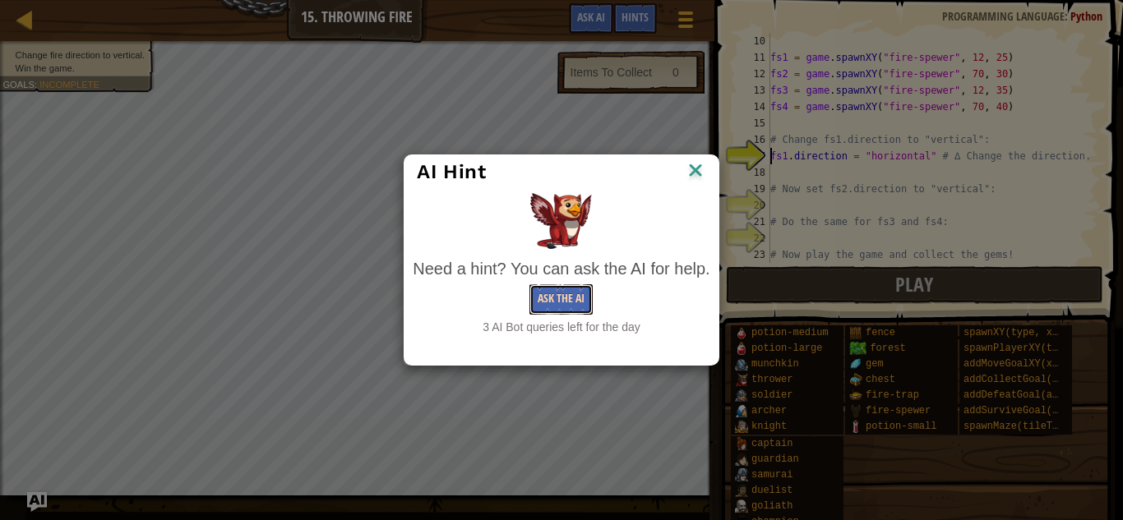
click at [550, 305] on button "Ask the AI" at bounding box center [561, 300] width 63 height 30
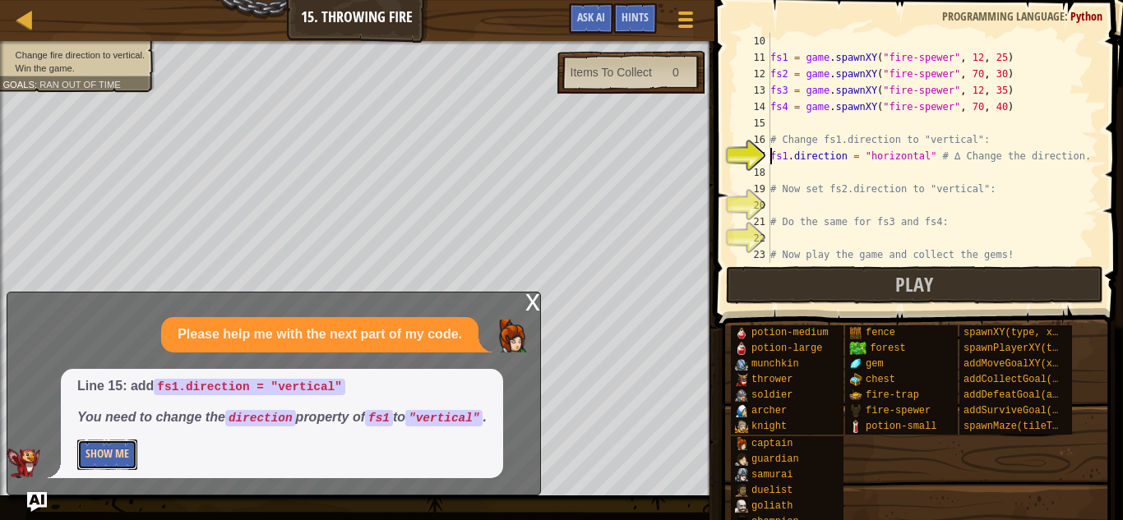
click at [99, 457] on button "Show Me" at bounding box center [107, 455] width 60 height 30
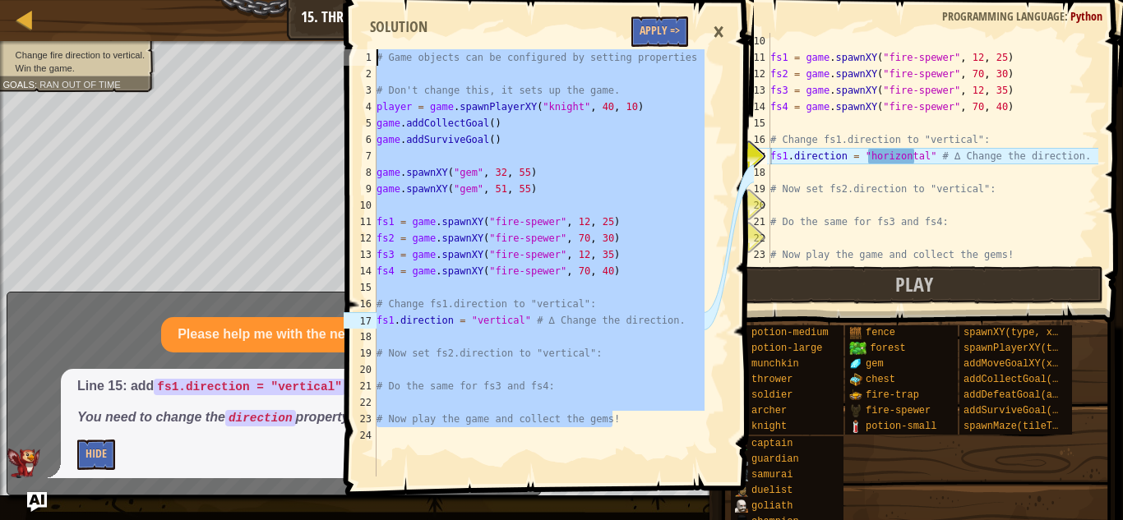
drag, startPoint x: 624, startPoint y: 416, endPoint x: 377, endPoint y: 61, distance: 432.9
click at [377, 61] on div "# Game objects can be configured by setting properties # Don't change this, it …" at bounding box center [538, 279] width 331 height 460
type textarea "# Game objects can be configured by setting properties"
click at [655, 34] on button "Apply =>" at bounding box center [659, 31] width 57 height 30
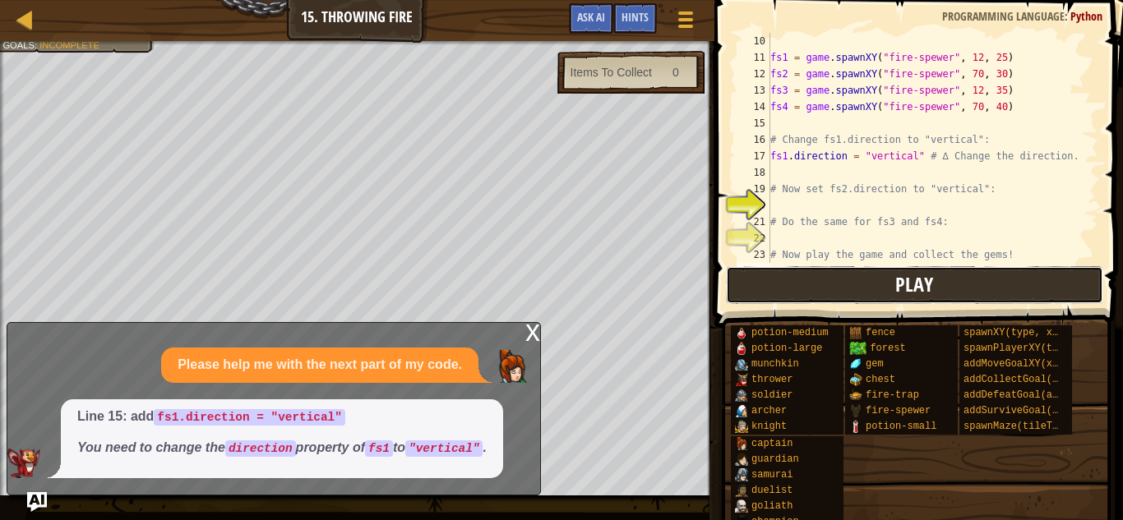
click at [797, 273] on button "Play" at bounding box center [914, 285] width 377 height 38
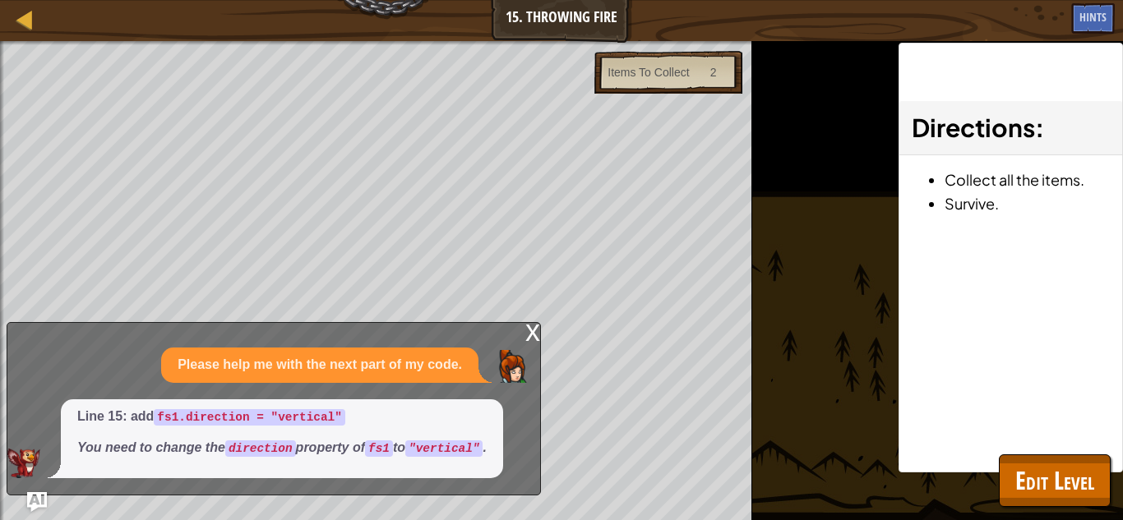
click at [526, 335] on div "x" at bounding box center [532, 331] width 15 height 16
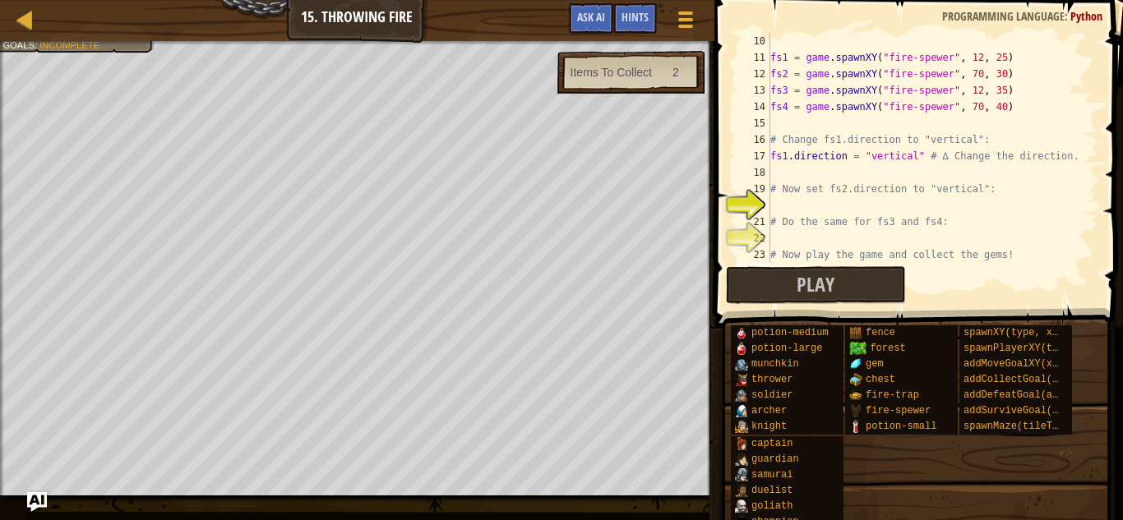
type textarea "# Change fs1.direction to "vertical":"
click at [962, 137] on div "fs1 = game . spawnXY ( "fire-spewer" , 12 , 25 ) fs2 = game . spawnXY ( "fire-s…" at bounding box center [932, 164] width 331 height 263
click at [965, 125] on div "fs1 = game . spawnXY ( "fire-spewer" , 12 , 25 ) fs2 = game . spawnXY ( "fire-s…" at bounding box center [932, 164] width 331 height 263
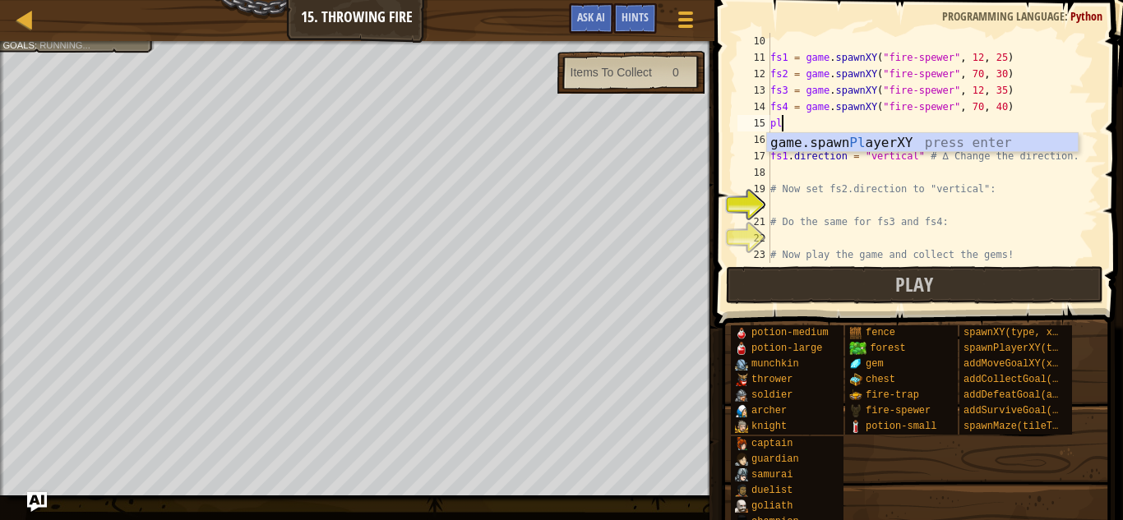
scroll to position [7, 1]
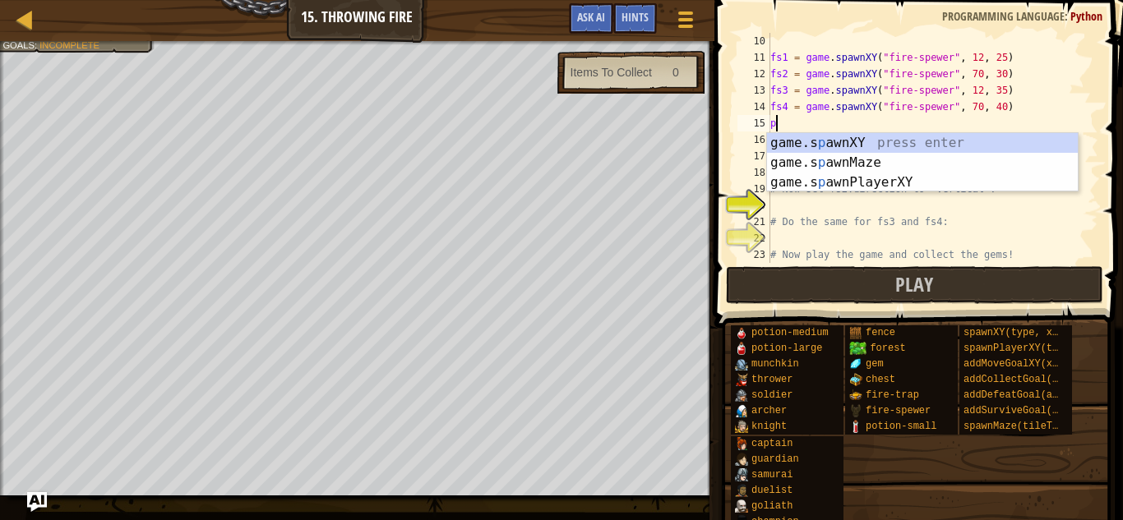
type textarea "p"
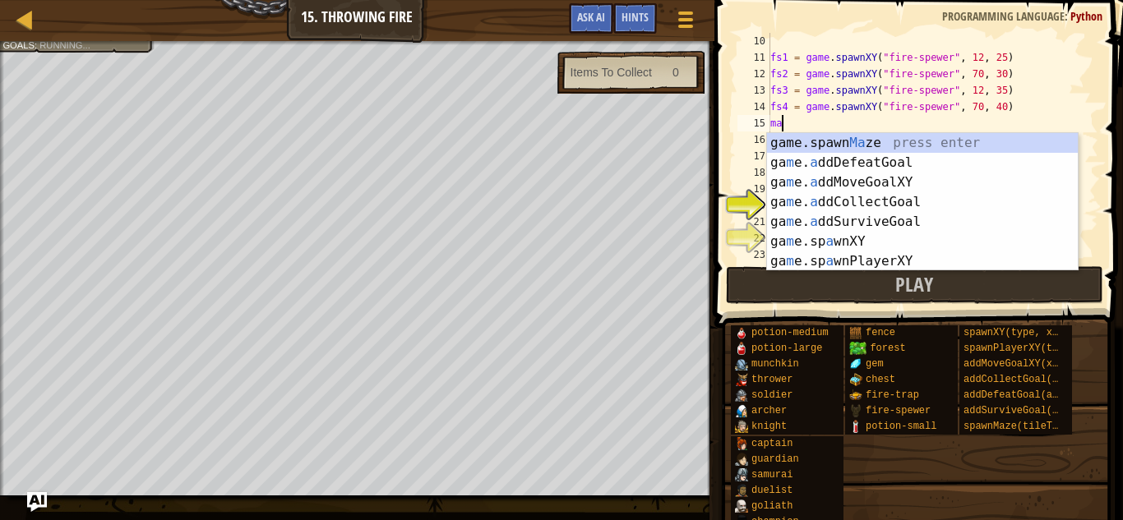
type textarea "m"
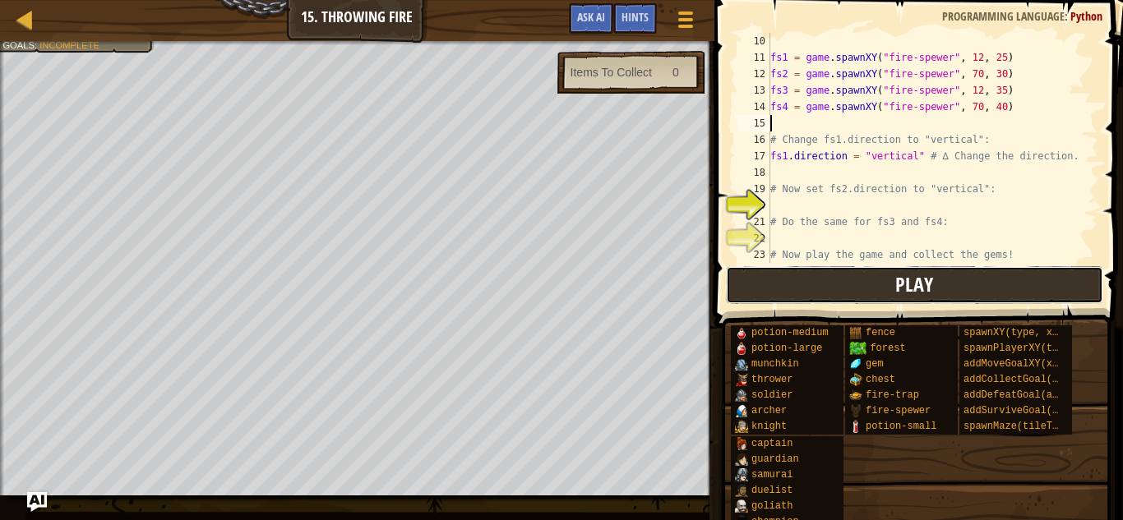
click at [1032, 292] on button "Play" at bounding box center [914, 285] width 377 height 38
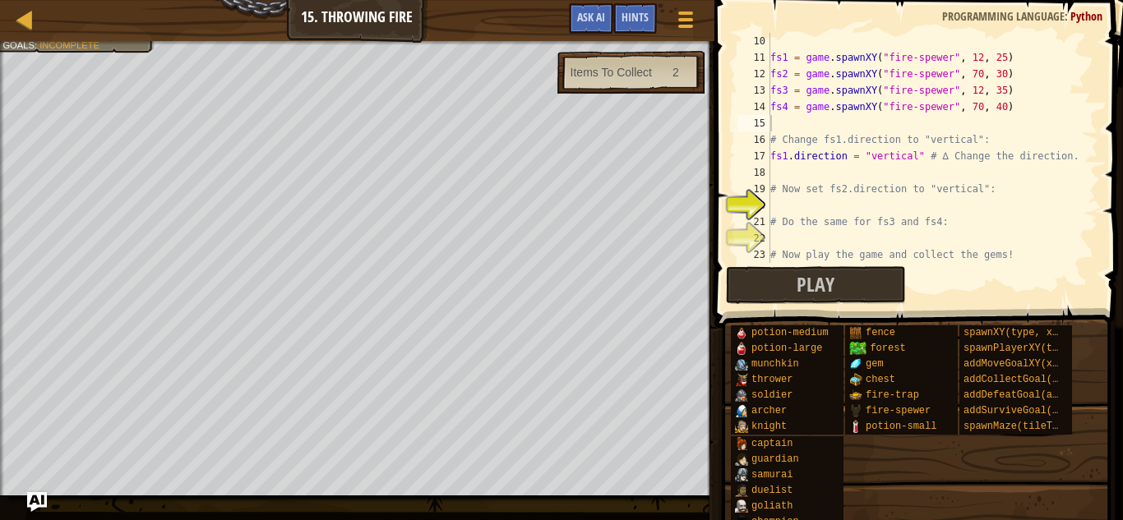
click at [834, 169] on div "fs1 = game . spawnXY ( "fire-spewer" , 12 , 25 ) fs2 = game . spawnXY ( "fire-s…" at bounding box center [932, 164] width 331 height 263
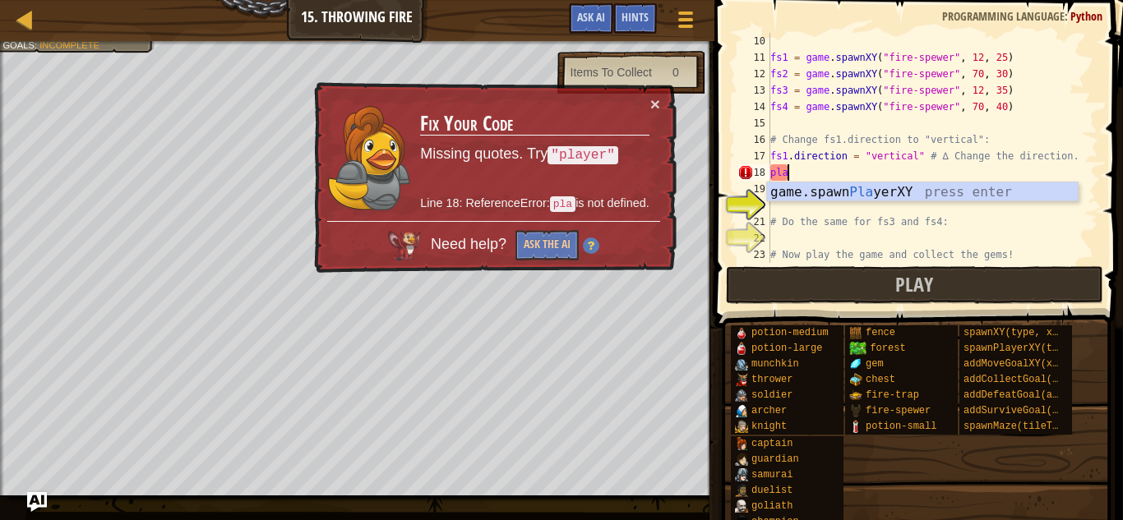
scroll to position [7, 1]
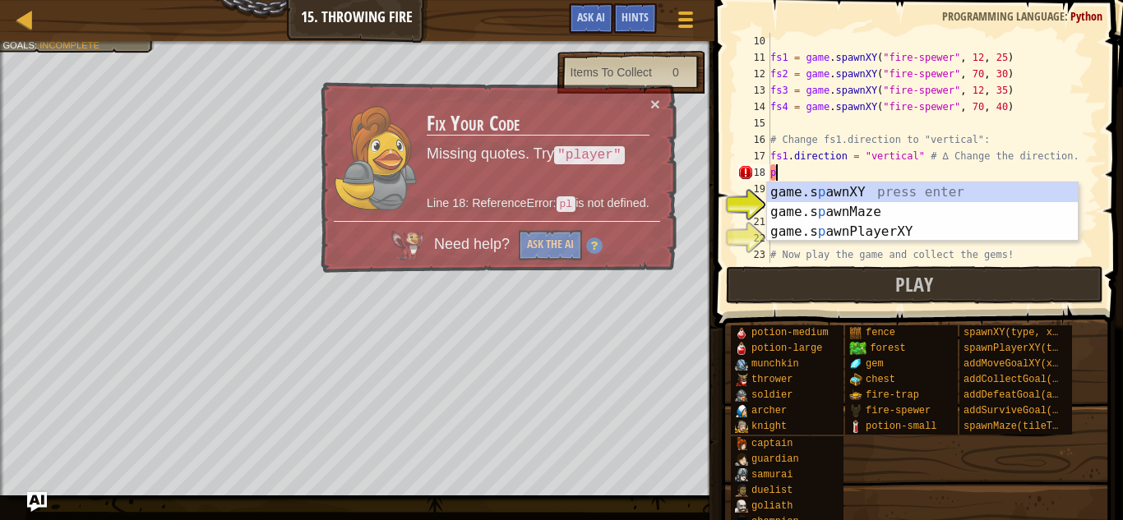
type textarea "p"
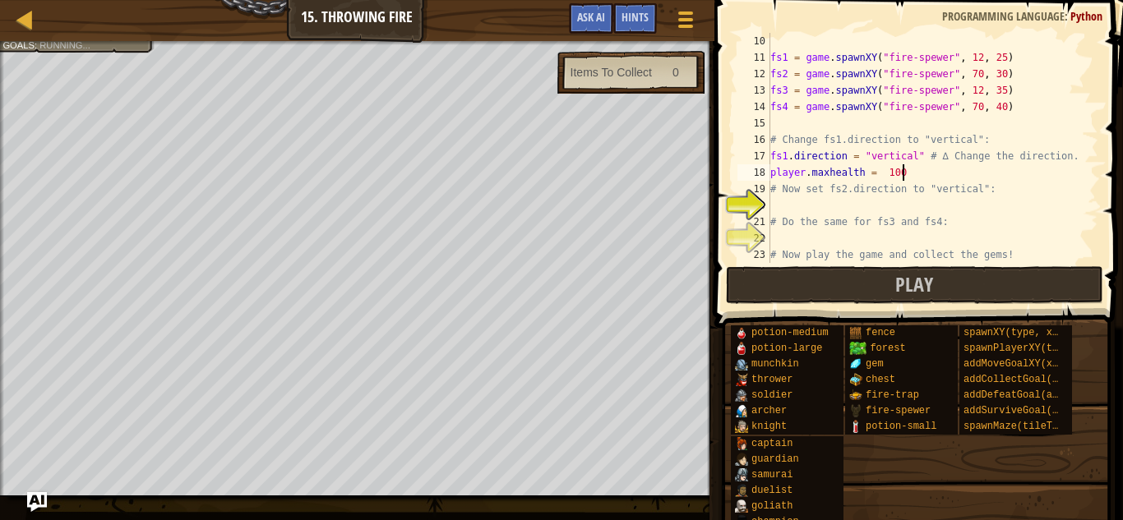
scroll to position [7, 19]
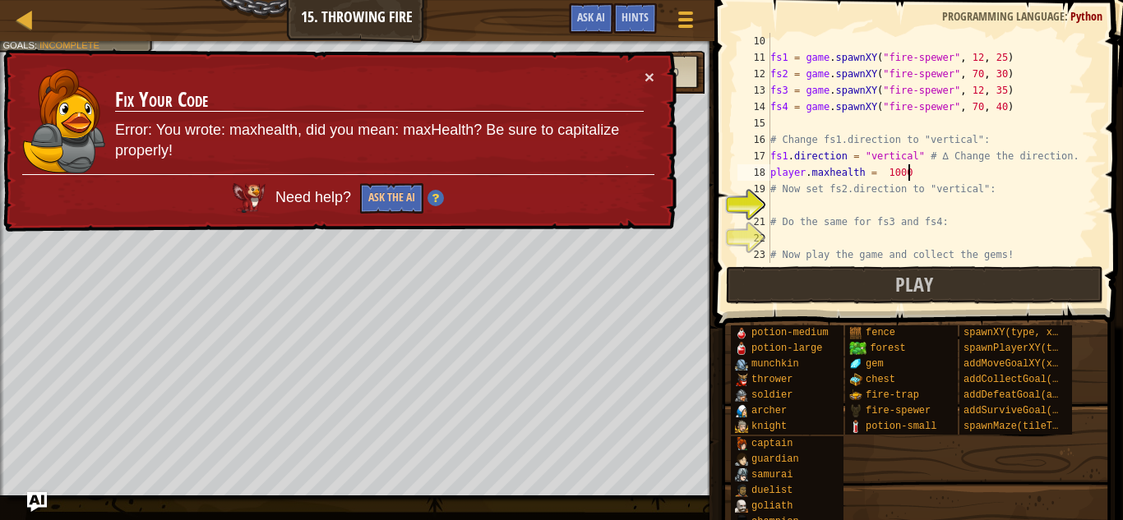
click at [833, 175] on div "fs1 = game . spawnXY ( "fire-spewer" , 12 , 25 ) fs2 = game . spawnXY ( "fire-s…" at bounding box center [932, 164] width 331 height 263
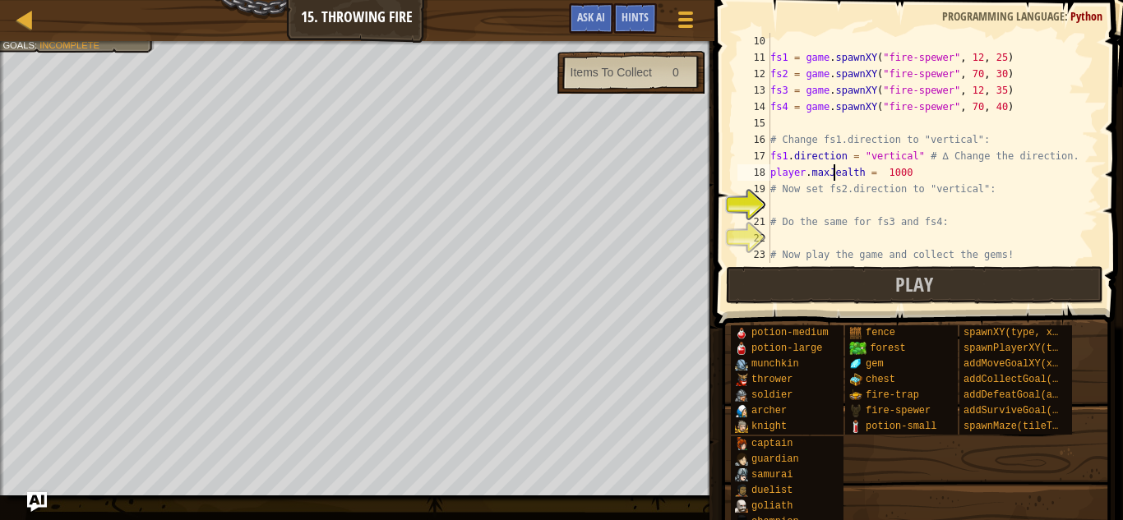
scroll to position [7, 9]
type textarea "player.maxHealth = 1000"
click at [822, 279] on button "Play" at bounding box center [914, 285] width 377 height 38
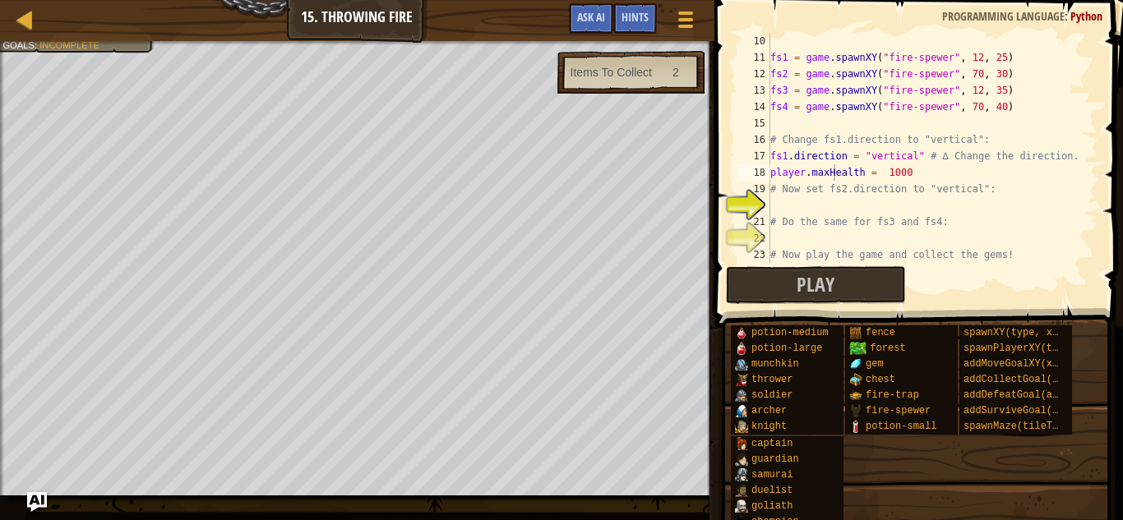
click at [873, 201] on div "fs1 = game . spawnXY ( "fire-spewer" , 12 , 25 ) fs2 = game . spawnXY ( "fire-s…" at bounding box center [932, 164] width 331 height 263
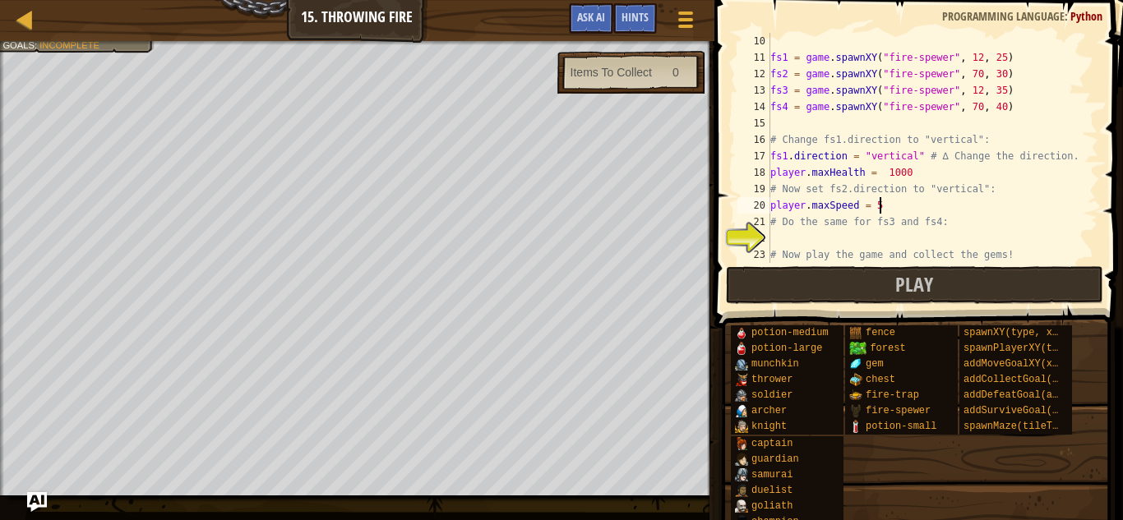
scroll to position [7, 16]
click at [890, 294] on button "Play" at bounding box center [914, 285] width 377 height 38
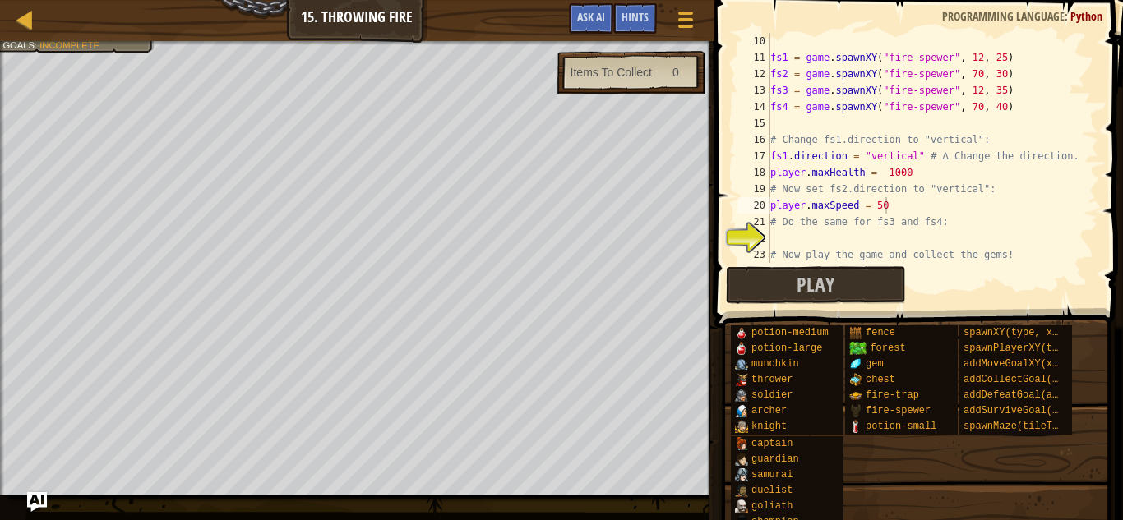
scroll to position [0, 0]
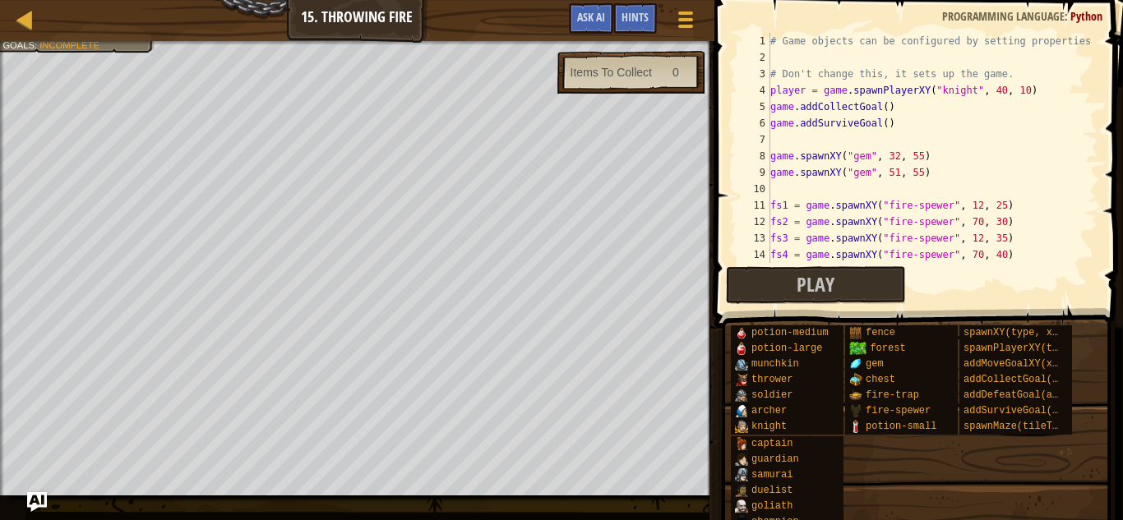
click at [888, 108] on div "# Game objects can be configured by setting properties # Don't change this, it …" at bounding box center [932, 164] width 331 height 263
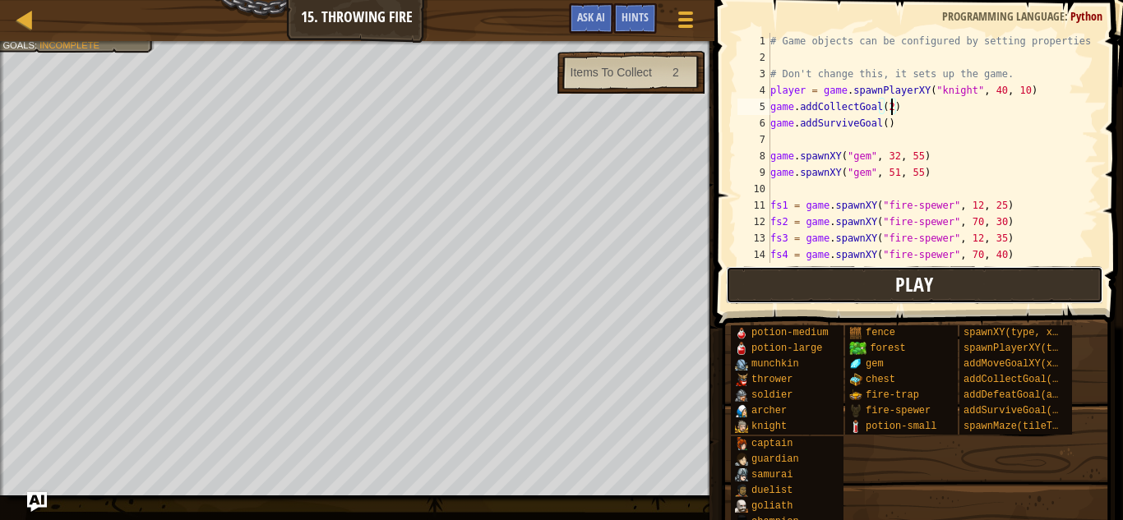
click at [811, 291] on button "Play" at bounding box center [914, 285] width 377 height 38
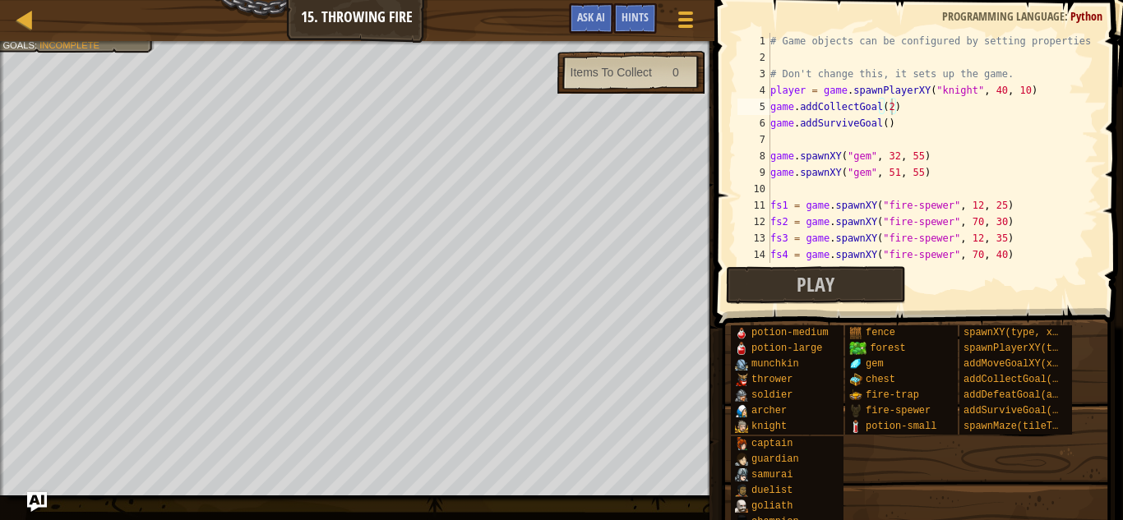
click at [682, 78] on div "0" at bounding box center [671, 72] width 39 height 16
click at [888, 115] on div "# Game objects can be configured by setting properties # Don't change this, it …" at bounding box center [932, 164] width 331 height 263
click at [904, 114] on div "# Game objects can be configured by setting properties # Don't change this, it …" at bounding box center [932, 164] width 331 height 263
type textarea "game.addCollectGoal(2)"
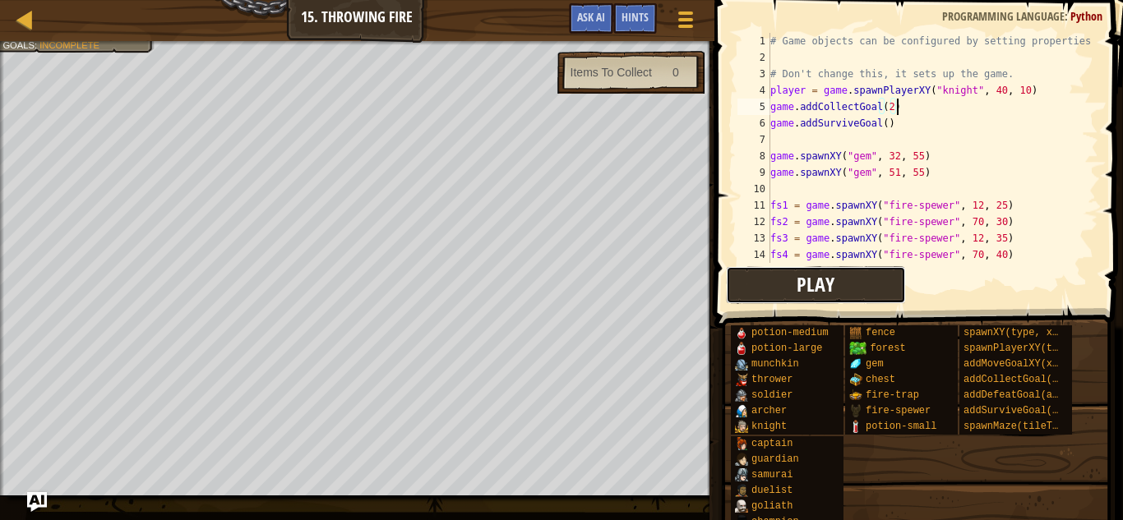
click at [813, 303] on button "Play" at bounding box center [816, 285] width 180 height 38
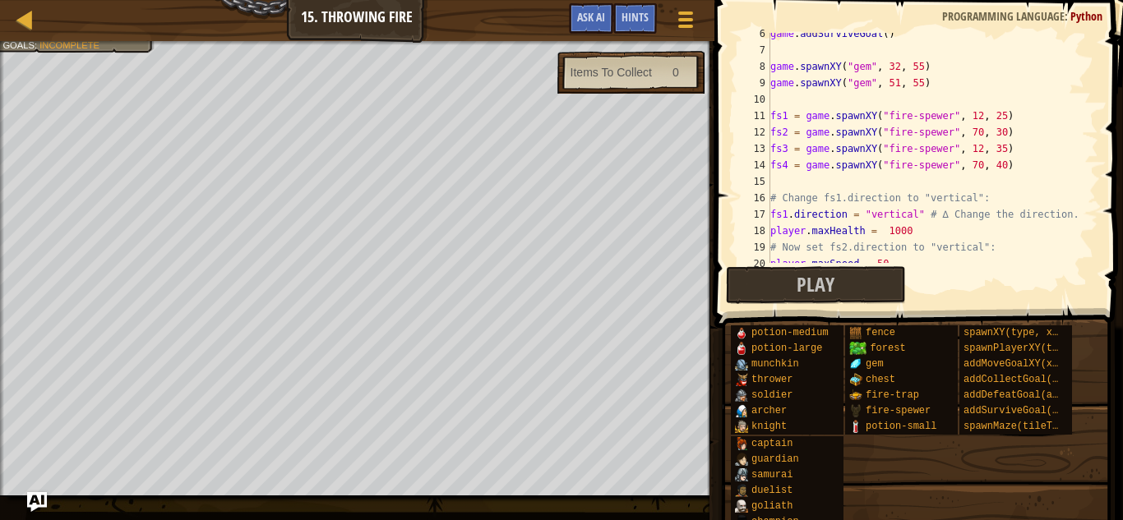
scroll to position [164, 0]
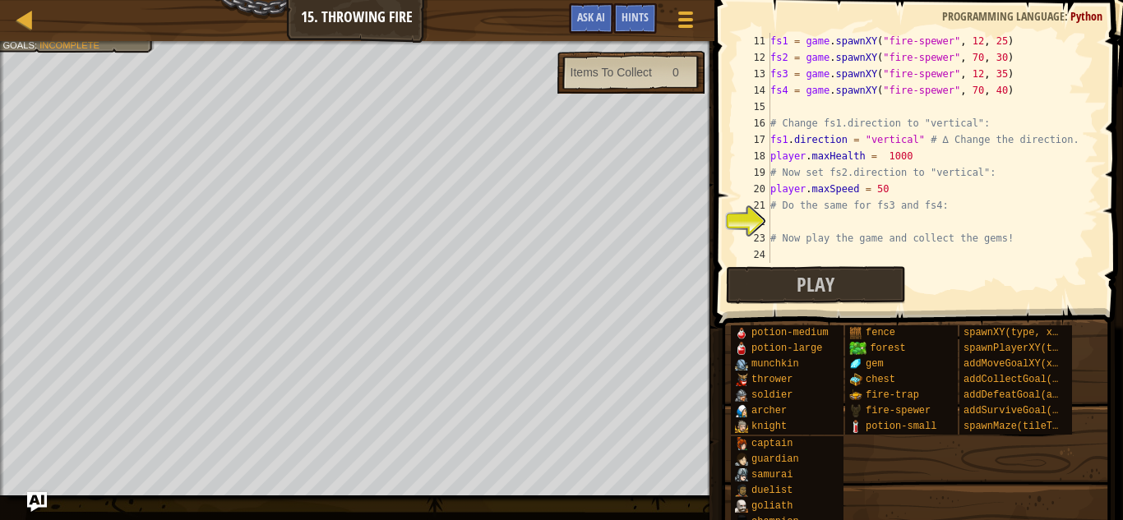
click at [819, 220] on div "fs1 = game . spawnXY ( "fire-spewer" , 12 , 25 ) fs2 = game . spawnXY ( "fire-s…" at bounding box center [932, 164] width 331 height 263
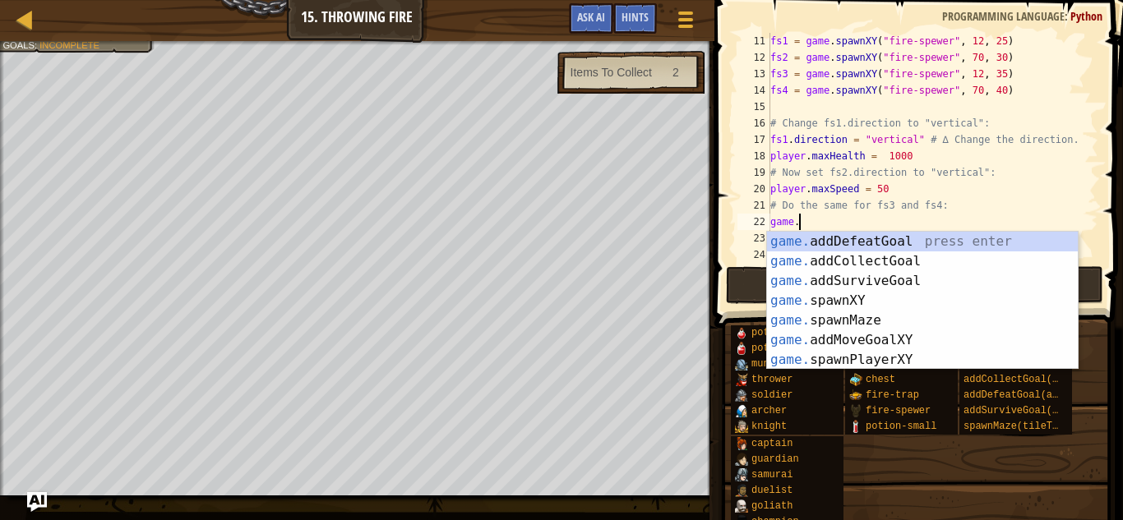
scroll to position [7, 3]
type textarea "game."
click at [588, 20] on span "Ask AI" at bounding box center [591, 17] width 28 height 16
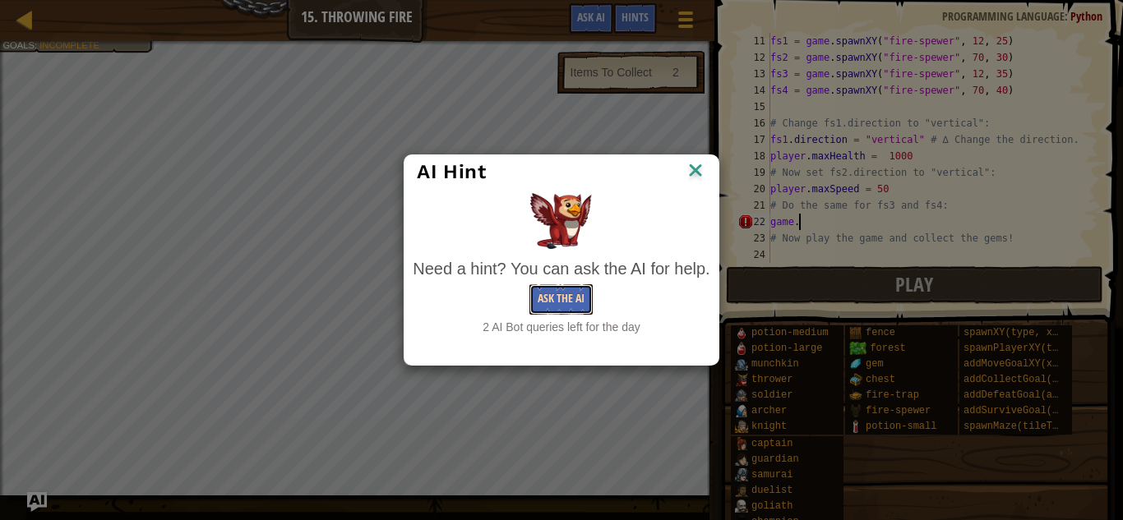
click at [574, 295] on button "Ask the AI" at bounding box center [561, 300] width 63 height 30
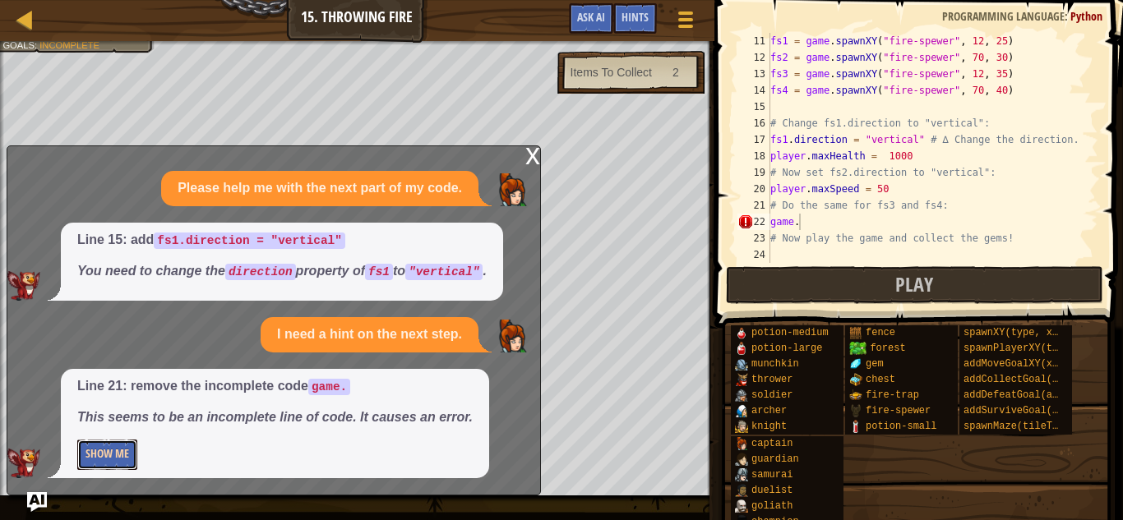
click at [125, 452] on button "Show Me" at bounding box center [107, 455] width 60 height 30
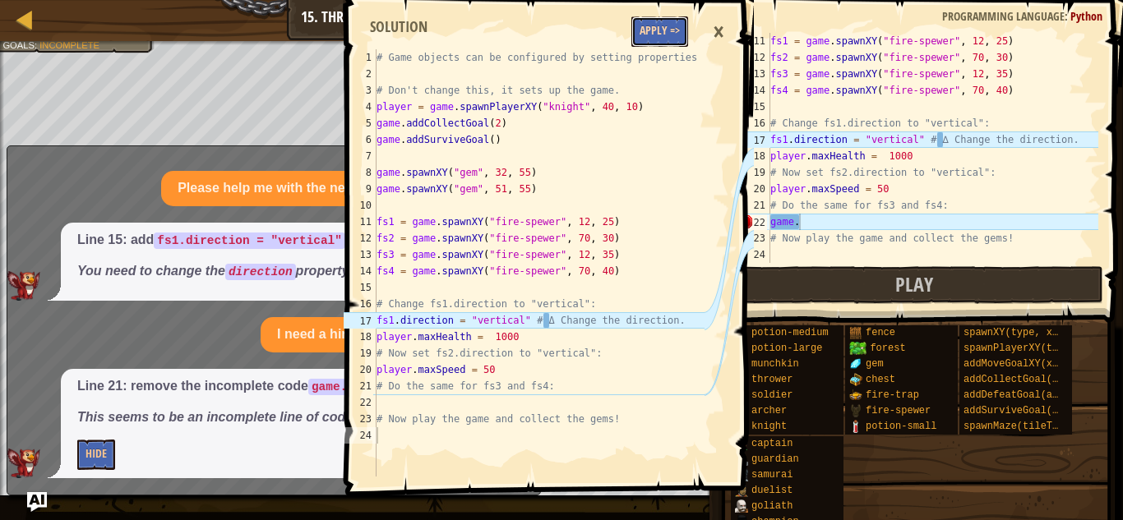
click at [680, 35] on button "Apply =>" at bounding box center [659, 31] width 57 height 30
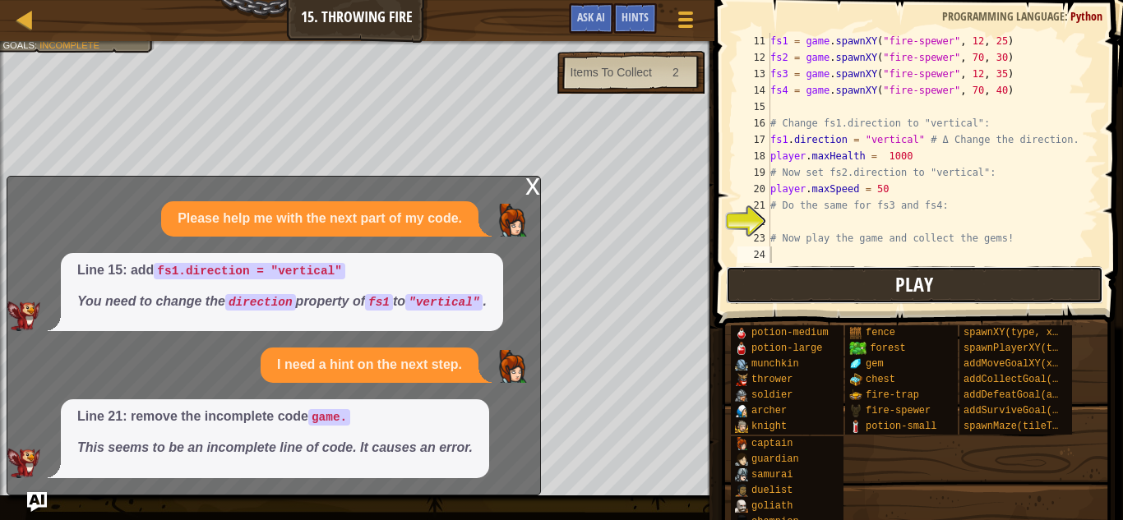
click at [851, 296] on button "Play" at bounding box center [914, 285] width 377 height 38
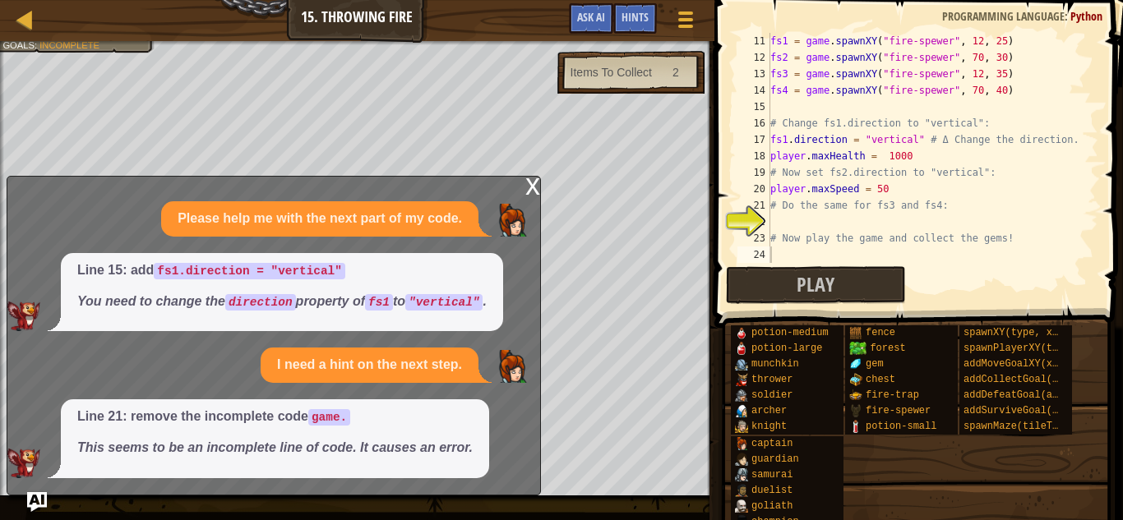
click at [529, 187] on div "x" at bounding box center [532, 185] width 15 height 16
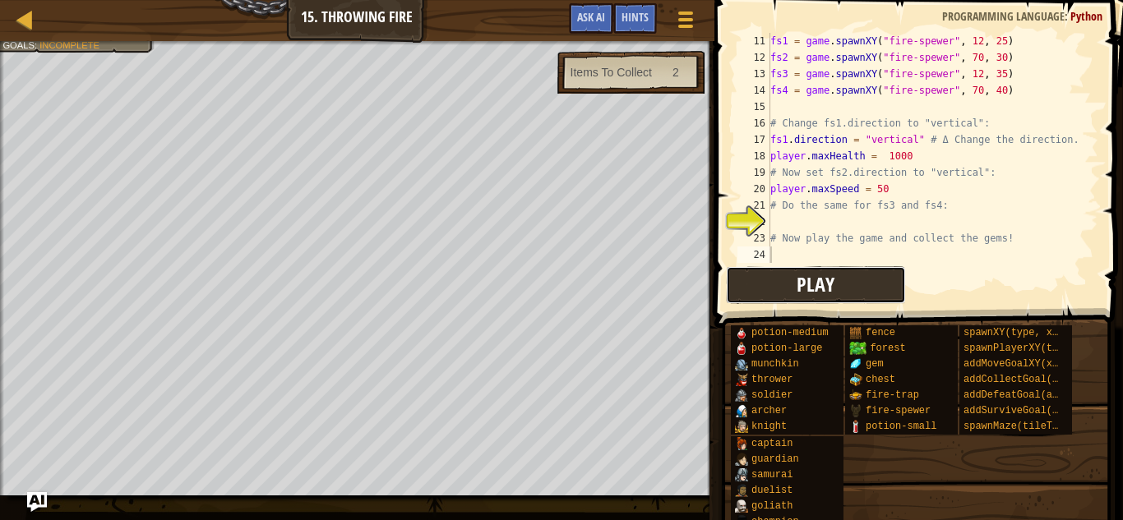
click at [770, 267] on button "Play" at bounding box center [816, 285] width 180 height 38
click at [597, 24] on span "Ask AI" at bounding box center [591, 17] width 28 height 16
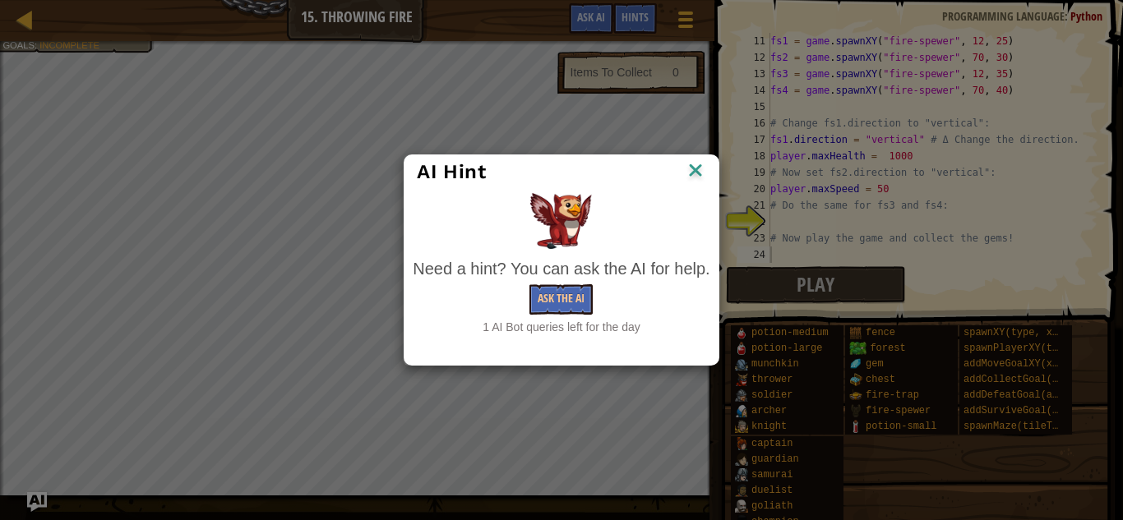
click at [692, 173] on img at bounding box center [695, 172] width 21 height 25
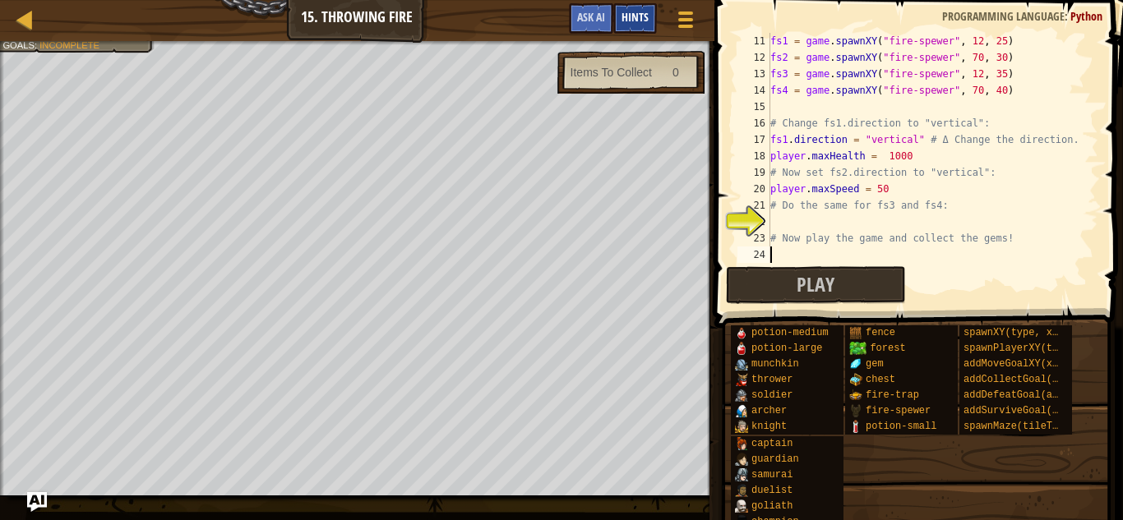
click at [641, 20] on span "Hints" at bounding box center [635, 17] width 27 height 16
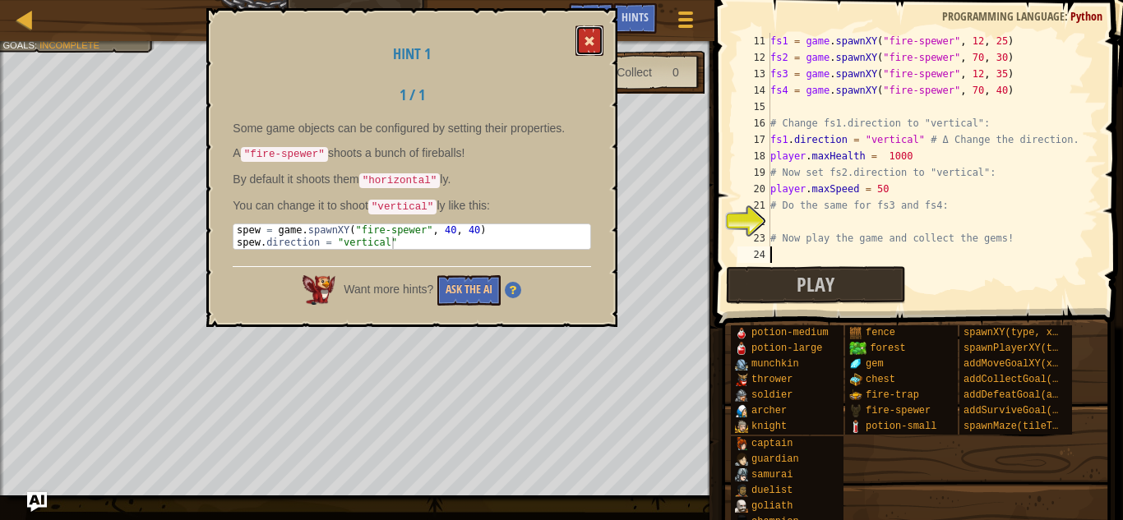
click at [591, 44] on span at bounding box center [590, 41] width 12 height 12
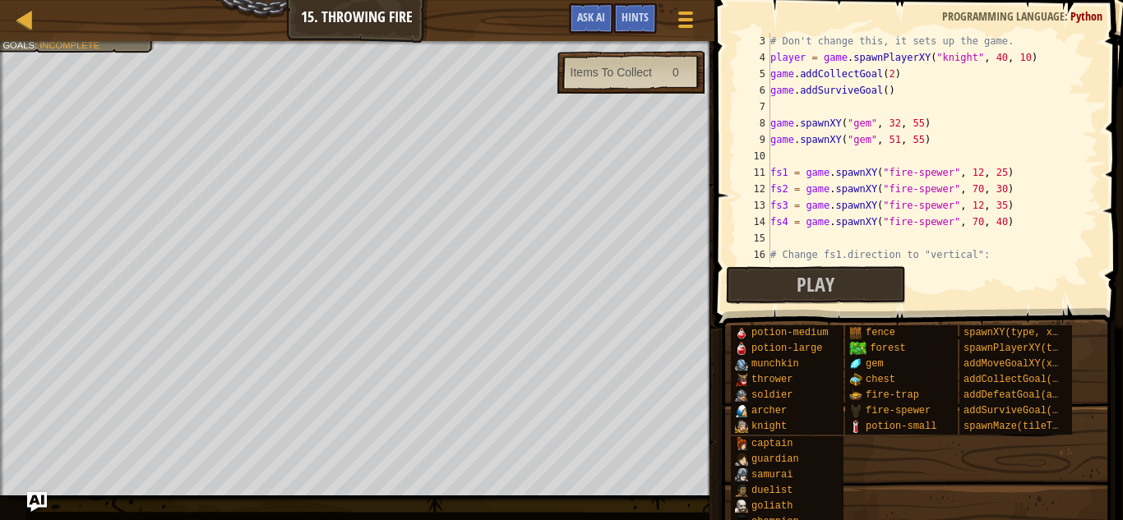
scroll to position [62, 0]
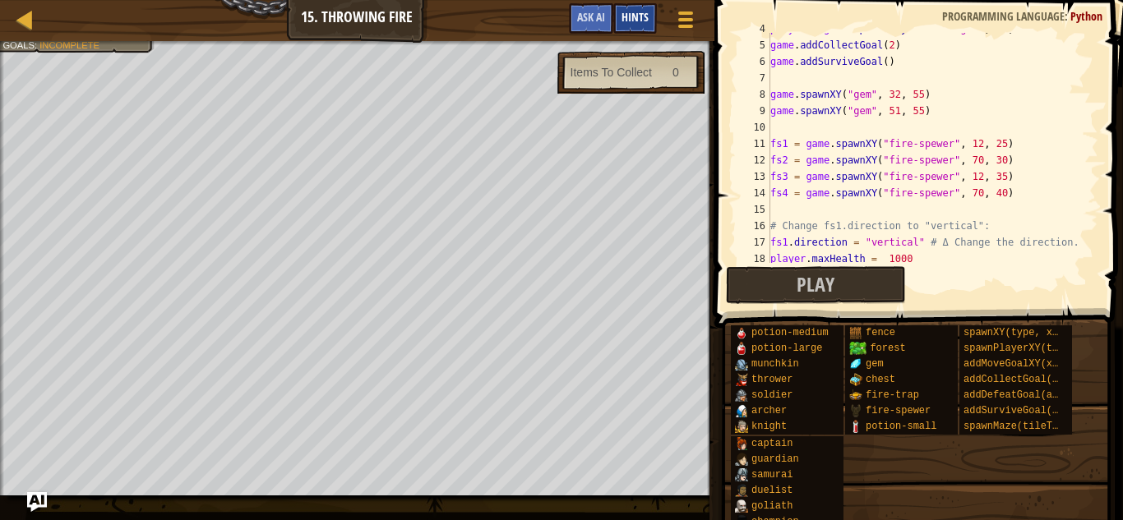
click at [628, 16] on span "Hints" at bounding box center [635, 17] width 27 height 16
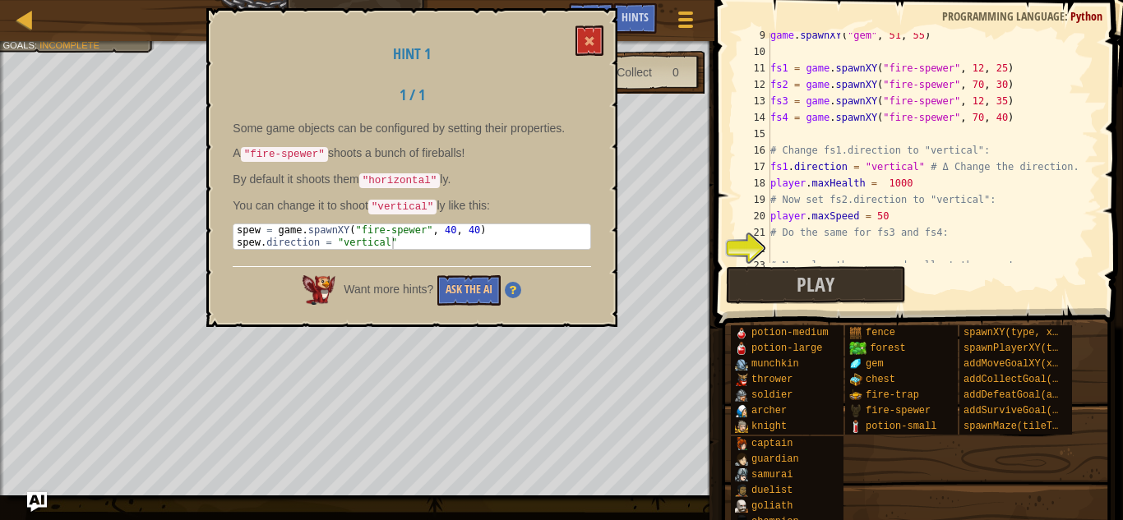
scroll to position [136, 0]
click at [597, 39] on button at bounding box center [590, 40] width 28 height 30
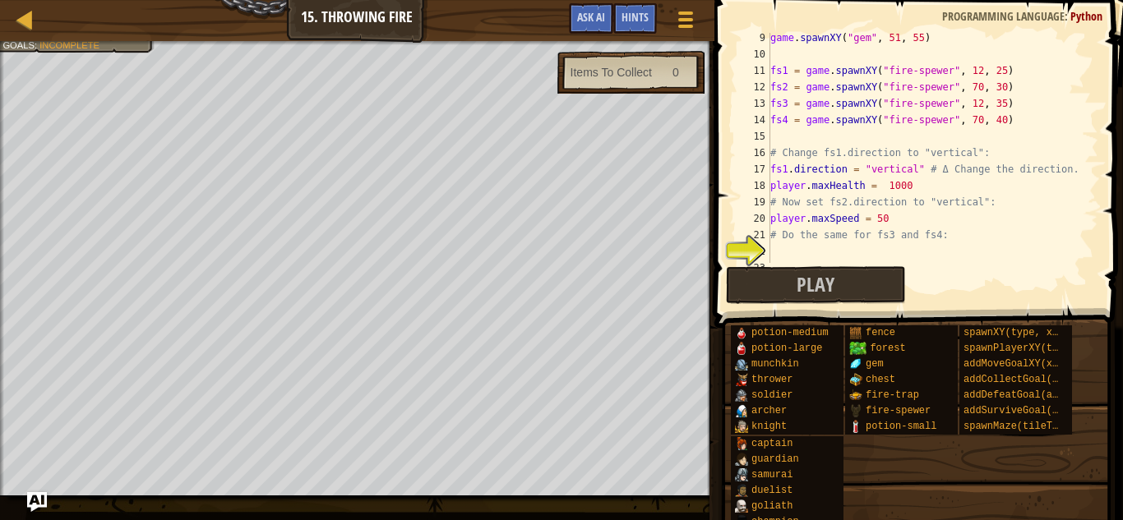
scroll to position [164, 0]
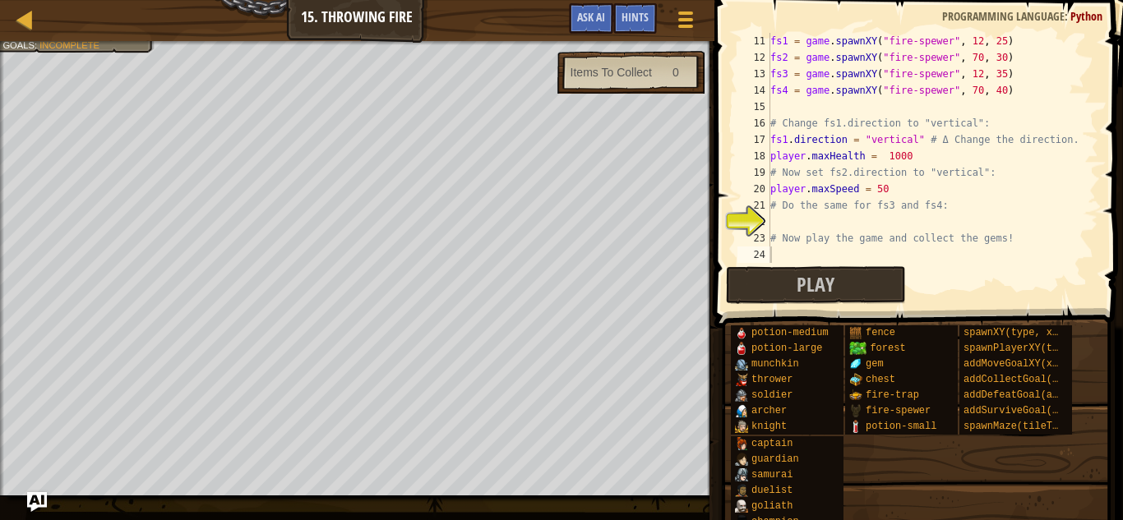
click at [796, 224] on div "fs1 = game . spawnXY ( "fire-spewer" , 12 , 25 ) fs2 = game . spawnXY ( "fire-s…" at bounding box center [932, 164] width 331 height 263
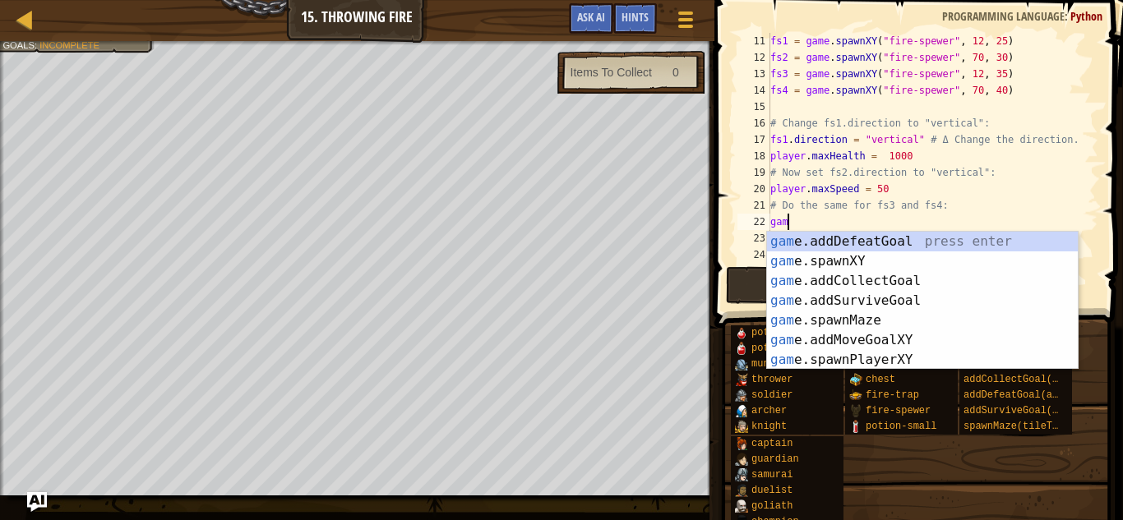
type textarea "game"
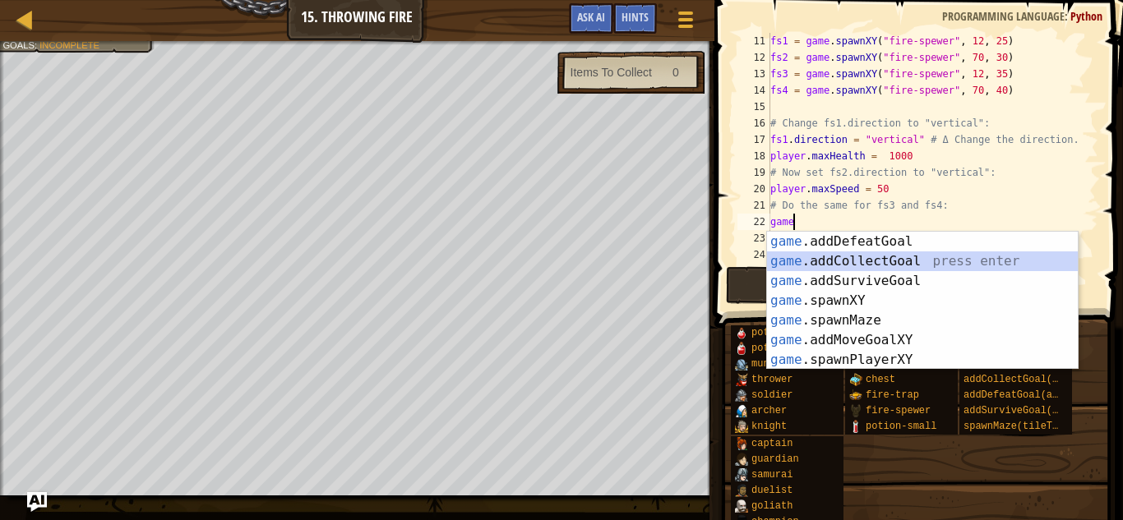
click at [812, 258] on div "game .addDefeatGoal press enter game .addCollectGoal press enter game .addSurvi…" at bounding box center [922, 321] width 311 height 178
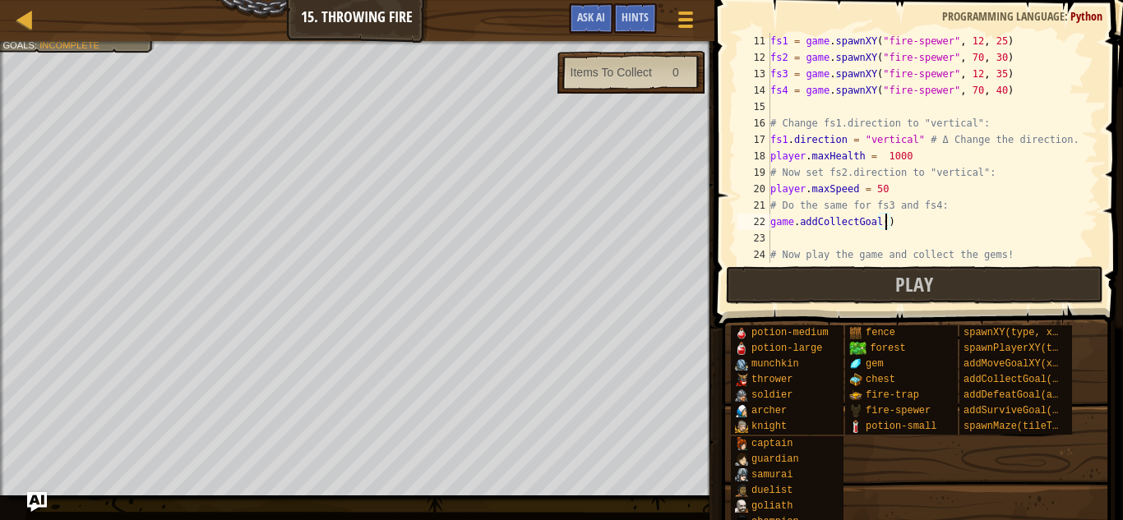
click at [885, 220] on div "fs1 = game . spawnXY ( "fire-spewer" , 12 , 25 ) fs2 = game . spawnXY ( "fire-s…" at bounding box center [932, 164] width 331 height 263
type textarea "game.addCollectGoal(2)"
click at [878, 281] on button "Play" at bounding box center [914, 285] width 377 height 38
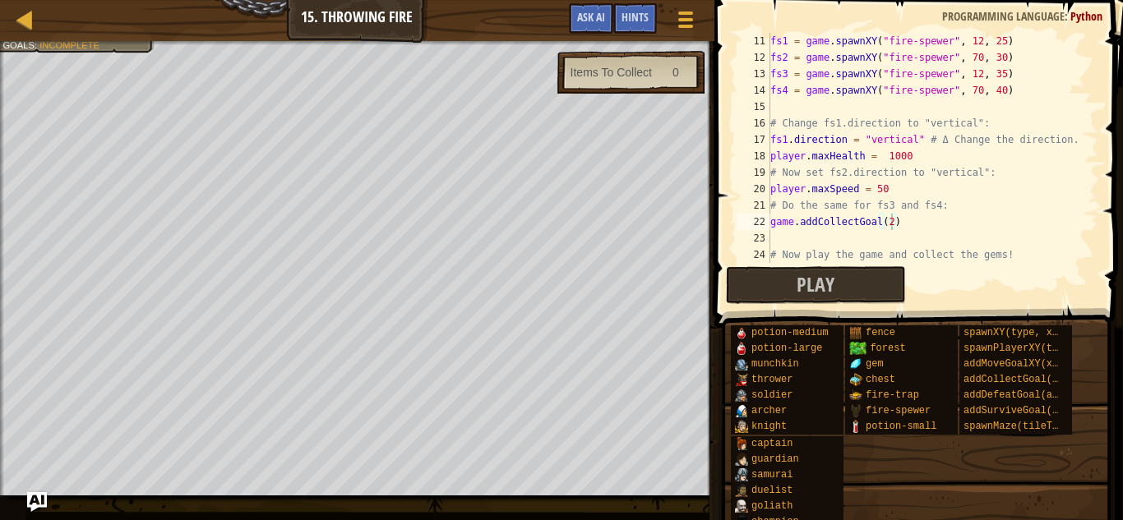
click at [955, 287] on div "Play Done" at bounding box center [914, 285] width 377 height 38
